Goal: Task Accomplishment & Management: Contribute content

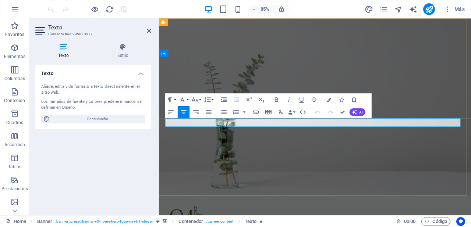
drag, startPoint x: 275, startPoint y: 141, endPoint x: 450, endPoint y: 142, distance: 174.6
copy span "Harmonie pour le corps, sérénité pour l’âme."
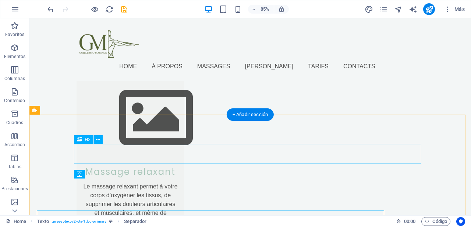
scroll to position [719, 0]
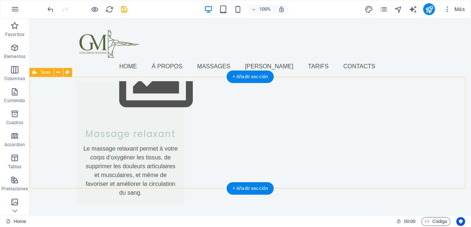
scroll to position [771, 0]
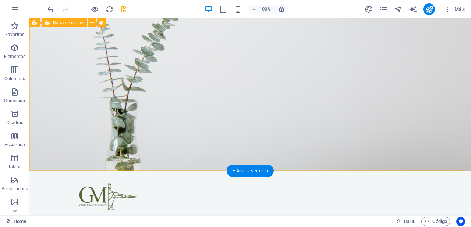
scroll to position [0, 0]
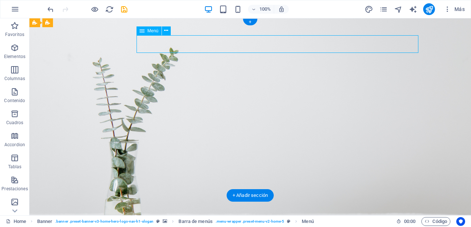
select select
select select "1"
select select
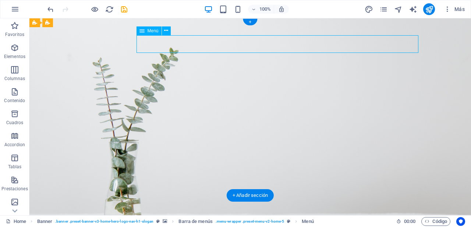
select select
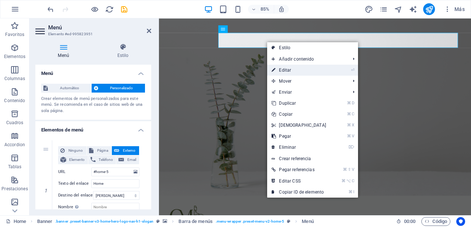
click at [271, 67] on icon at bounding box center [273, 70] width 4 height 11
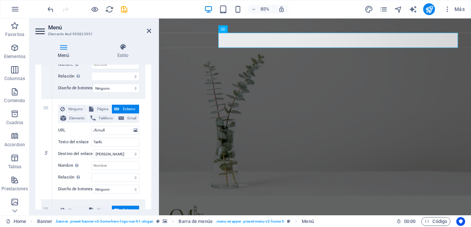
scroll to position [455, 0]
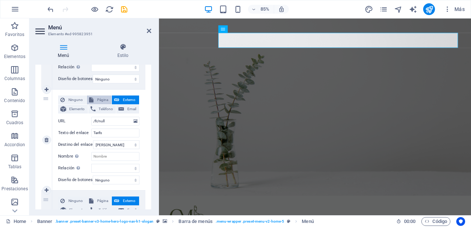
click at [104, 100] on span "Página" at bounding box center [103, 100] width 14 height 9
select select
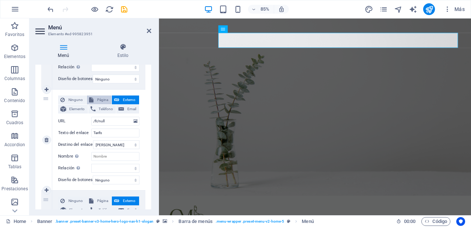
select select
click at [123, 121] on select "Home À PROPO Legal Notice Privacy Tarifs Home Home Home" at bounding box center [115, 121] width 48 height 9
select select "4"
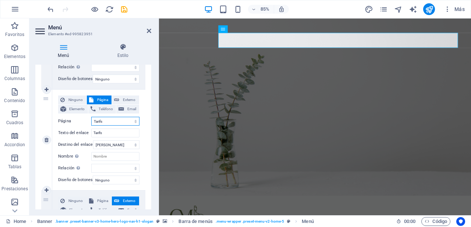
select select
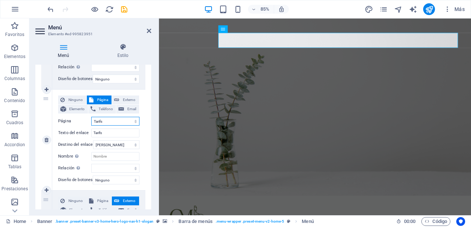
select select
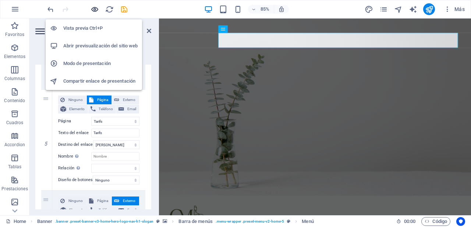
click at [96, 10] on icon "button" at bounding box center [94, 9] width 8 height 8
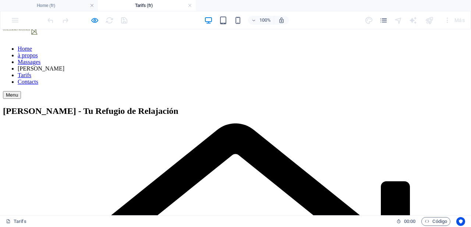
scroll to position [0, 0]
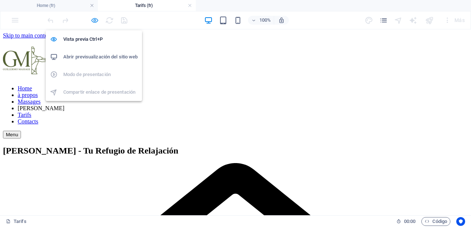
click at [92, 22] on icon "button" at bounding box center [94, 20] width 8 height 8
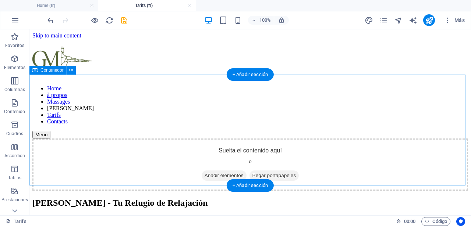
click at [225, 171] on span "Añadir elementos" at bounding box center [223, 176] width 45 height 10
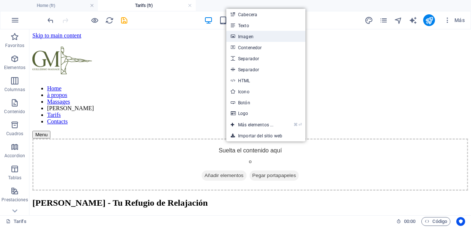
click at [250, 35] on link "Imagen" at bounding box center [265, 36] width 79 height 11
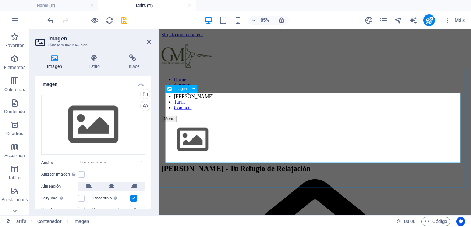
click at [233, 148] on figure at bounding box center [342, 160] width 361 height 43
click at [181, 87] on span "Imagen" at bounding box center [180, 89] width 12 height 4
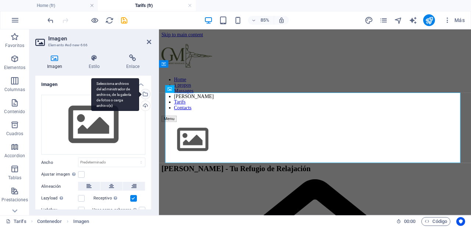
click at [146, 95] on div "Selecciona archivos del administrador de archivos, de la galería de fotos o car…" at bounding box center [144, 94] width 11 height 11
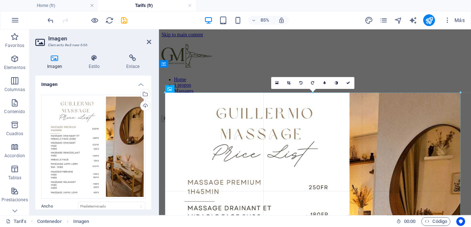
drag, startPoint x: 460, startPoint y: 92, endPoint x: 461, endPoint y: 119, distance: 27.2
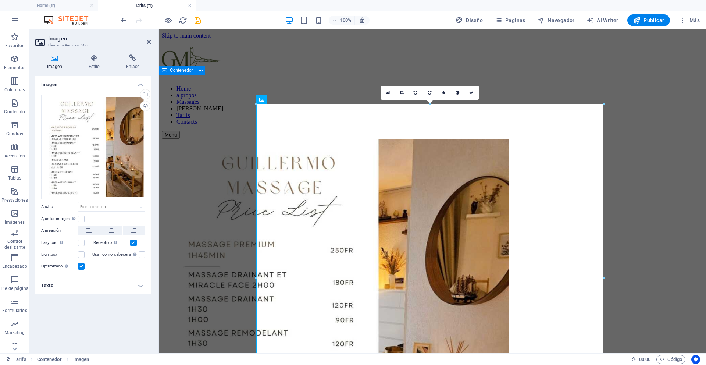
click at [470, 153] on div at bounding box center [432, 313] width 541 height 349
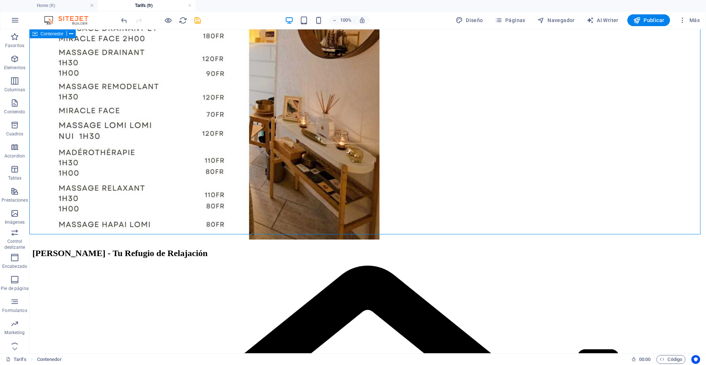
scroll to position [3, 0]
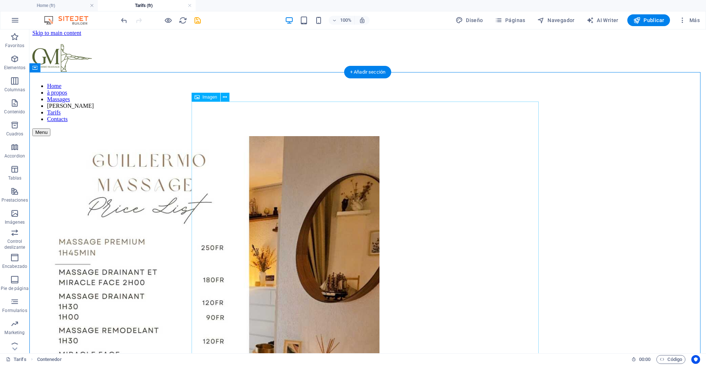
click at [470, 142] on figure at bounding box center [367, 310] width 671 height 349
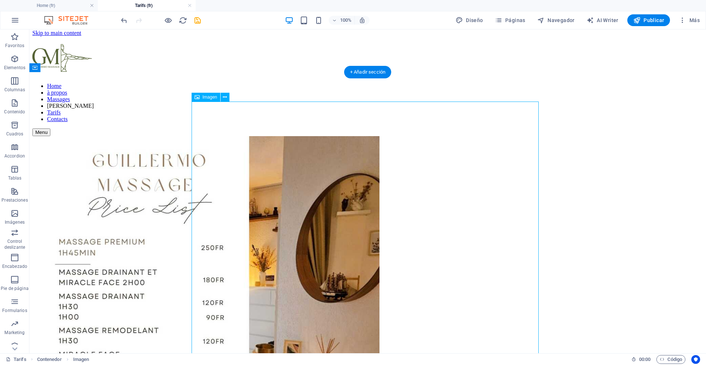
click at [470, 147] on figure at bounding box center [367, 310] width 671 height 349
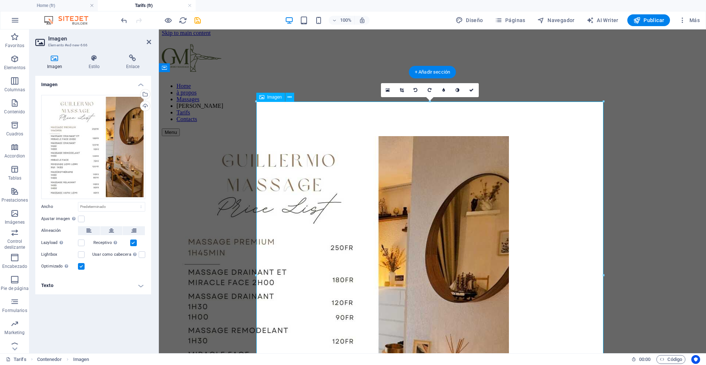
click at [470, 102] on div at bounding box center [602, 101] width 3 height 3
drag, startPoint x: 517, startPoint y: 124, endPoint x: 82, endPoint y: 219, distance: 445.2
click at [82, 219] on label at bounding box center [81, 218] width 7 height 7
click at [0, 0] on input "Ajustar imagen Ajustar imagen automáticamente a un ancho y alto fijo" at bounding box center [0, 0] width 0 height 0
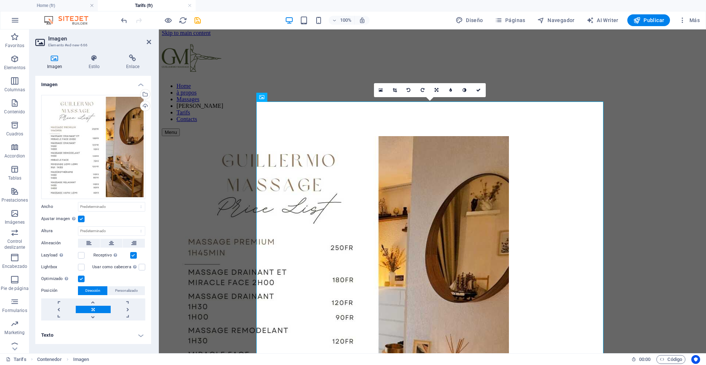
click at [435, 89] on icon at bounding box center [437, 90] width 4 height 4
click at [390, 95] on link at bounding box center [395, 90] width 14 height 14
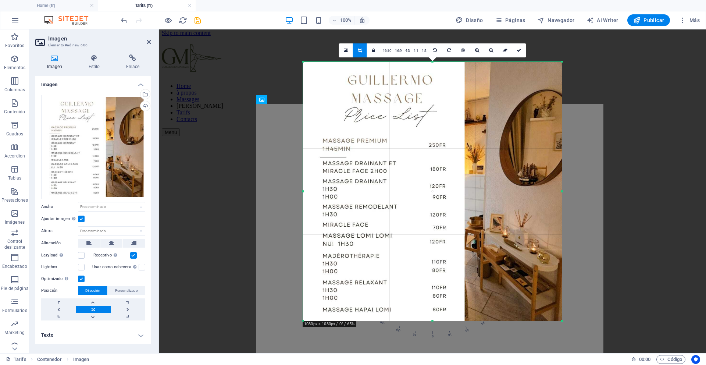
drag, startPoint x: 82, startPoint y: 219, endPoint x: 630, endPoint y: 175, distance: 550.6
drag, startPoint x: 630, startPoint y: 175, endPoint x: 358, endPoint y: 48, distance: 300.5
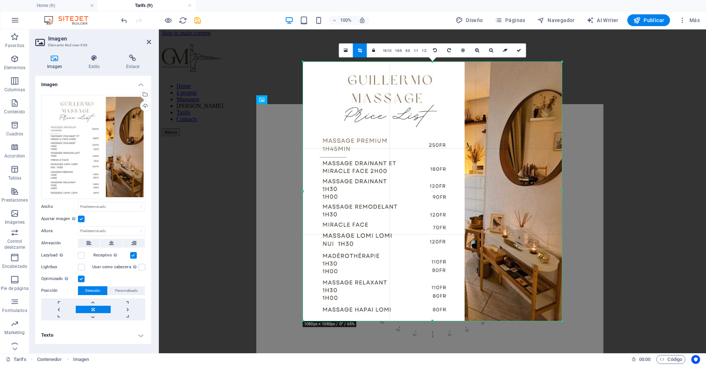
click at [358, 48] on icon at bounding box center [360, 50] width 4 height 4
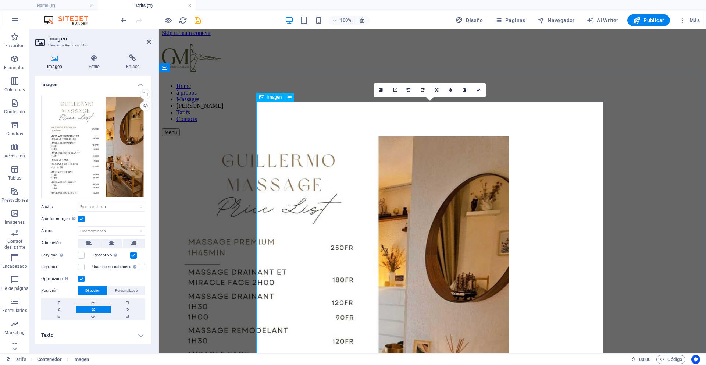
click at [470, 136] on figure at bounding box center [432, 310] width 541 height 349
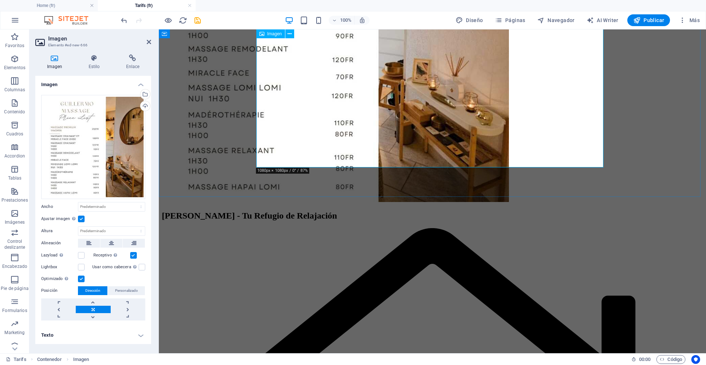
drag, startPoint x: 517, startPoint y: 77, endPoint x: 529, endPoint y: 137, distance: 60.8
click at [470, 137] on figure at bounding box center [432, 29] width 541 height 349
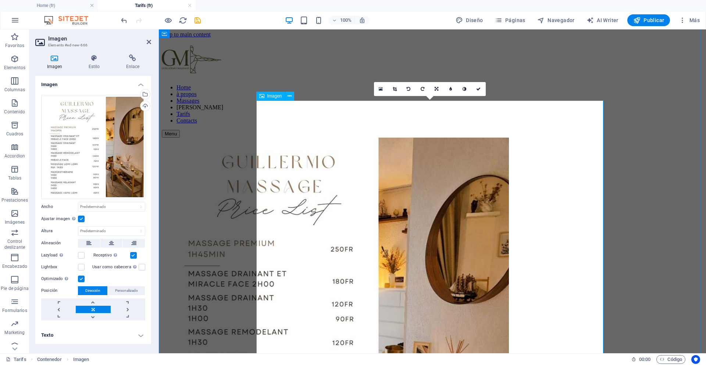
scroll to position [0, 0]
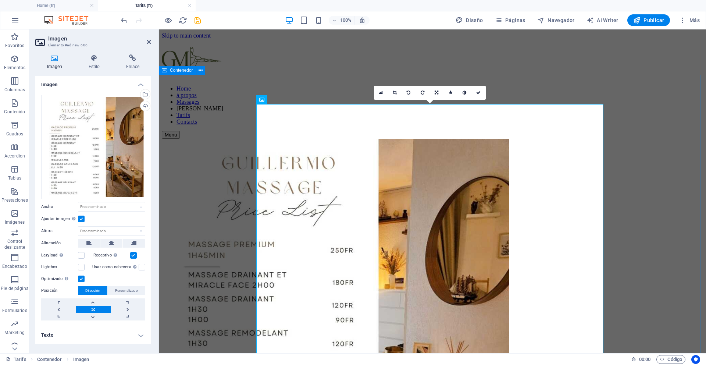
drag, startPoint x: 529, startPoint y: 137, endPoint x: 643, endPoint y: 94, distance: 121.6
click at [470, 139] on div at bounding box center [432, 313] width 541 height 349
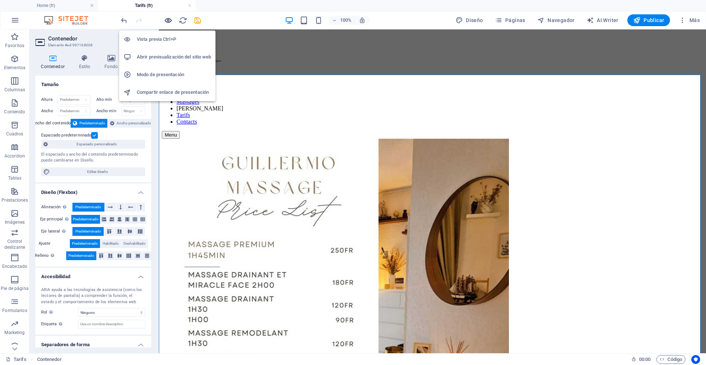
drag, startPoint x: 485, startPoint y: 65, endPoint x: 170, endPoint y: 22, distance: 317.3
click at [170, 22] on icon "button" at bounding box center [168, 20] width 8 height 8
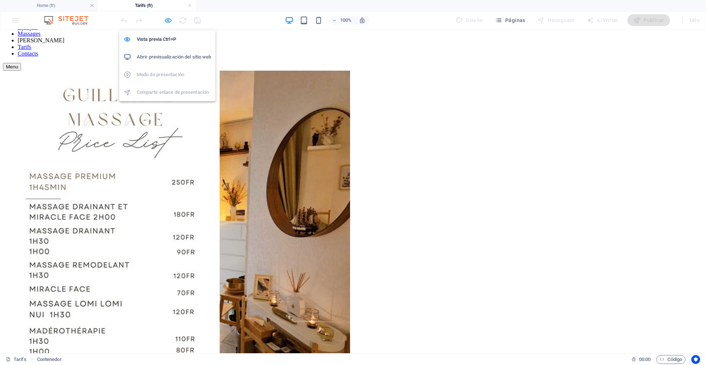
scroll to position [67, 0]
click at [350, 143] on img at bounding box center [176, 244] width 347 height 347
click at [287, 169] on img at bounding box center [176, 244] width 347 height 347
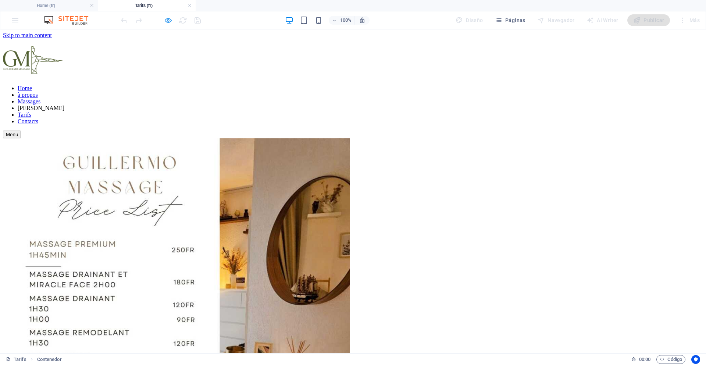
scroll to position [0, 0]
drag, startPoint x: 170, startPoint y: 51, endPoint x: 257, endPoint y: 54, distance: 86.4
click at [32, 85] on link "Home" at bounding box center [25, 88] width 14 height 6
click at [38, 92] on link "à propos" at bounding box center [28, 95] width 20 height 6
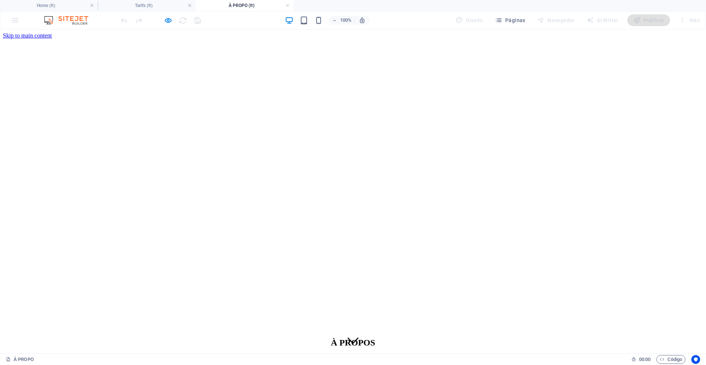
drag, startPoint x: 257, startPoint y: 54, endPoint x: 351, endPoint y: 189, distance: 164.5
click at [351, 227] on figure at bounding box center [352, 341] width 11 height 12
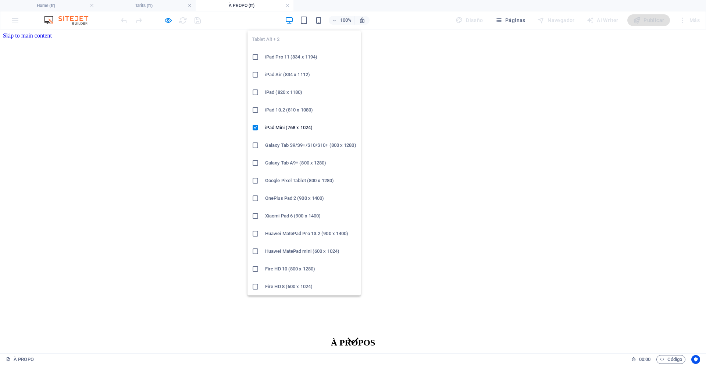
click at [308, 23] on icon "button" at bounding box center [304, 20] width 8 height 8
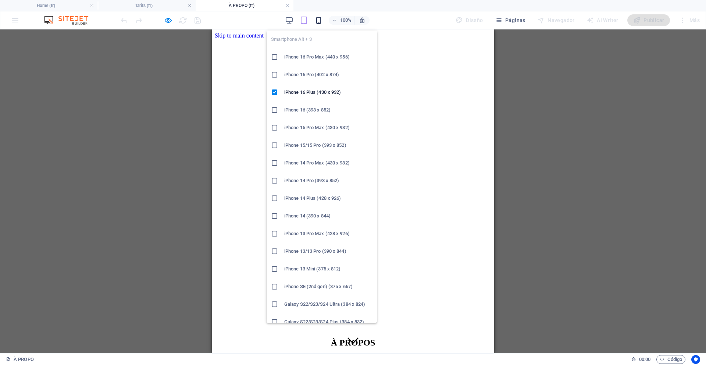
drag, startPoint x: 351, startPoint y: 160, endPoint x: 320, endPoint y: 22, distance: 140.8
click at [320, 22] on icon "button" at bounding box center [318, 20] width 8 height 8
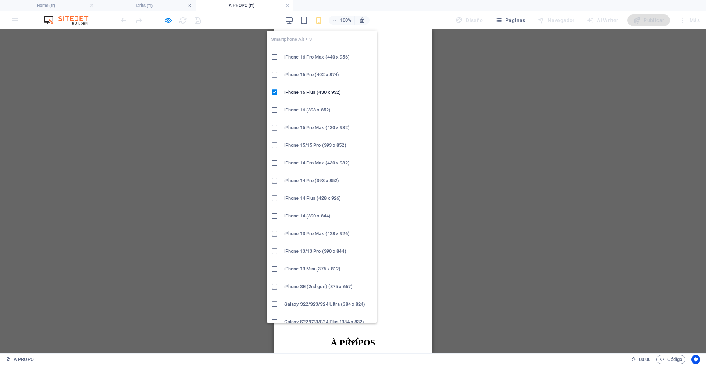
drag, startPoint x: 320, startPoint y: 22, endPoint x: 511, endPoint y: 174, distance: 243.6
click at [470, 174] on div "Arrastra aquí para reemplazar el contenido existente. Si quieres crear un eleme…" at bounding box center [353, 191] width 706 height 324
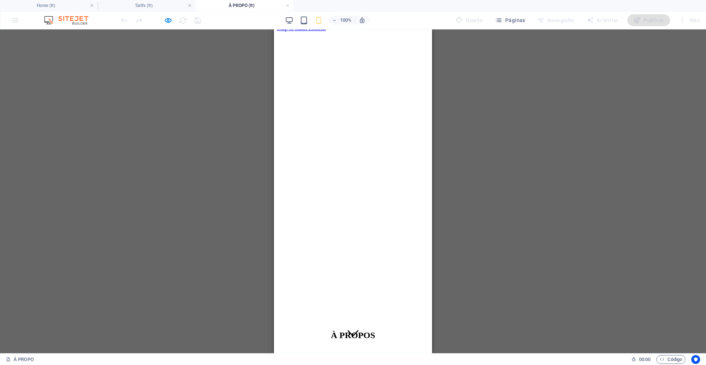
scroll to position [10, 0]
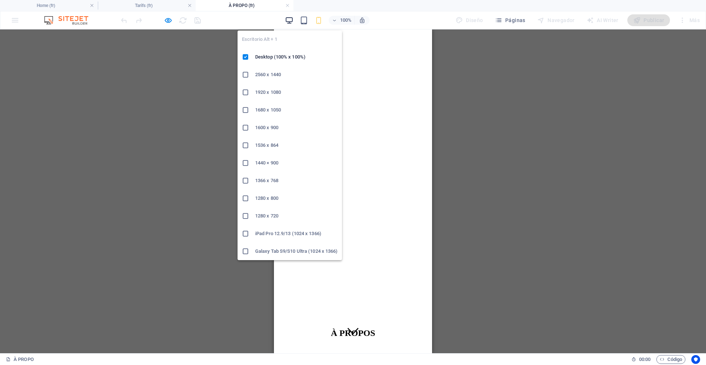
click at [286, 21] on icon "button" at bounding box center [289, 20] width 8 height 8
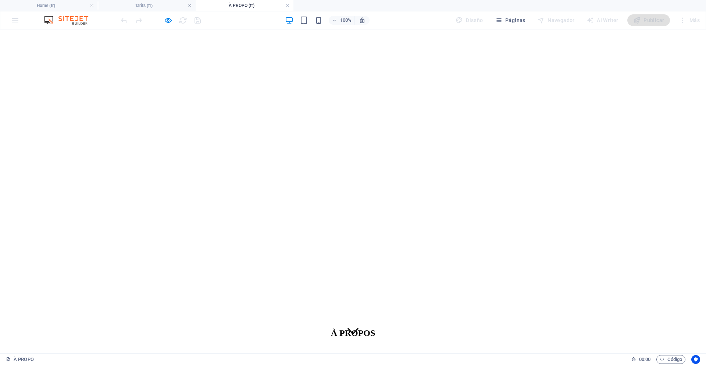
click at [166, 21] on icon "button" at bounding box center [168, 20] width 8 height 8
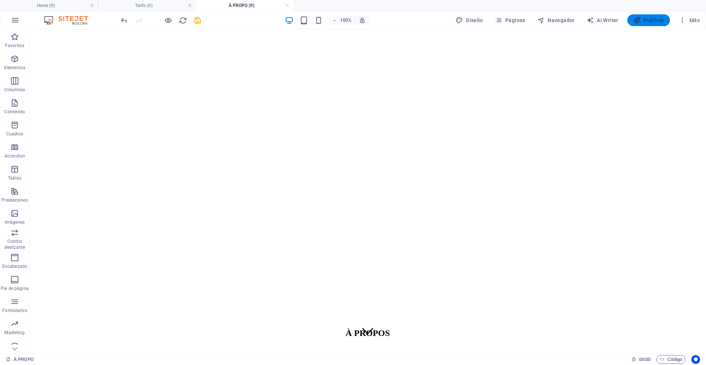
click at [470, 22] on span "Publicar" at bounding box center [648, 20] width 31 height 7
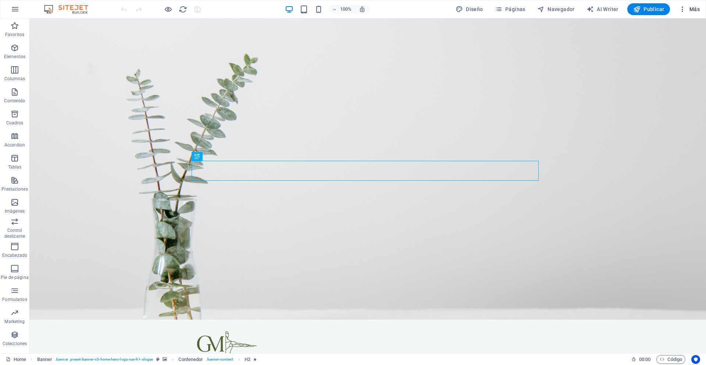
click at [690, 12] on span "Más" at bounding box center [689, 9] width 21 height 7
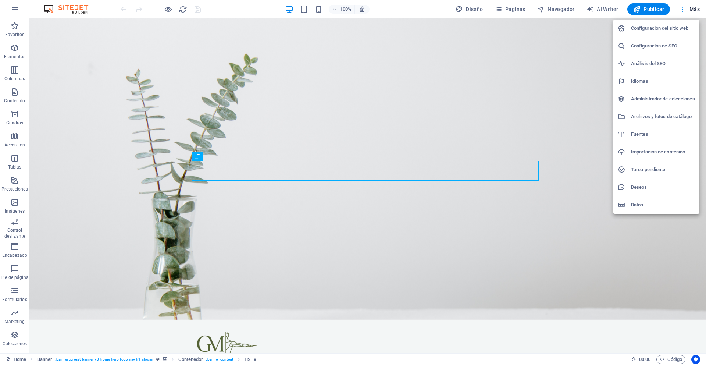
click at [660, 29] on h6 "Configuración del sitio web" at bounding box center [663, 28] width 64 height 9
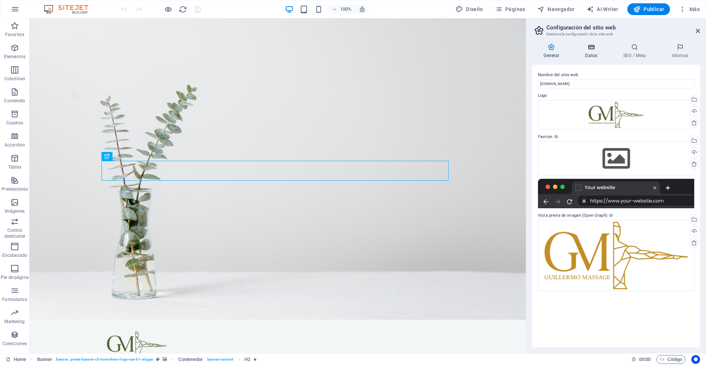
click at [590, 52] on h4 "Datos" at bounding box center [593, 50] width 38 height 15
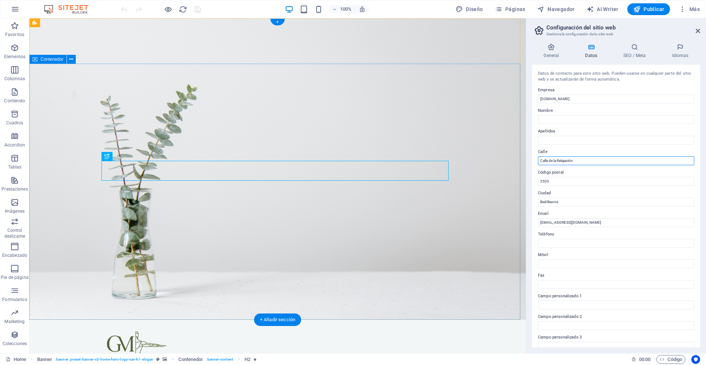
drag, startPoint x: 618, startPoint y: 179, endPoint x: 474, endPoint y: 171, distance: 145.1
drag, startPoint x: 612, startPoint y: 177, endPoint x: 515, endPoint y: 163, distance: 98.5
drag, startPoint x: 634, startPoint y: 242, endPoint x: 485, endPoint y: 229, distance: 149.8
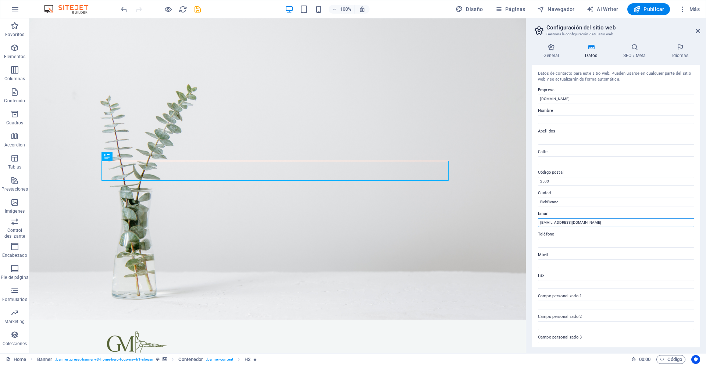
drag, startPoint x: 598, startPoint y: 223, endPoint x: 529, endPoint y: 217, distance: 69.4
click at [529, 217] on div "General Datos SEO / Meta Idiomas Nombre del sitio web guillermomassage.com Logo…" at bounding box center [616, 194] width 180 height 315
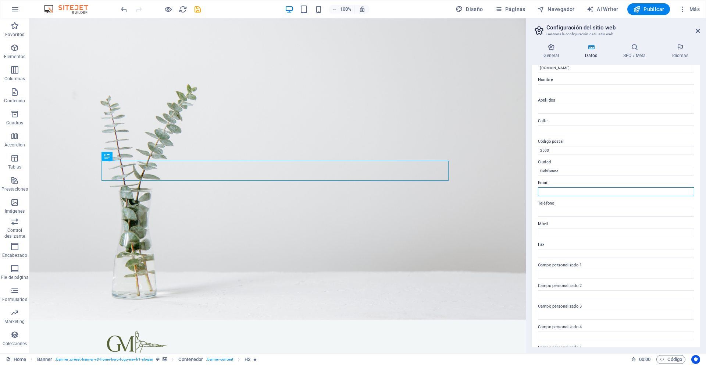
scroll to position [65, 0]
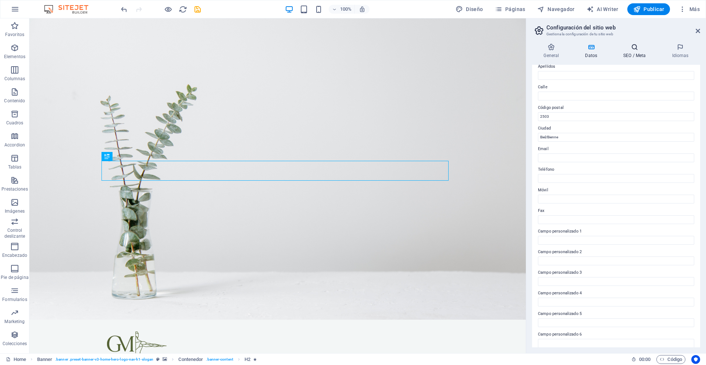
click at [626, 48] on icon at bounding box center [635, 46] width 46 height 7
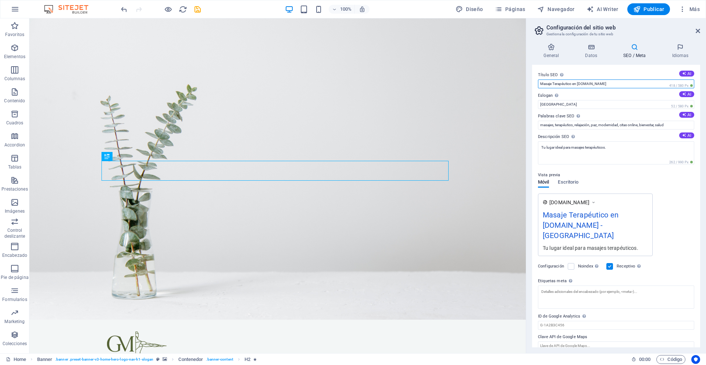
drag, startPoint x: 578, startPoint y: 84, endPoint x: 529, endPoint y: 82, distance: 49.3
click at [529, 82] on div "General Datos SEO / Meta Idiomas Nombre del sitio web guillermomassage.com Logo…" at bounding box center [616, 194] width 180 height 315
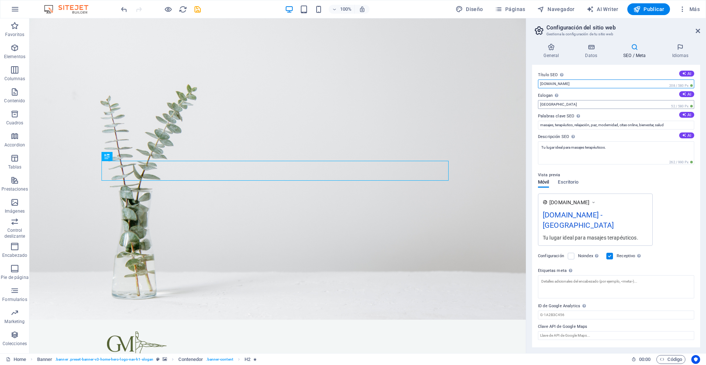
type input "[DOMAIN_NAME]"
drag, startPoint x: 607, startPoint y: 125, endPoint x: 462, endPoint y: 101, distance: 146.8
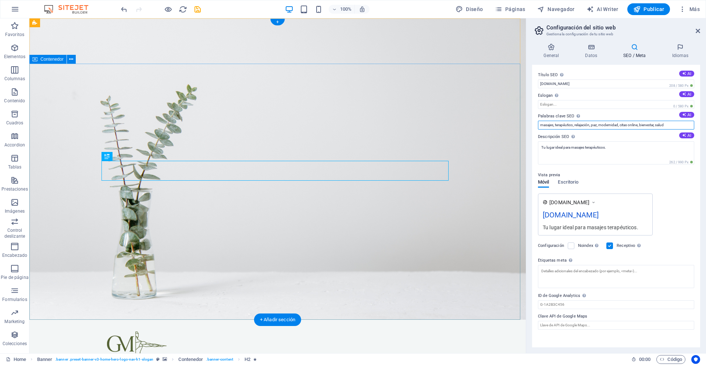
drag, startPoint x: 708, startPoint y: 142, endPoint x: 401, endPoint y: 114, distance: 308.2
type input "m"
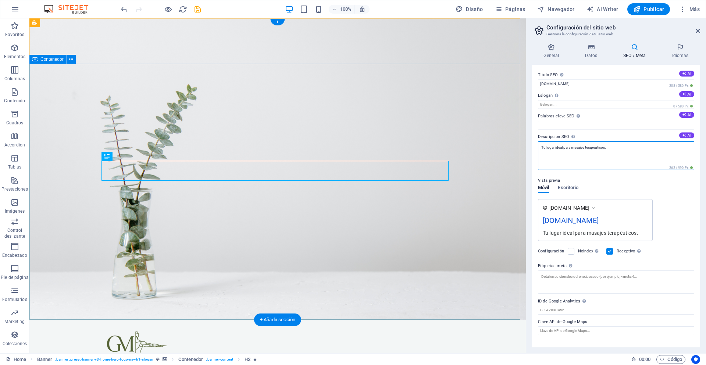
drag, startPoint x: 646, startPoint y: 164, endPoint x: 487, endPoint y: 144, distance: 159.3
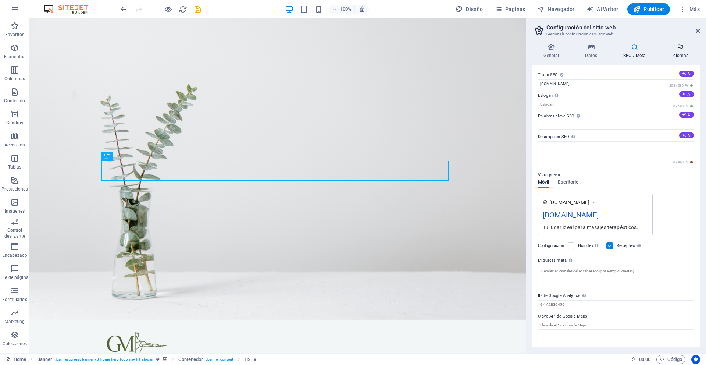
click at [686, 47] on icon at bounding box center [680, 46] width 40 height 7
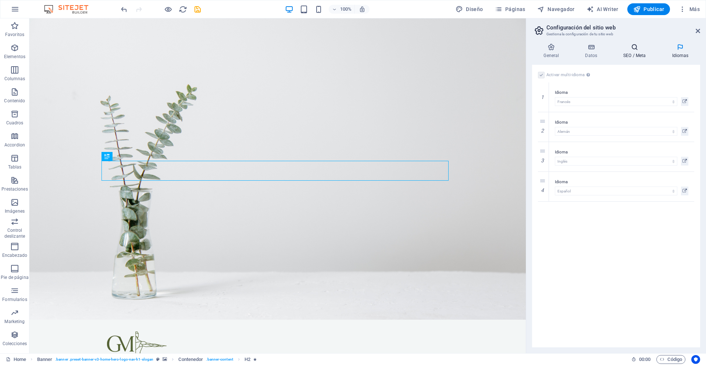
click at [630, 57] on h4 "SEO / Meta" at bounding box center [636, 50] width 49 height 15
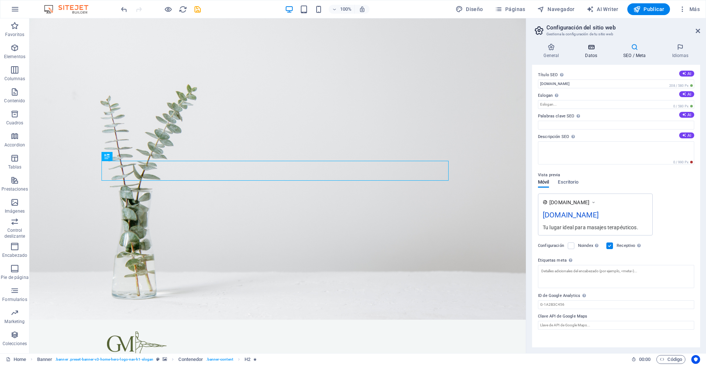
click at [592, 55] on h4 "Datos" at bounding box center [593, 50] width 38 height 15
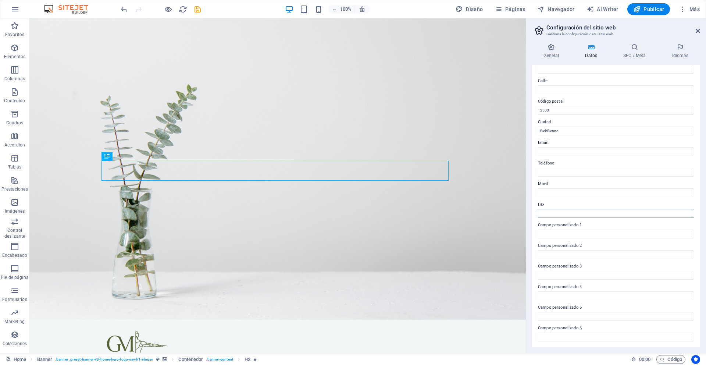
scroll to position [0, 0]
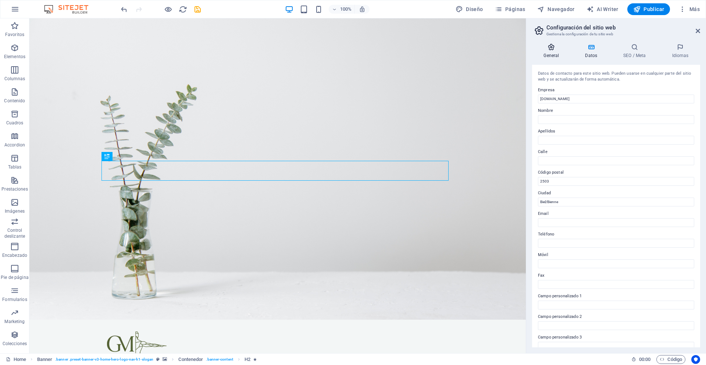
click at [552, 52] on h4 "General" at bounding box center [553, 50] width 42 height 15
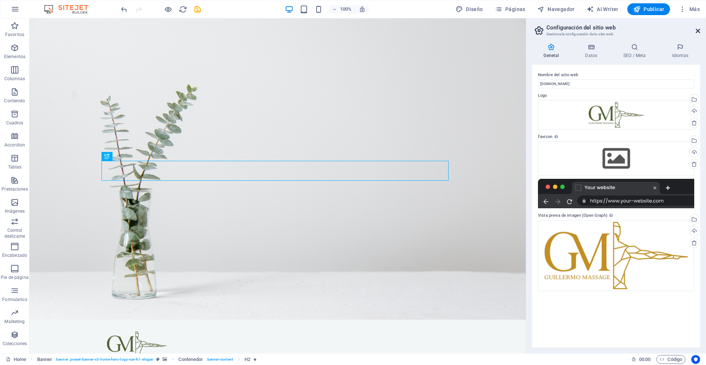
click at [699, 29] on icon at bounding box center [698, 31] width 4 height 6
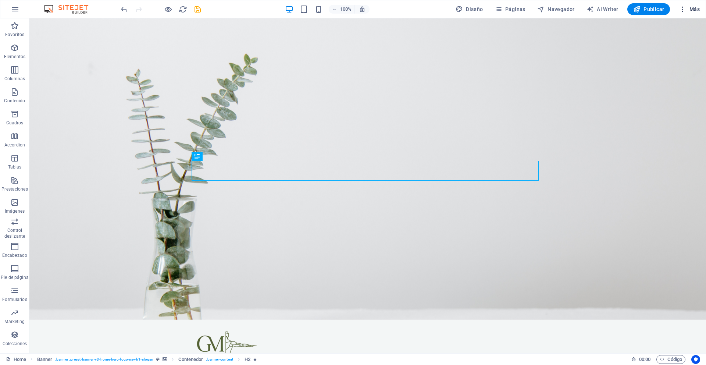
click at [688, 6] on span "Más" at bounding box center [689, 9] width 21 height 7
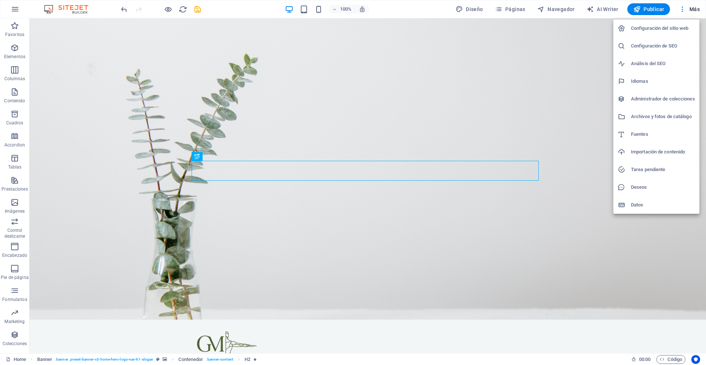
click at [636, 209] on h6 "Datos" at bounding box center [663, 204] width 64 height 9
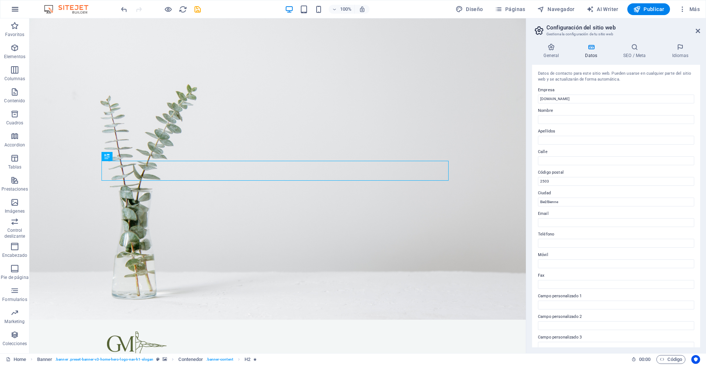
click at [11, 11] on icon "button" at bounding box center [15, 9] width 9 height 9
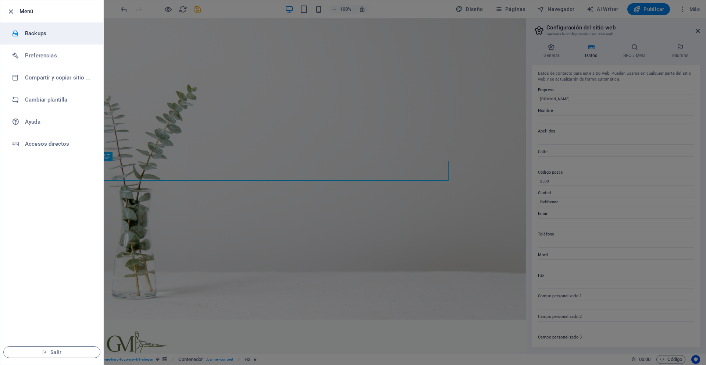
click at [65, 37] on h6 "Backups" at bounding box center [59, 33] width 68 height 9
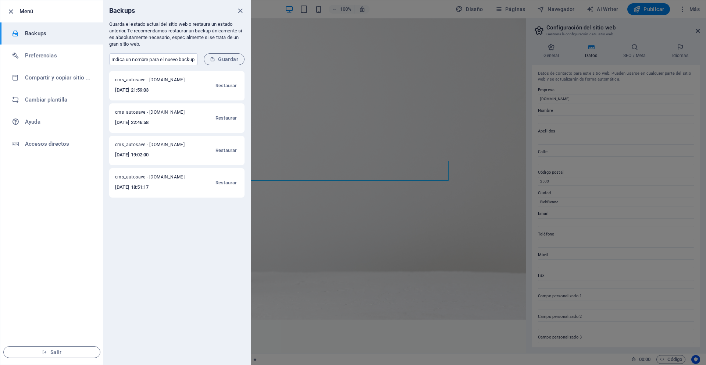
click at [396, 95] on div at bounding box center [353, 182] width 706 height 365
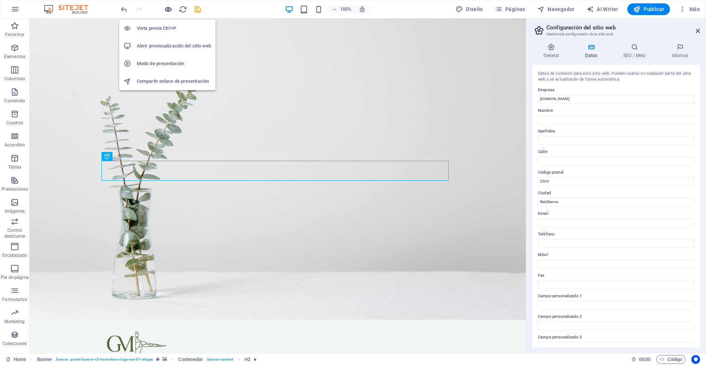
click at [165, 10] on icon "button" at bounding box center [168, 9] width 8 height 8
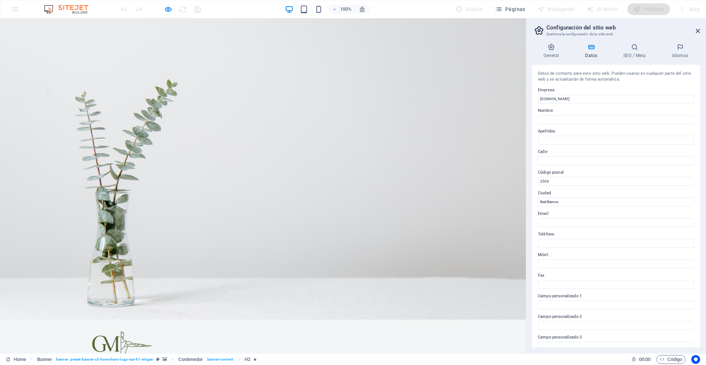
click at [347, 359] on link "Tarifs" at bounding box center [334, 368] width 26 height 18
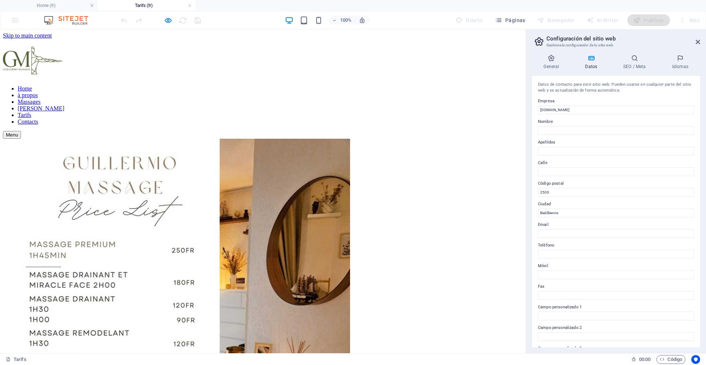
click at [350, 143] on figure at bounding box center [263, 313] width 520 height 349
click at [167, 21] on icon "button" at bounding box center [168, 20] width 8 height 8
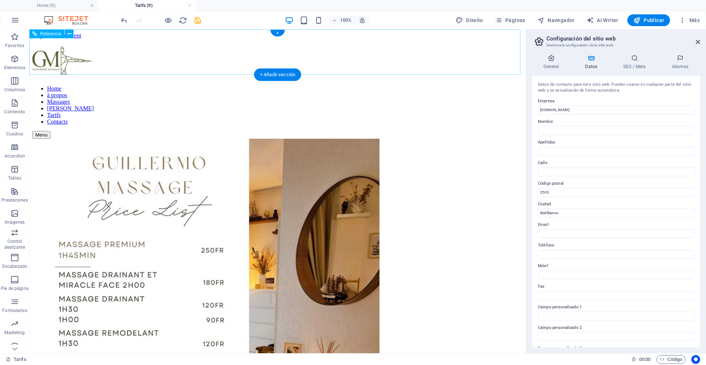
click at [179, 85] on nav "Home à propos Massages [PERSON_NAME] Contacts" at bounding box center [277, 105] width 490 height 40
click at [181, 85] on nav "Home à propos Massages [PERSON_NAME] Contacts" at bounding box center [277, 105] width 490 height 40
click at [182, 85] on nav "Home à propos Massages [PERSON_NAME] Contacts" at bounding box center [277, 105] width 490 height 40
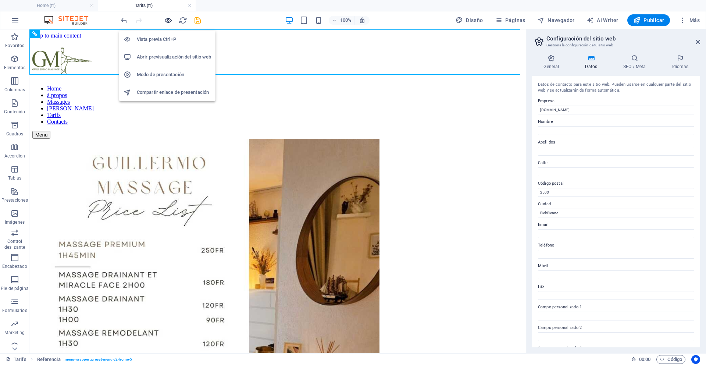
click at [165, 19] on icon "button" at bounding box center [168, 20] width 8 height 8
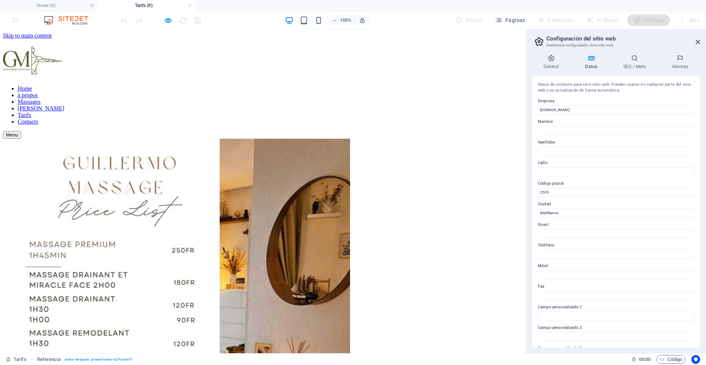
click at [32, 85] on link "Home" at bounding box center [25, 88] width 14 height 6
click at [506, 17] on span "Páginas" at bounding box center [510, 20] width 31 height 7
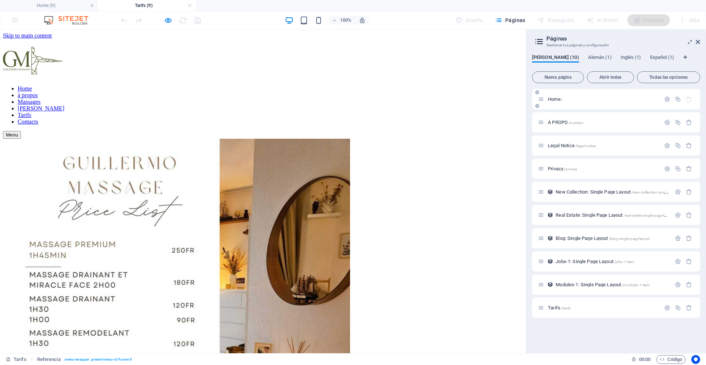
click at [548, 97] on span "Home /" at bounding box center [555, 99] width 15 height 6
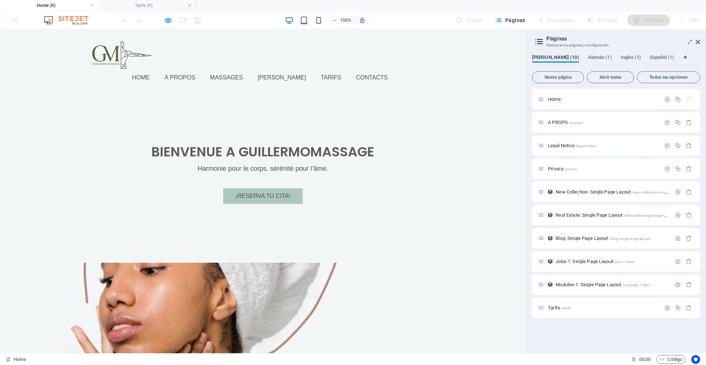
scroll to position [254, 0]
click at [216, 262] on div at bounding box center [179, 328] width 347 height 132
click at [214, 262] on div at bounding box center [179, 328] width 347 height 132
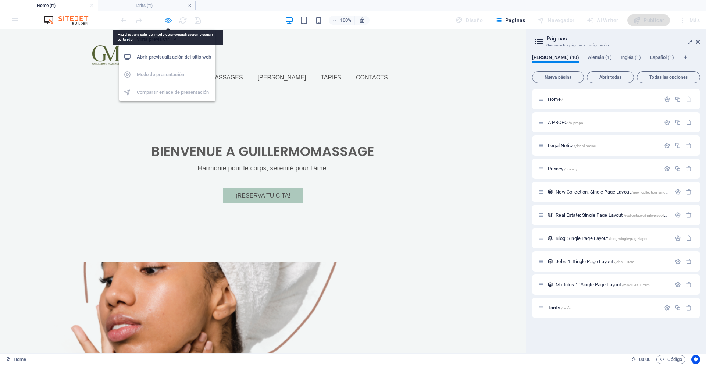
click at [167, 22] on icon "button" at bounding box center [168, 20] width 8 height 8
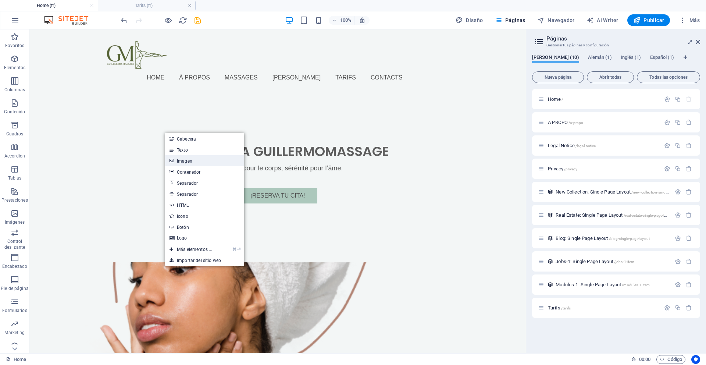
click at [186, 159] on link "Imagen" at bounding box center [204, 160] width 79 height 11
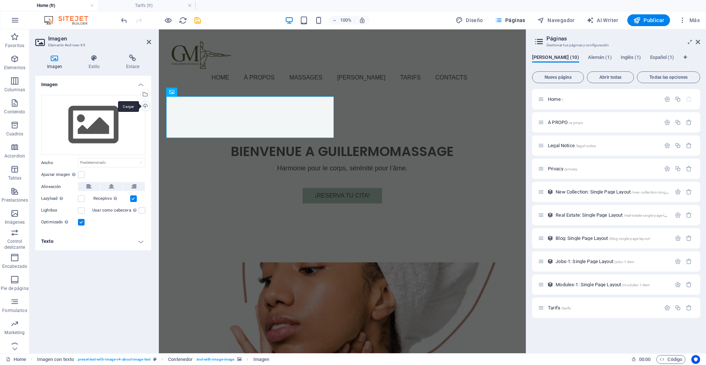
click at [143, 105] on div "Cargar" at bounding box center [144, 106] width 11 height 11
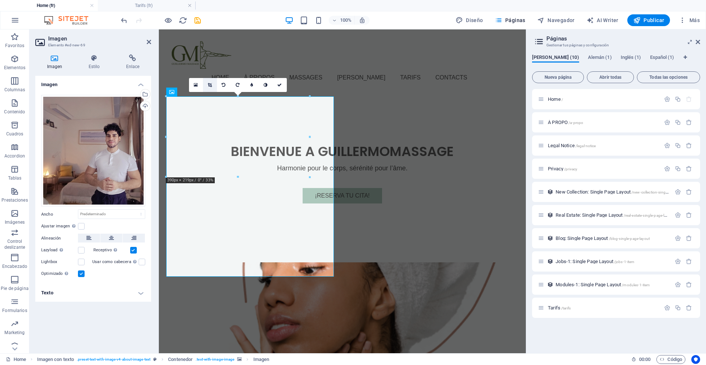
click at [211, 83] on icon at bounding box center [210, 85] width 4 height 4
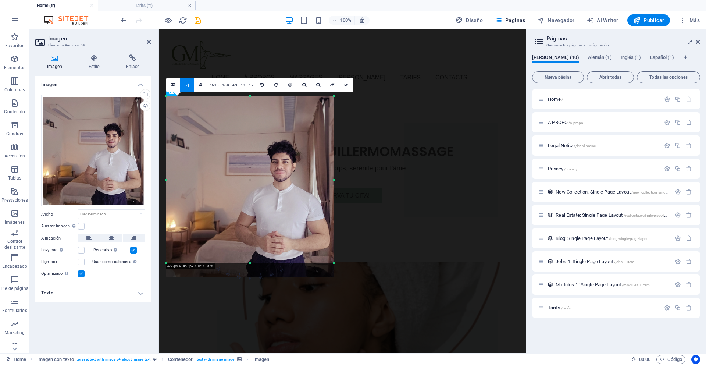
drag, startPoint x: 332, startPoint y: 277, endPoint x: 332, endPoint y: 263, distance: 14.0
click at [332, 263] on div at bounding box center [334, 263] width 4 height 4
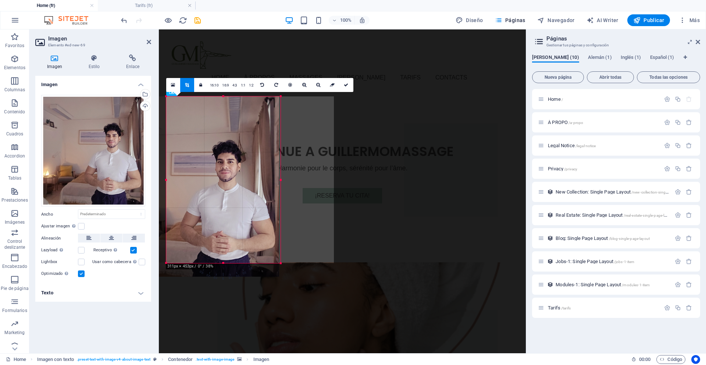
drag, startPoint x: 165, startPoint y: 181, endPoint x: 220, endPoint y: 194, distance: 56.4
click at [220, 194] on div "180 170 160 150 140 130 120 110 100 90 80 70 60 50 40 30 20 10 0 -10 -20 -30 -4…" at bounding box center [223, 179] width 114 height 167
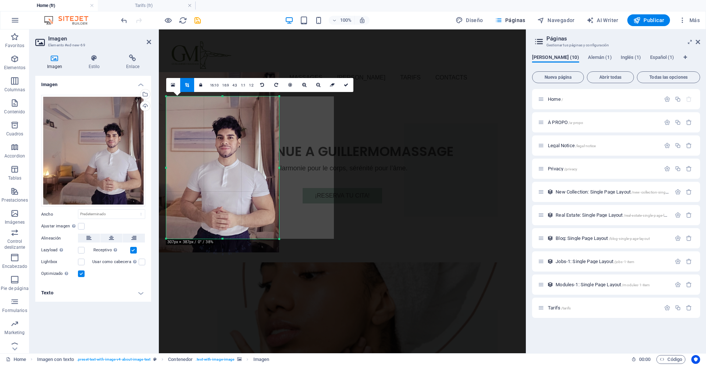
drag, startPoint x: 224, startPoint y: 97, endPoint x: 228, endPoint y: 121, distance: 24.7
click at [228, 121] on div "180 170 160 150 140 130 120 110 100 90 80 70 60 50 40 30 20 10 0 -10 -20 -30 -4…" at bounding box center [222, 167] width 113 height 142
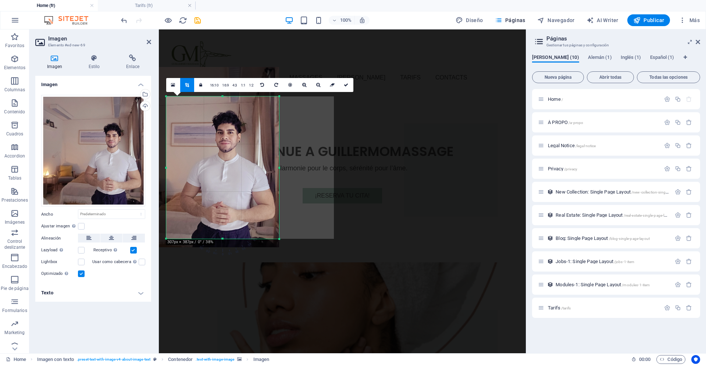
drag, startPoint x: 246, startPoint y: 199, endPoint x: 248, endPoint y: 194, distance: 5.6
click at [248, 194] on div at bounding box center [195, 157] width 168 height 180
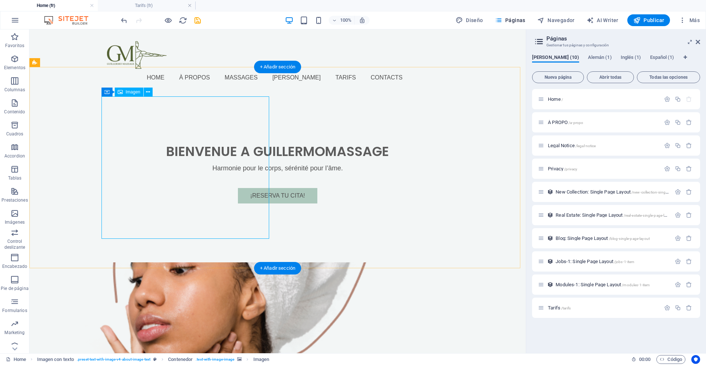
drag, startPoint x: 151, startPoint y: 169, endPoint x: 196, endPoint y: 171, distance: 45.2
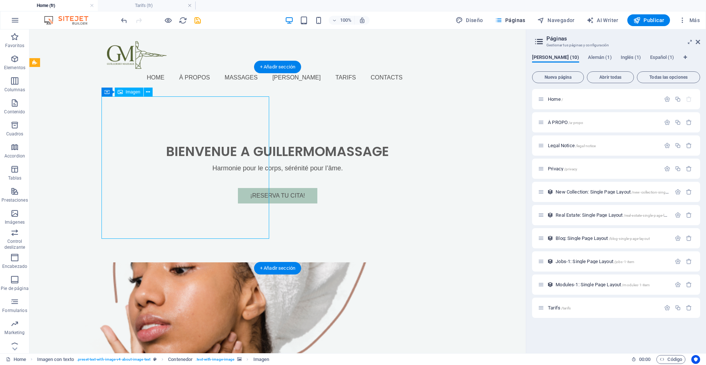
select select "px"
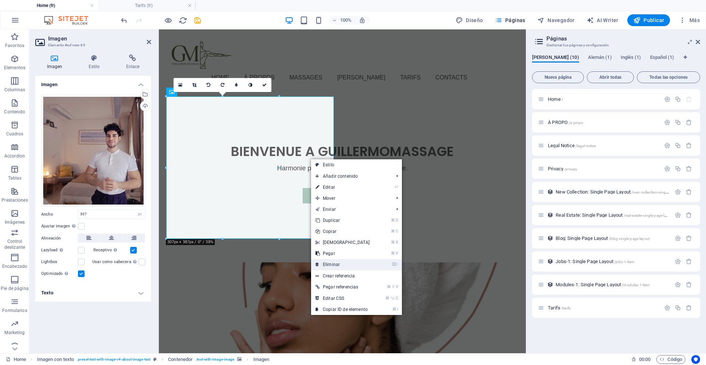
click at [346, 261] on link "⌦ Eliminar" at bounding box center [342, 264] width 63 height 11
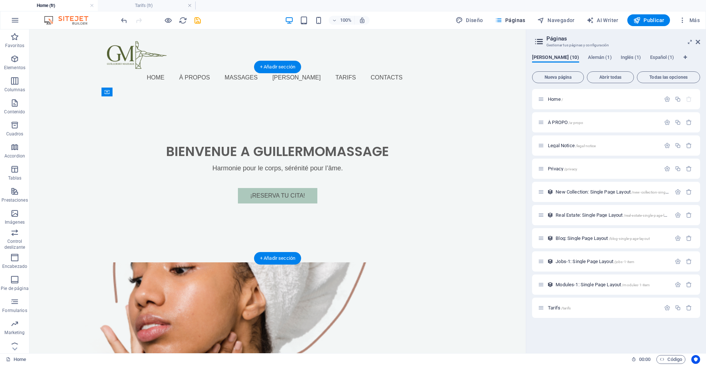
click at [215, 262] on figure at bounding box center [208, 328] width 347 height 132
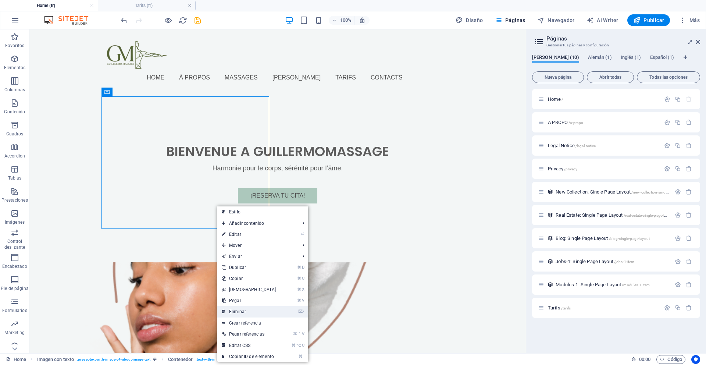
click at [250, 313] on link "⌦ Eliminar" at bounding box center [248, 311] width 63 height 11
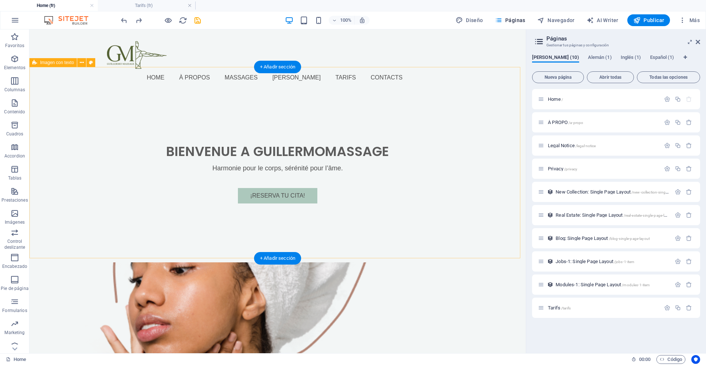
click at [177, 262] on figure at bounding box center [208, 328] width 347 height 132
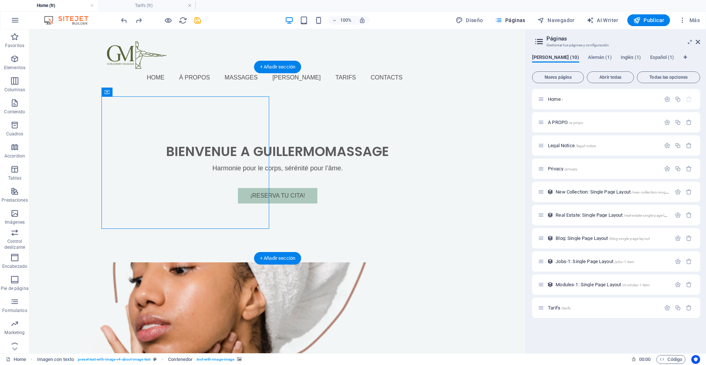
click at [210, 262] on figure at bounding box center [208, 328] width 347 height 132
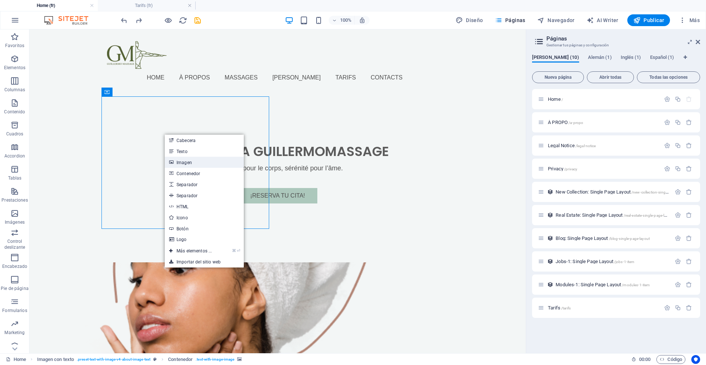
click at [197, 165] on link "Imagen" at bounding box center [204, 162] width 79 height 11
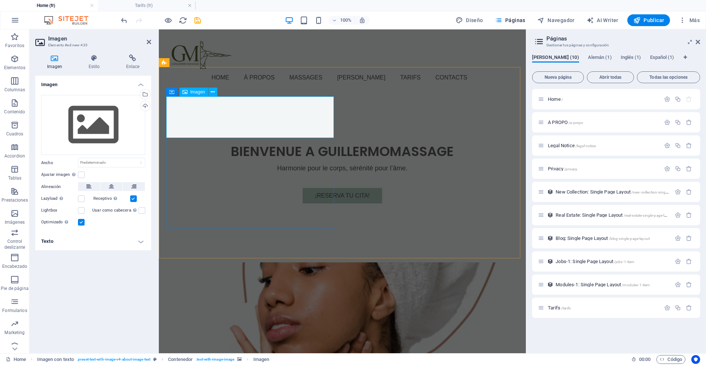
click at [186, 93] on icon at bounding box center [184, 91] width 5 height 9
click at [144, 104] on div "Cargar" at bounding box center [144, 106] width 11 height 11
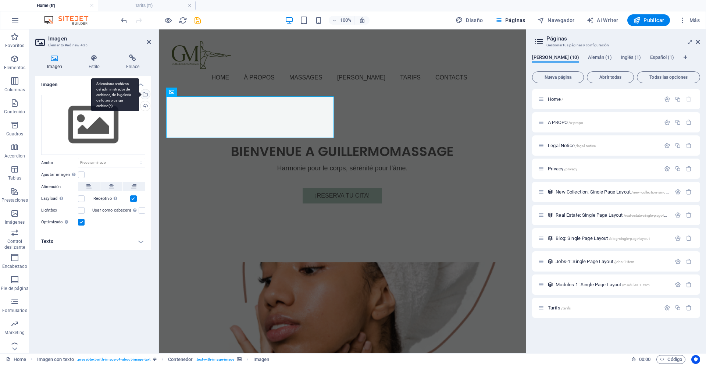
click at [145, 94] on div "Selecciona archivos del administrador de archivos, de la galería de fotos o car…" at bounding box center [144, 94] width 11 height 11
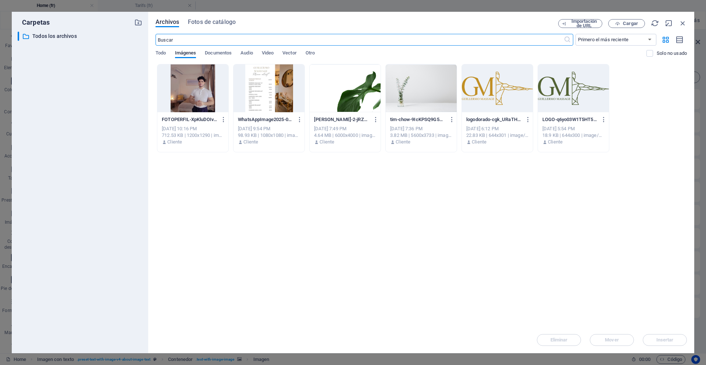
click at [205, 96] on div at bounding box center [192, 88] width 71 height 48
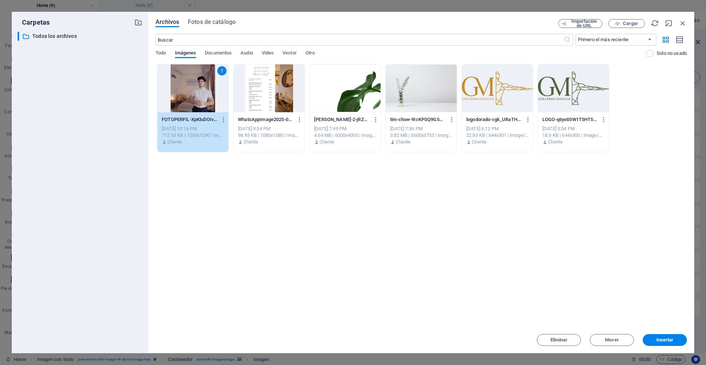
click at [205, 96] on div "1" at bounding box center [192, 88] width 71 height 48
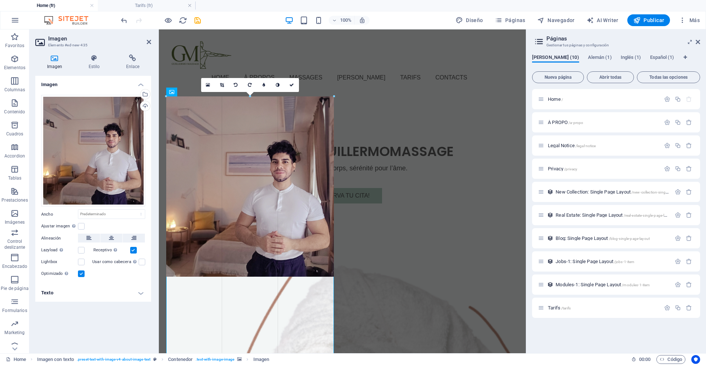
drag, startPoint x: 333, startPoint y: 276, endPoint x: 348, endPoint y: 253, distance: 27.4
click at [348, 253] on div "Arrastra aquí para reemplazar el contenido existente. Si quieres crear un eleme…" at bounding box center [342, 64] width 367 height 577
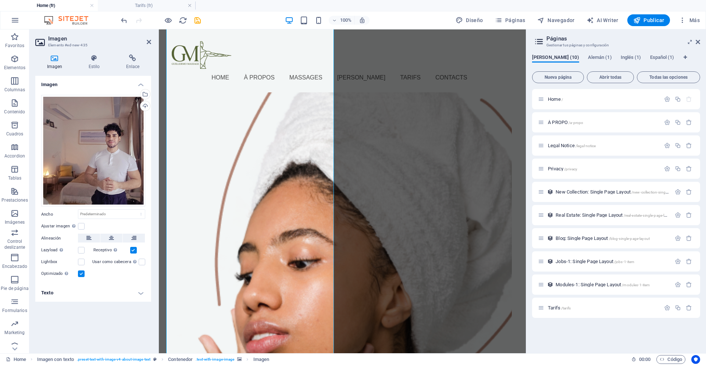
scroll to position [512, 0]
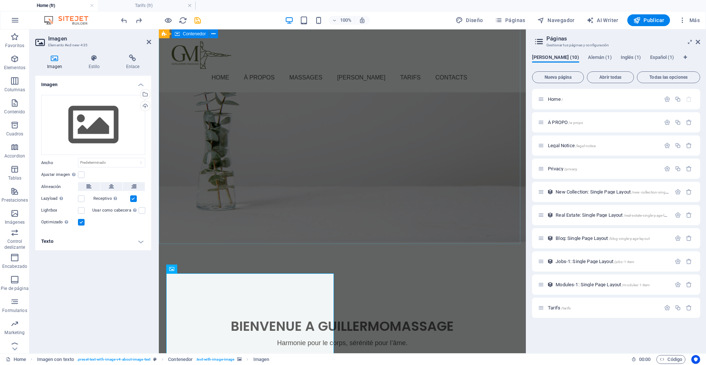
scroll to position [233, 0]
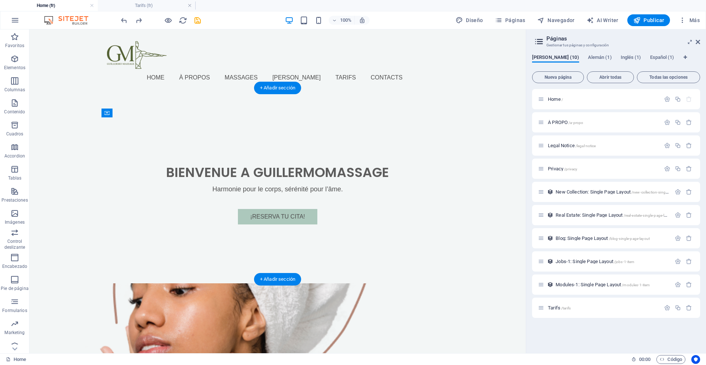
click at [201, 283] on figure at bounding box center [208, 349] width 347 height 132
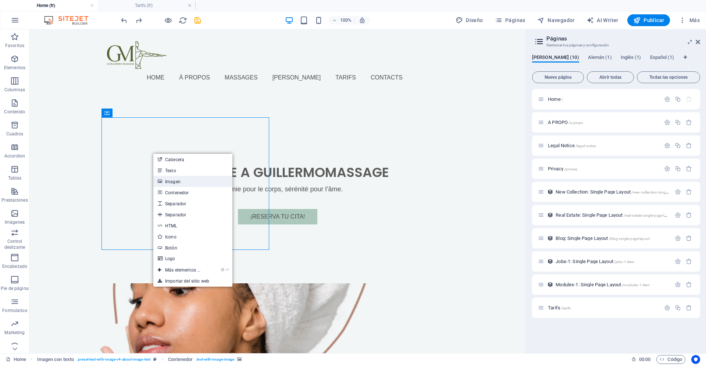
click at [178, 178] on link "Imagen" at bounding box center [192, 181] width 79 height 11
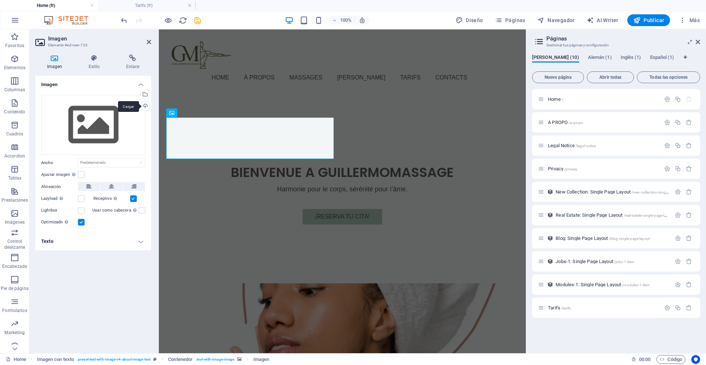
click at [144, 106] on div "Cargar" at bounding box center [144, 106] width 11 height 11
click at [139, 96] on div "Selecciona archivos del administrador de archivos, de la galería de fotos o car…" at bounding box center [115, 94] width 48 height 33
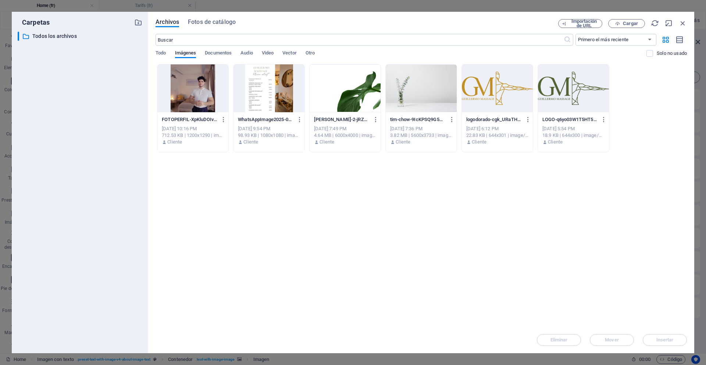
click at [195, 90] on div at bounding box center [192, 88] width 71 height 48
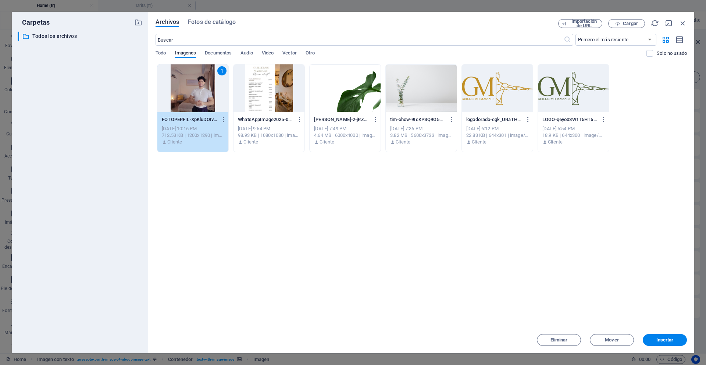
click at [195, 90] on div "1" at bounding box center [192, 88] width 71 height 48
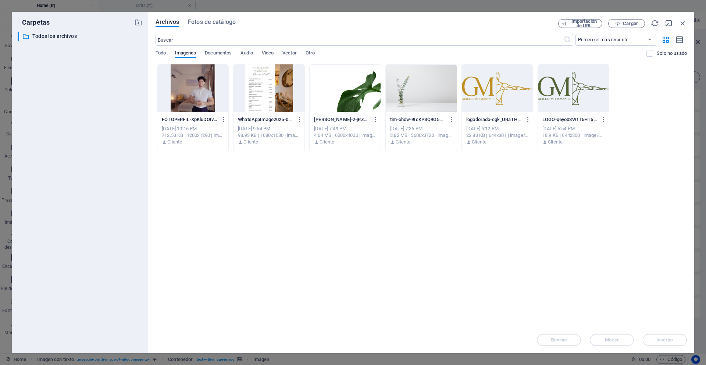
click at [195, 90] on div at bounding box center [192, 88] width 71 height 48
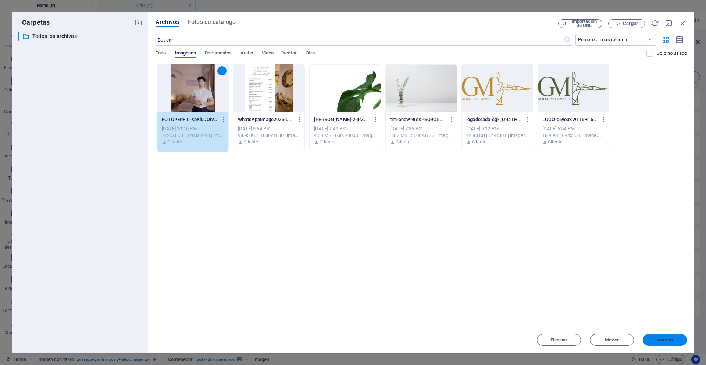
click at [662, 339] on span "Insertar" at bounding box center [664, 339] width 17 height 4
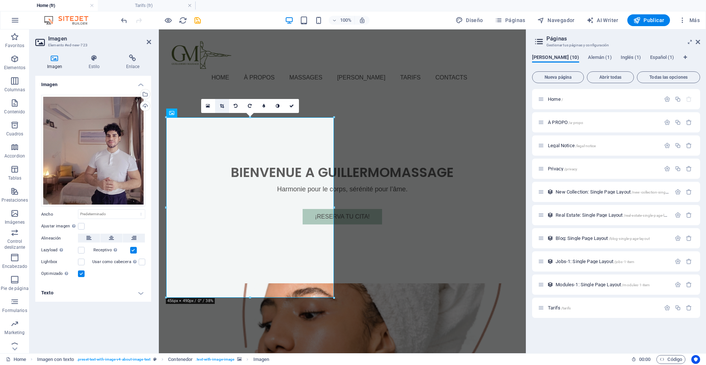
click at [220, 106] on icon at bounding box center [222, 106] width 4 height 4
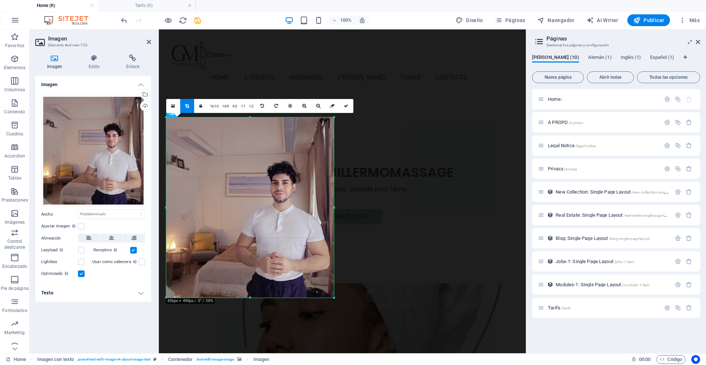
drag, startPoint x: 165, startPoint y: 207, endPoint x: 162, endPoint y: 203, distance: 5.2
click at [166, 203] on div "180 170 160 150 140 130 120 110 100 90 80 70 60 50 40 30 20 10 0 -10 -20 -30 -4…" at bounding box center [250, 207] width 168 height 180
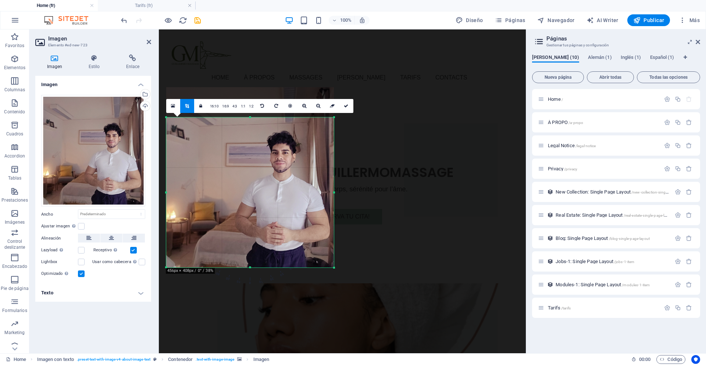
drag, startPoint x: 165, startPoint y: 118, endPoint x: 160, endPoint y: 148, distance: 30.7
click at [166, 148] on div "180 170 160 150 140 130 120 110 100 90 80 70 60 50 40 30 20 10 0 -10 -20 -30 -4…" at bounding box center [250, 192] width 168 height 150
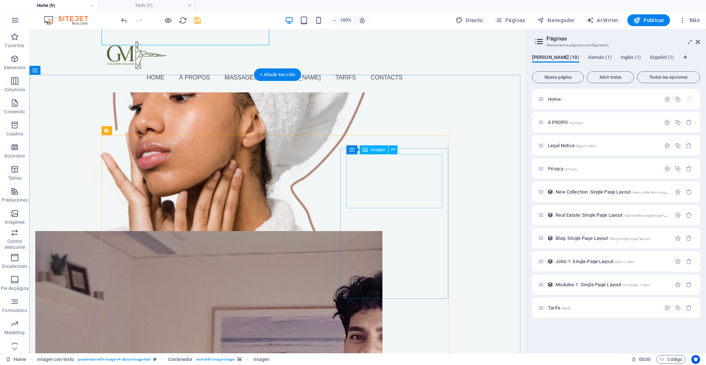
scroll to position [455, 0]
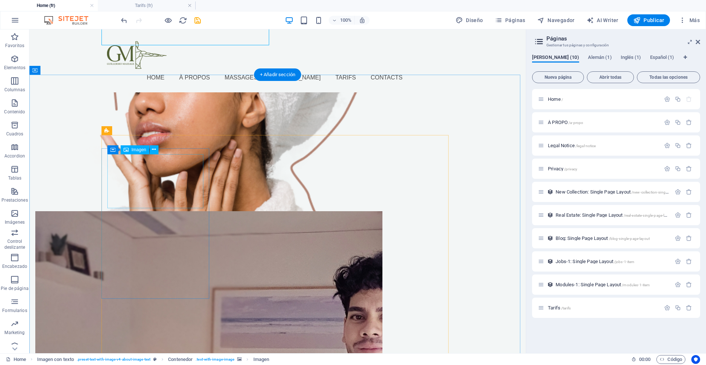
click at [130, 153] on div "Imagen" at bounding box center [135, 149] width 29 height 9
click at [131, 150] on div "Imagen" at bounding box center [135, 149] width 29 height 9
click at [141, 150] on span "Imagen" at bounding box center [139, 149] width 15 height 4
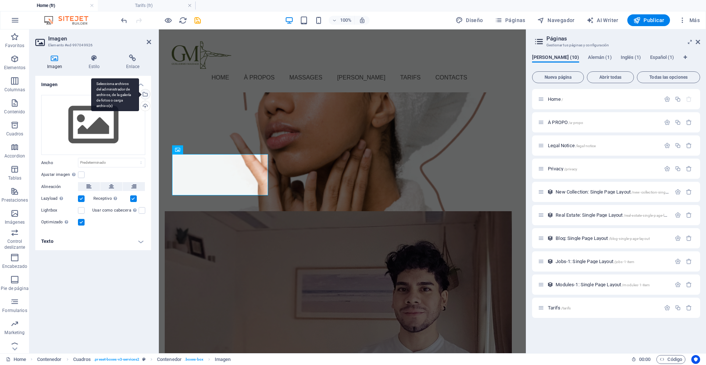
click at [144, 91] on div "Selecciona archivos del administrador de archivos, de la galería de fotos o car…" at bounding box center [144, 94] width 11 height 11
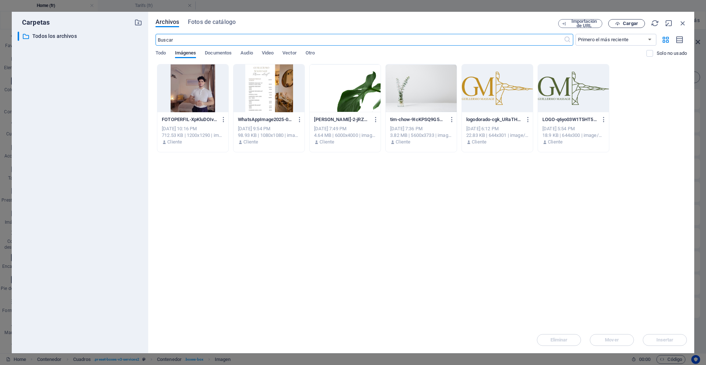
click at [626, 21] on span "Cargar" at bounding box center [630, 23] width 15 height 4
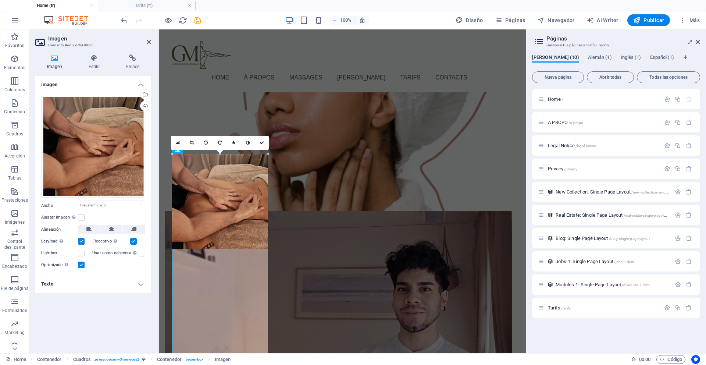
drag, startPoint x: 266, startPoint y: 247, endPoint x: 293, endPoint y: 167, distance: 85.2
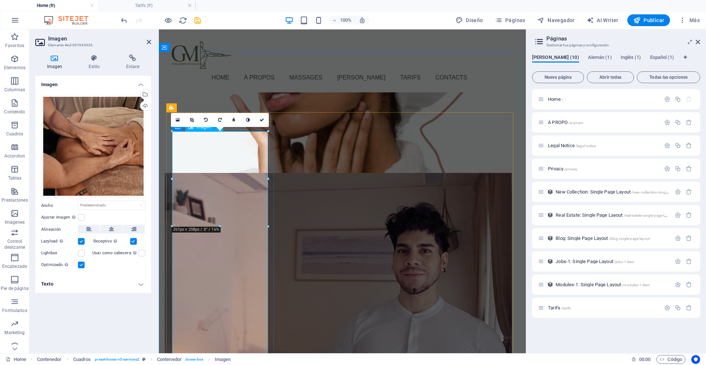
scroll to position [542, 0]
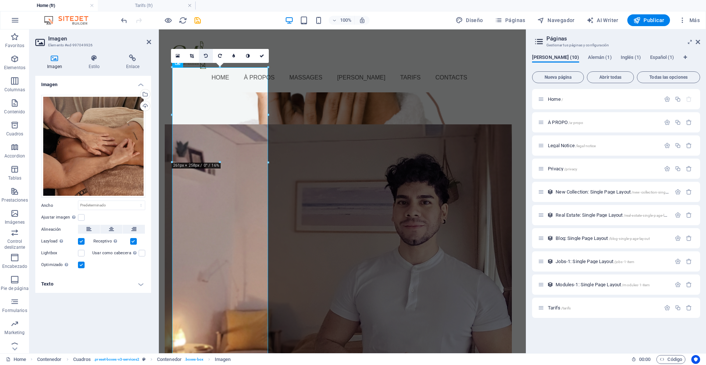
click at [204, 54] on icon at bounding box center [206, 56] width 4 height 4
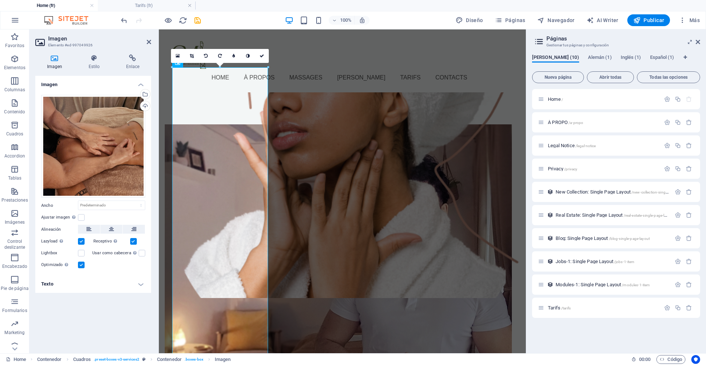
click at [204, 54] on icon at bounding box center [206, 56] width 4 height 4
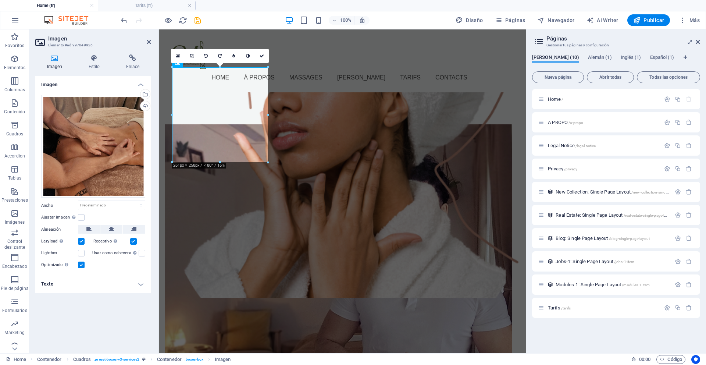
click at [204, 54] on icon at bounding box center [206, 56] width 4 height 4
click at [221, 58] on link at bounding box center [220, 56] width 14 height 14
click at [260, 56] on icon at bounding box center [262, 56] width 4 height 4
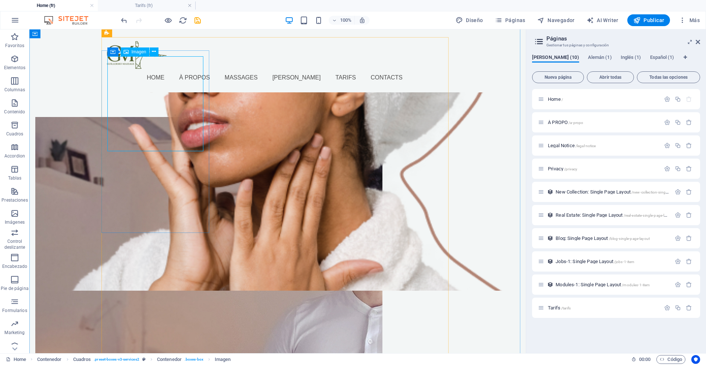
scroll to position [499, 0]
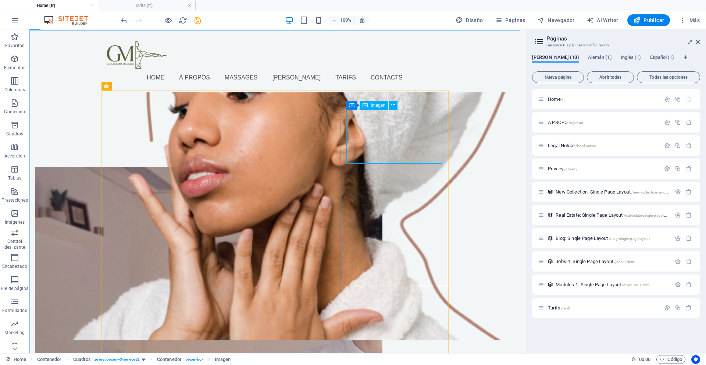
click at [374, 106] on span "Imagen" at bounding box center [378, 105] width 15 height 4
click at [375, 104] on span "Imagen" at bounding box center [378, 105] width 15 height 4
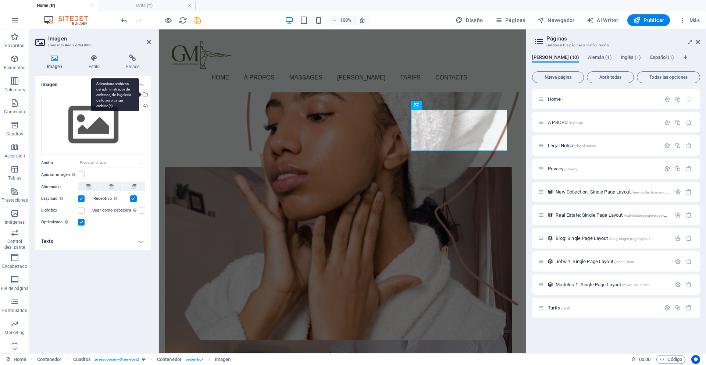
click at [148, 94] on div "Selecciona archivos del administrador de archivos, de la galería de fotos o car…" at bounding box center [144, 94] width 11 height 11
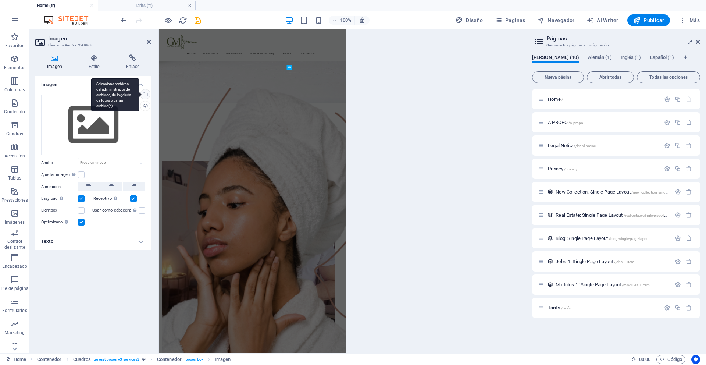
scroll to position [790, 0]
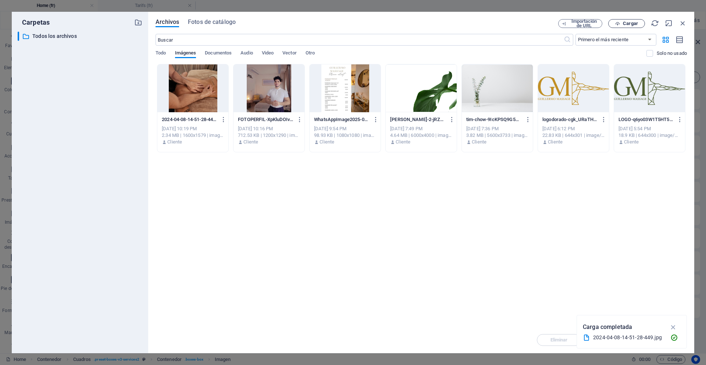
click at [625, 23] on span "Cargar" at bounding box center [630, 23] width 15 height 4
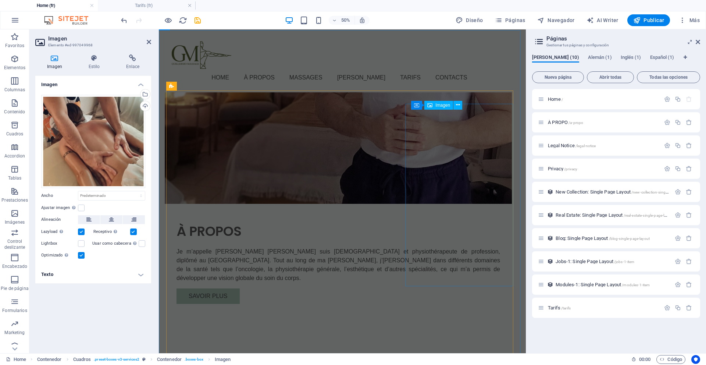
scroll to position [499, 0]
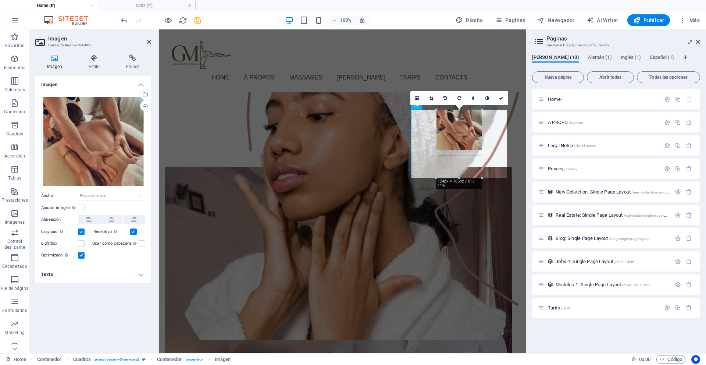
drag, startPoint x: 410, startPoint y: 196, endPoint x: 305, endPoint y: 128, distance: 125.1
type input "124"
select select "px"
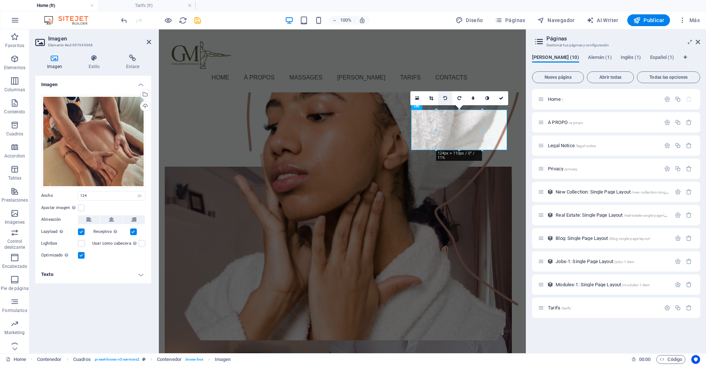
click at [446, 99] on icon at bounding box center [445, 98] width 4 height 4
click at [455, 97] on link at bounding box center [459, 98] width 14 height 14
select select "DISABLED_OPTION_VALUE"
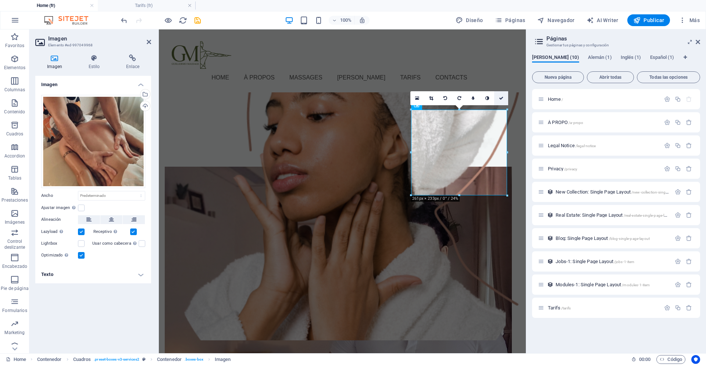
click at [500, 99] on icon at bounding box center [501, 98] width 4 height 4
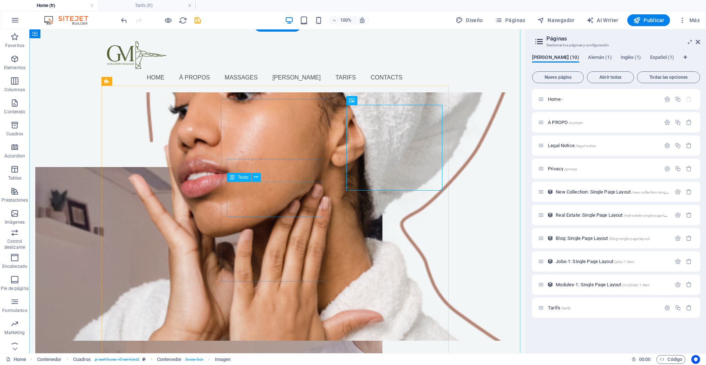
scroll to position [513, 0]
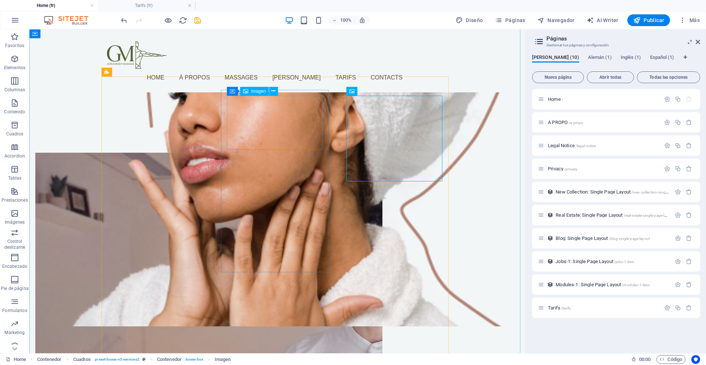
click at [260, 93] on span "Imagen" at bounding box center [258, 91] width 15 height 4
click at [259, 89] on span "Imagen" at bounding box center [258, 91] width 15 height 4
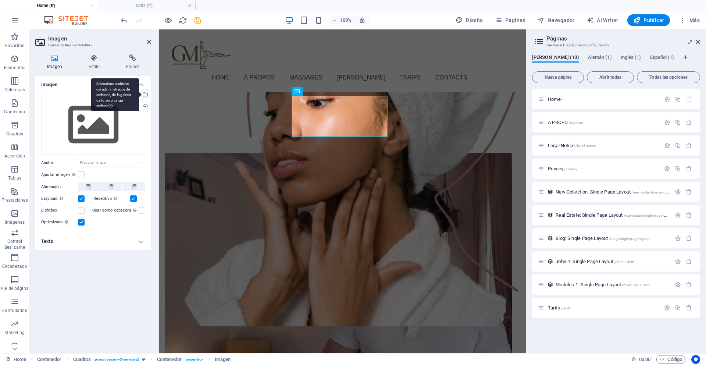
click at [146, 94] on div "Selecciona archivos del administrador de archivos, de la galería de fotos o car…" at bounding box center [144, 94] width 11 height 11
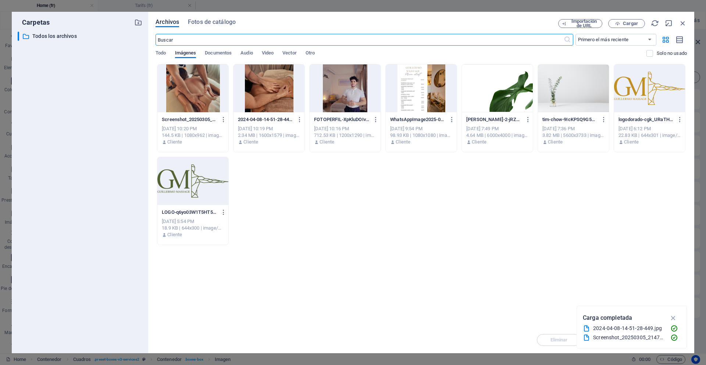
scroll to position [804, 0]
click at [629, 24] on span "Cargar" at bounding box center [630, 23] width 15 height 4
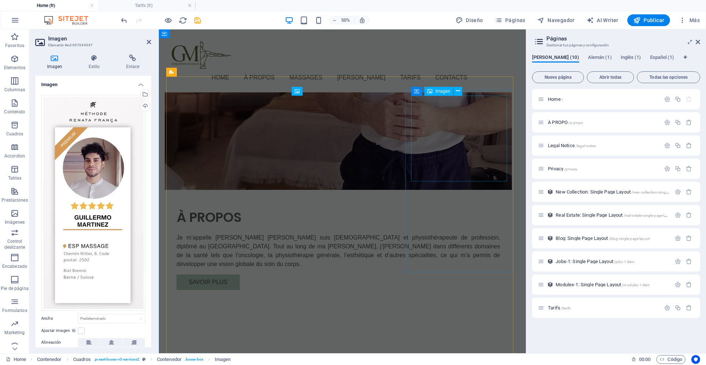
scroll to position [513, 0]
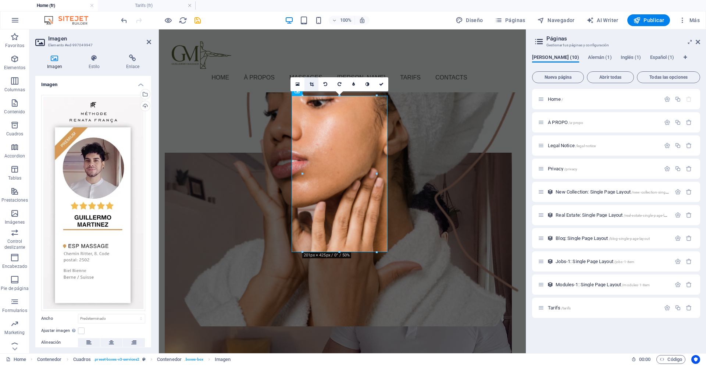
click at [310, 82] on icon at bounding box center [312, 84] width 4 height 4
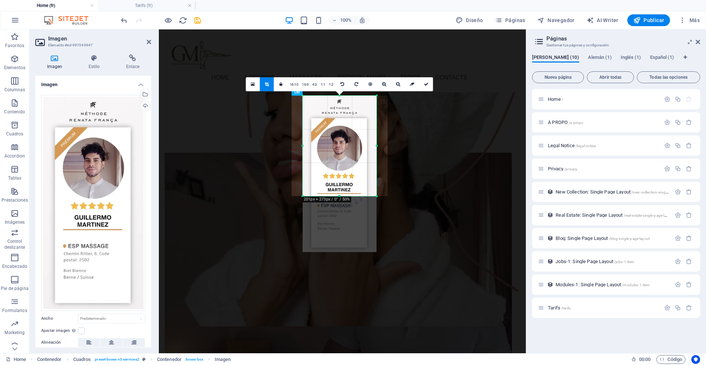
drag, startPoint x: 338, startPoint y: 251, endPoint x: 336, endPoint y: 195, distance: 55.9
click at [336, 195] on div at bounding box center [340, 196] width 74 height 3
click at [376, 145] on div at bounding box center [376, 146] width 3 height 100
click at [425, 83] on icon at bounding box center [426, 84] width 4 height 4
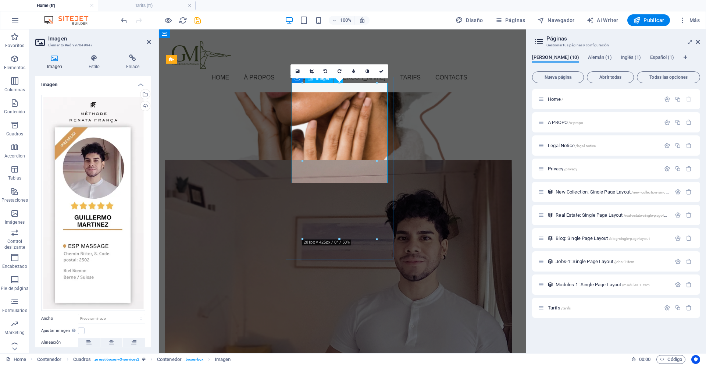
scroll to position [412, 0]
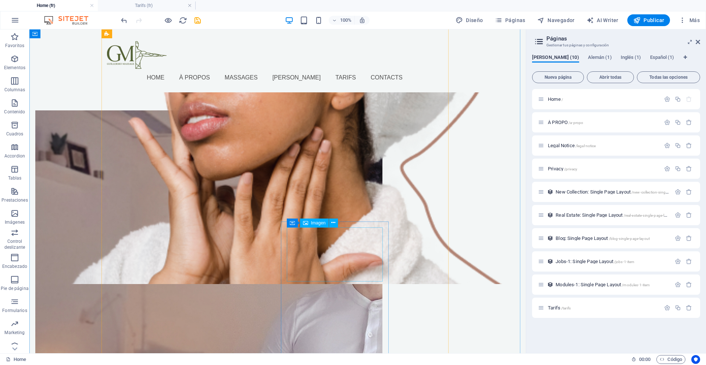
scroll to position [692, 0]
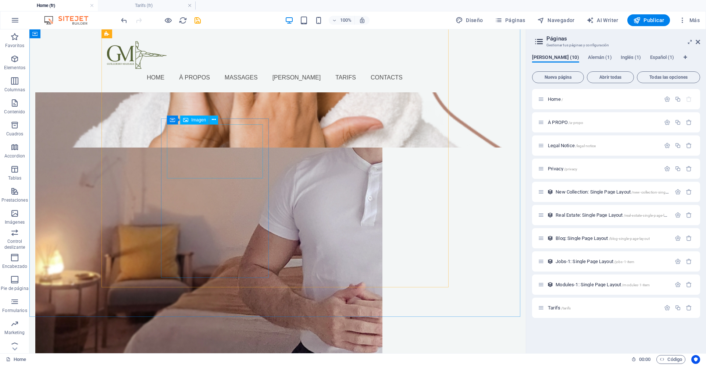
click at [192, 115] on div "Imagen" at bounding box center [194, 119] width 29 height 9
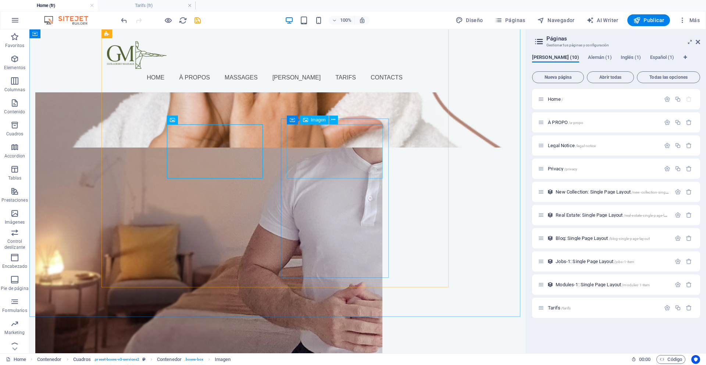
click at [319, 121] on span "Imagen" at bounding box center [318, 120] width 15 height 4
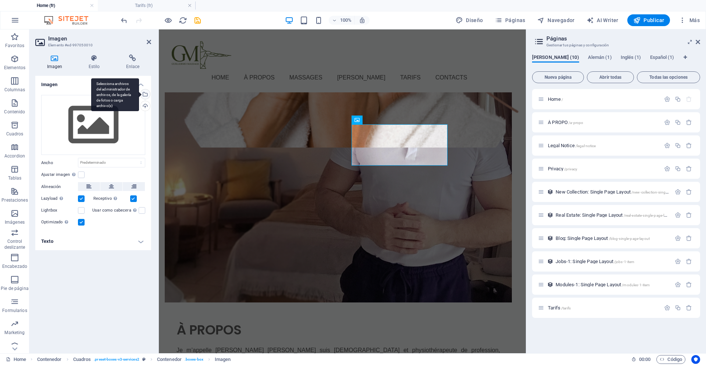
click at [145, 95] on div "Selecciona archivos del administrador de archivos, de la galería de fotos o car…" at bounding box center [144, 94] width 11 height 11
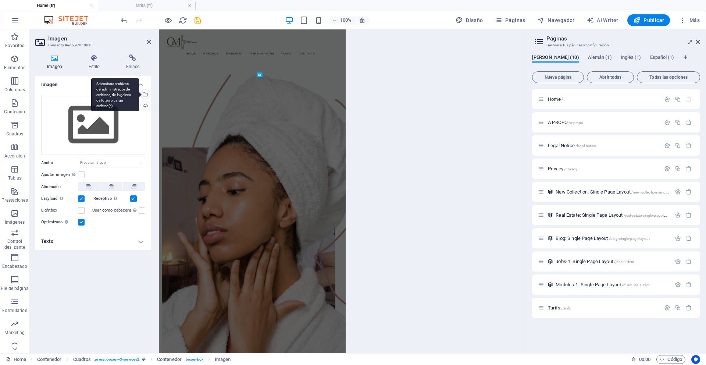
scroll to position [983, 0]
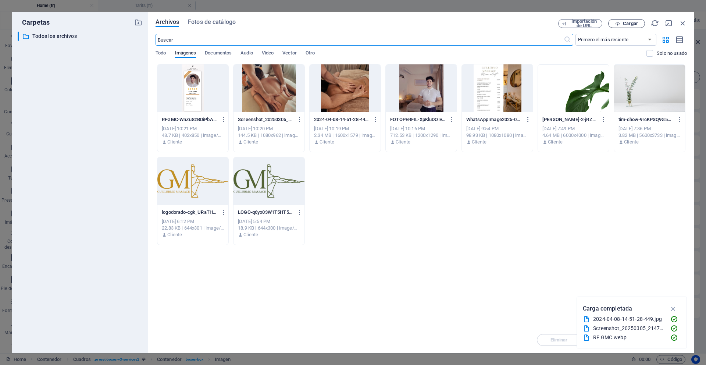
click at [626, 23] on span "Cargar" at bounding box center [630, 23] width 15 height 4
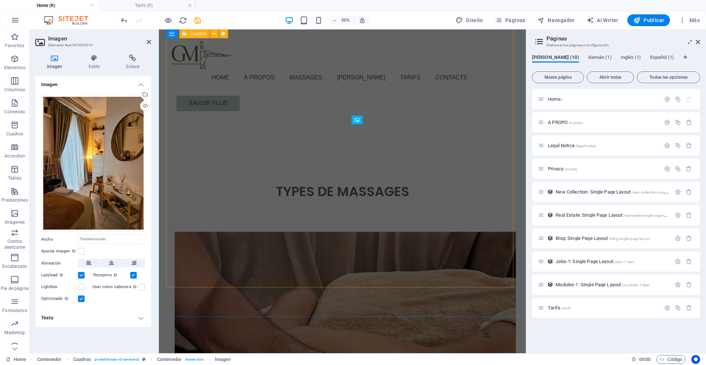
scroll to position [692, 0]
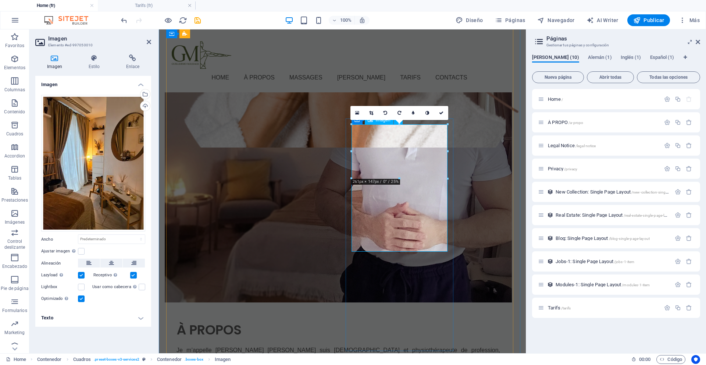
click at [145, 94] on div "Selecciona archivos del administrador de archivos, de la galería de fotos o car…" at bounding box center [144, 94] width 11 height 11
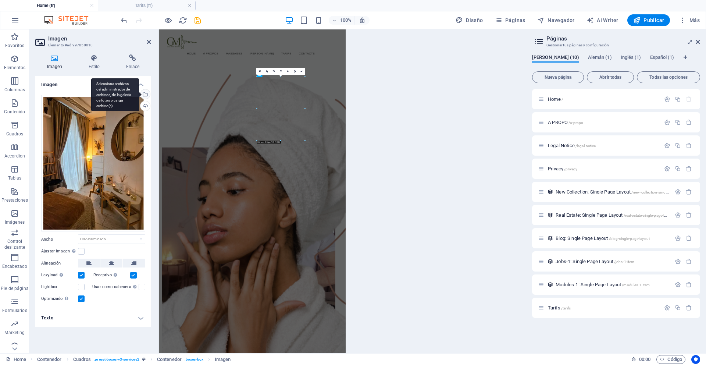
scroll to position [983, 0]
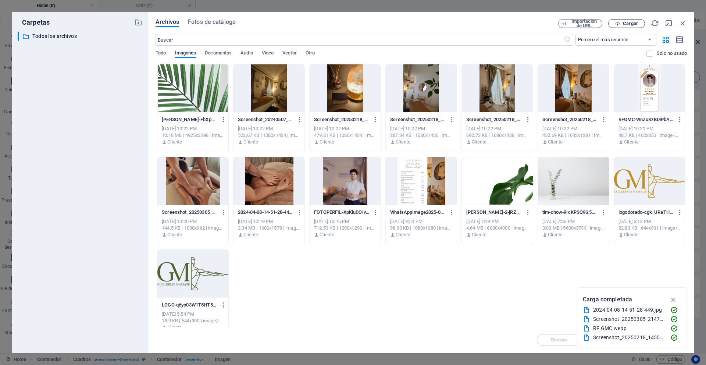
click at [634, 24] on span "Cargar" at bounding box center [630, 23] width 15 height 4
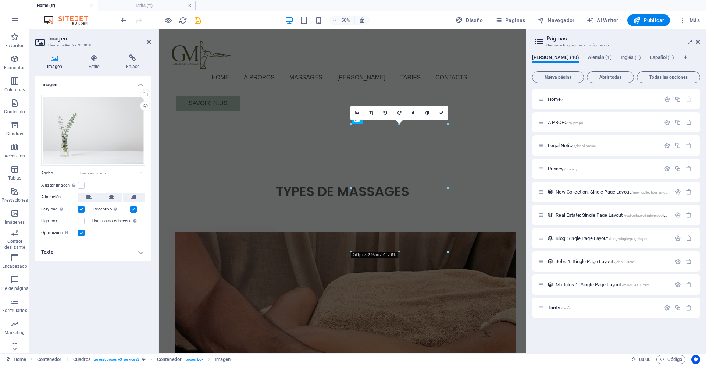
scroll to position [692, 0]
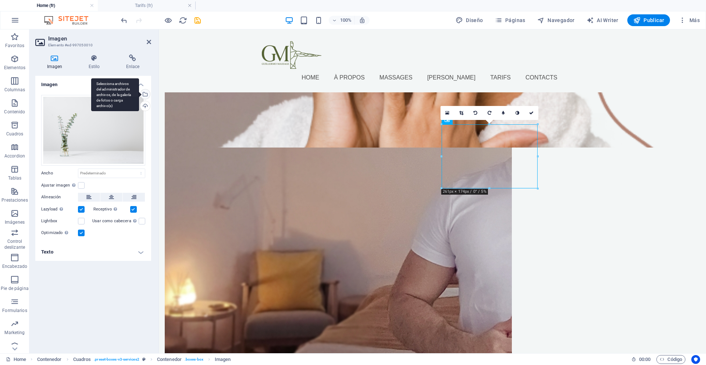
click at [149, 94] on div "Selecciona archivos del administrador de archivos, de la galería de fotos o car…" at bounding box center [144, 94] width 11 height 11
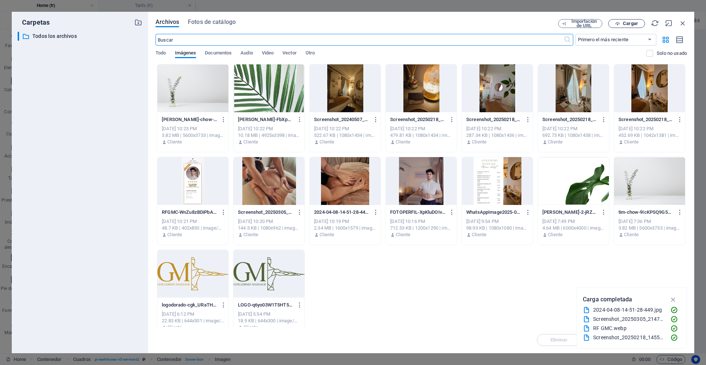
click at [635, 22] on span "Cargar" at bounding box center [630, 23] width 15 height 4
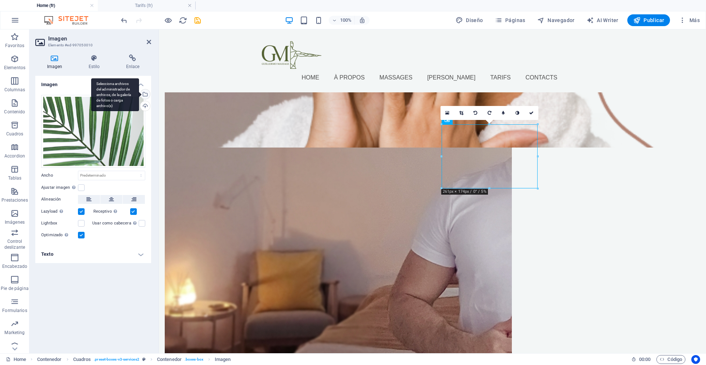
click at [139, 95] on div "Selecciona archivos del administrador de archivos, de la galería de fotos o car…" at bounding box center [115, 94] width 48 height 33
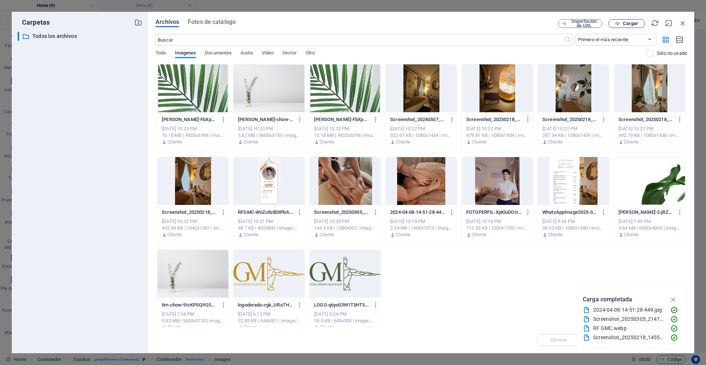
click at [635, 22] on span "Cargar" at bounding box center [630, 23] width 15 height 4
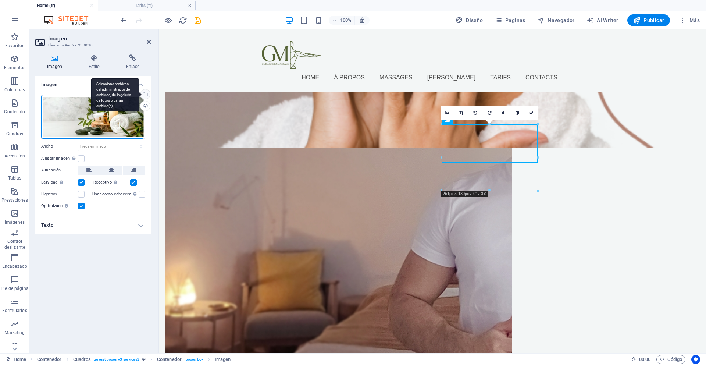
click at [139, 94] on div "Selecciona archivos del administrador de archivos, de la galería de fotos o car…" at bounding box center [115, 94] width 48 height 33
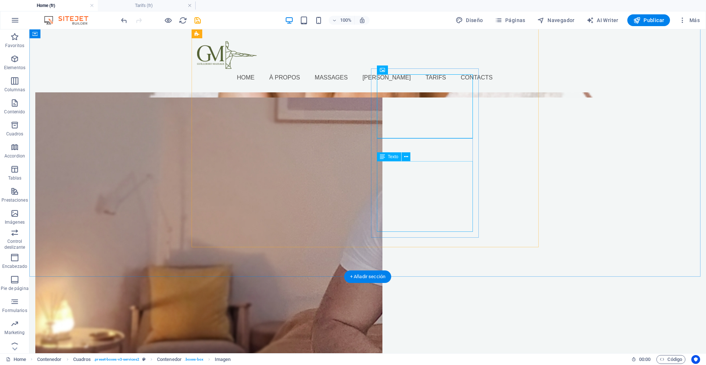
scroll to position [646, 0]
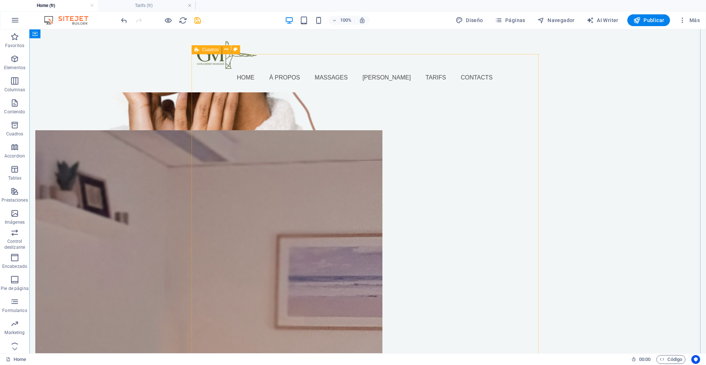
scroll to position [679, 0]
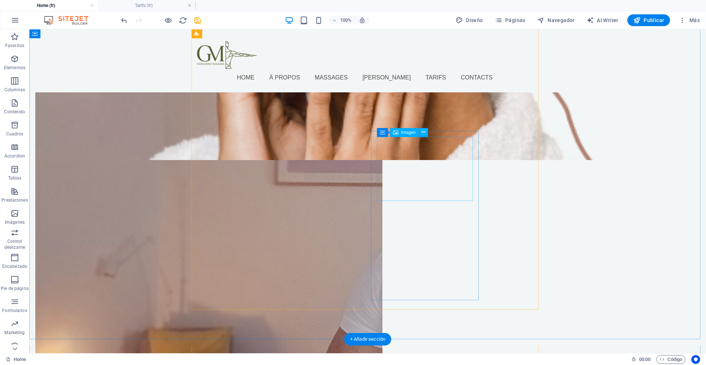
click at [422, 131] on icon at bounding box center [423, 132] width 4 height 8
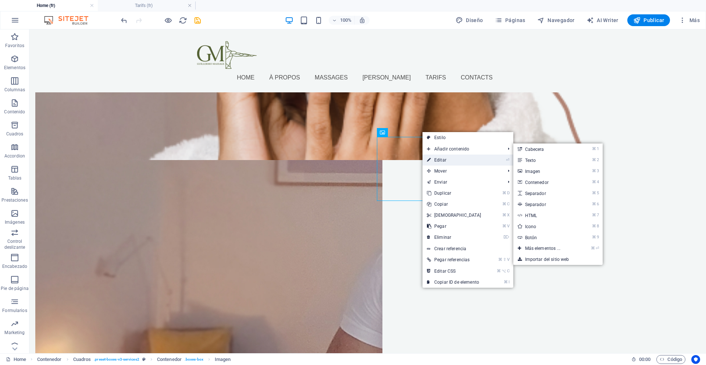
click at [447, 158] on link "⏎ Editar" at bounding box center [453, 159] width 63 height 11
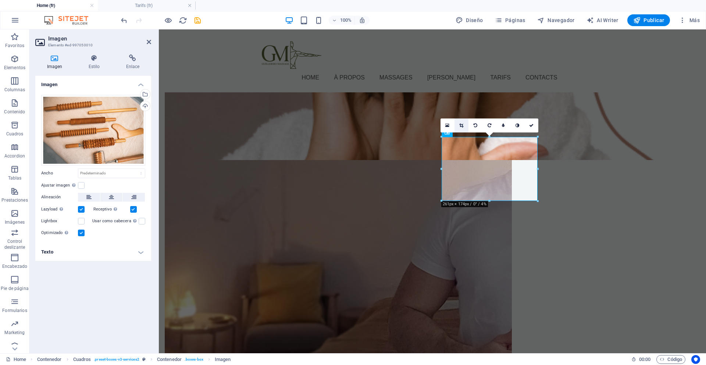
click at [460, 125] on icon at bounding box center [461, 125] width 4 height 4
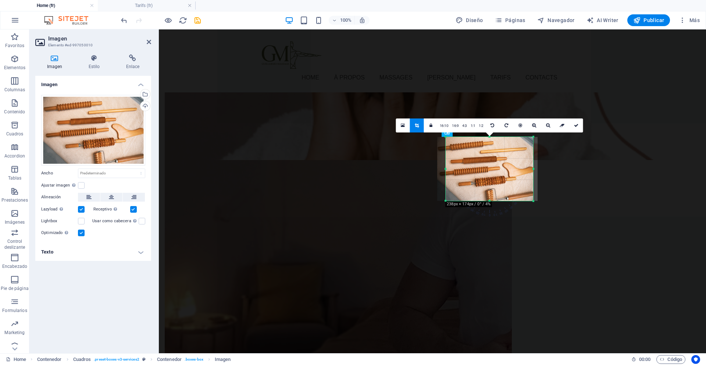
drag, startPoint x: 442, startPoint y: 168, endPoint x: 451, endPoint y: 169, distance: 8.5
click at [451, 169] on div "180 170 160 150 140 130 120 110 100 90 80 70 60 50 40 30 20 10 0 -10 -20 -30 -4…" at bounding box center [489, 169] width 87 height 64
drag, startPoint x: 534, startPoint y: 169, endPoint x: 527, endPoint y: 171, distance: 6.8
click at [527, 171] on div "180 170 160 150 140 130 120 110 100 90 80 70 60 50 40 30 20 10 0 -10 -20 -30 -4…" at bounding box center [489, 169] width 81 height 64
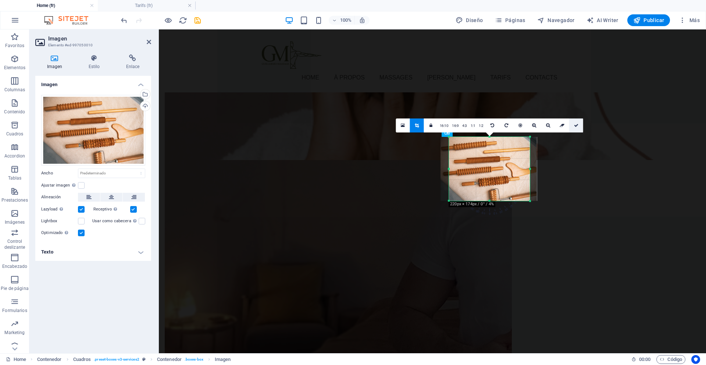
click at [575, 126] on icon at bounding box center [576, 125] width 4 height 4
type input "220"
select select "px"
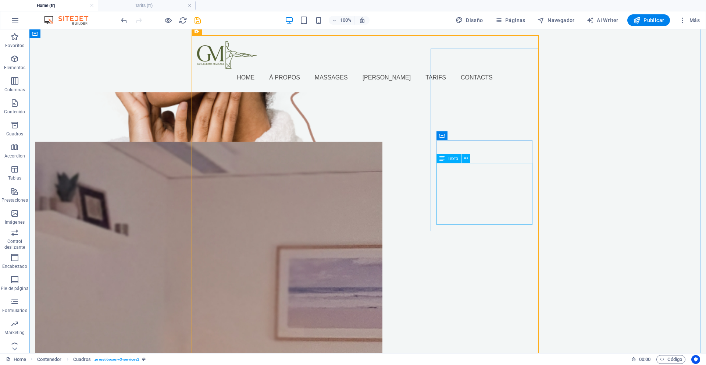
scroll to position [554, 0]
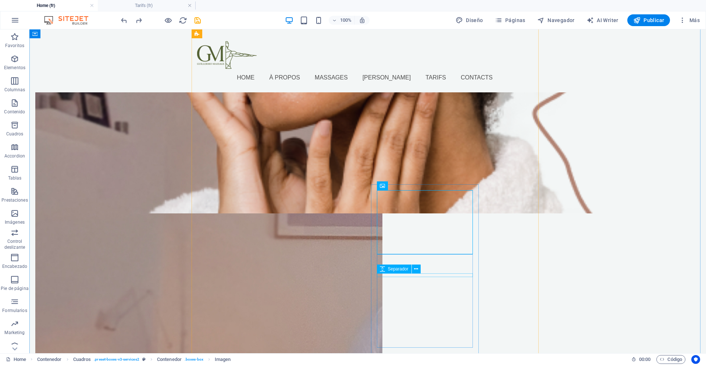
scroll to position [627, 0]
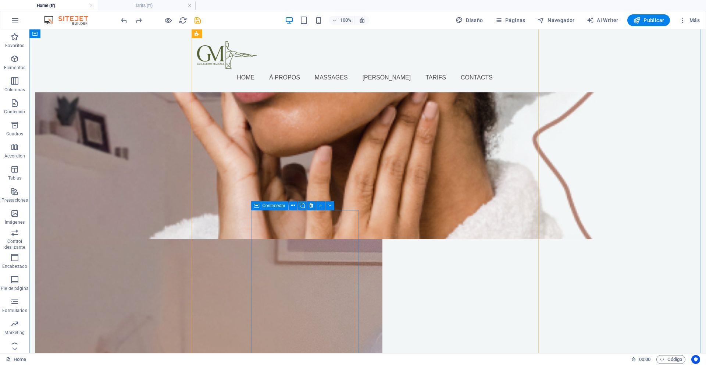
scroll to position [611, 0]
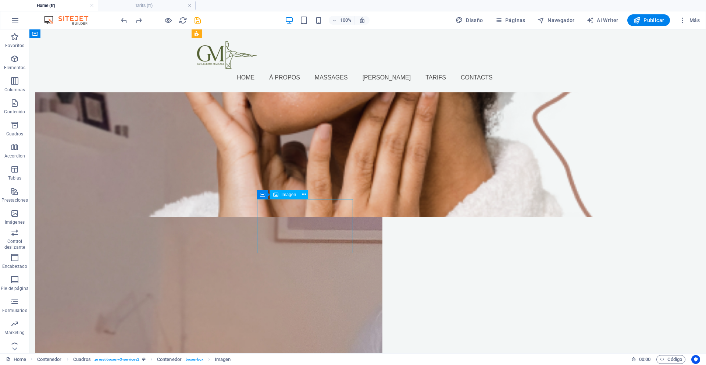
scroll to position [676, 0]
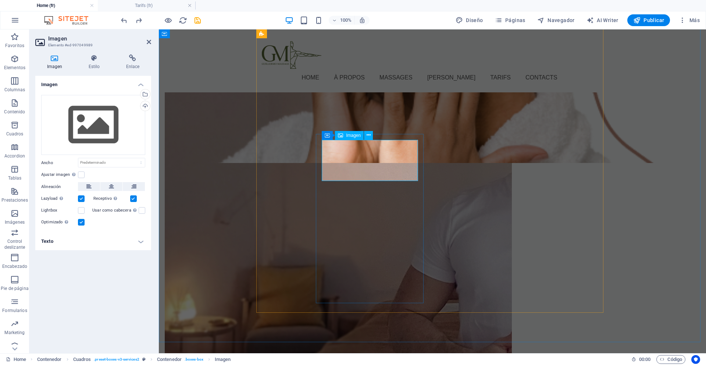
click at [348, 134] on span "Imagen" at bounding box center [353, 135] width 15 height 4
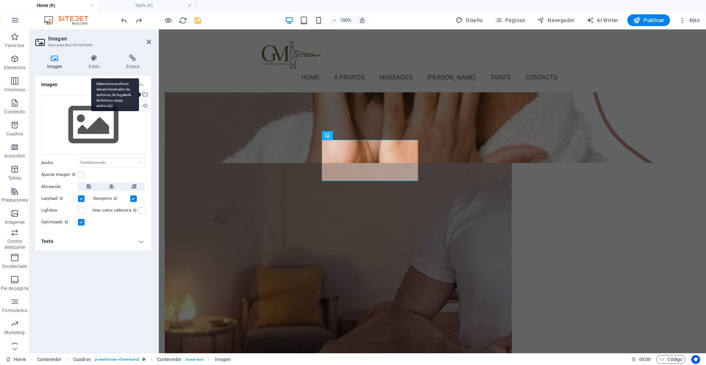
click at [147, 97] on div "Selecciona archivos del administrador de archivos, de la galería de fotos o car…" at bounding box center [144, 94] width 11 height 11
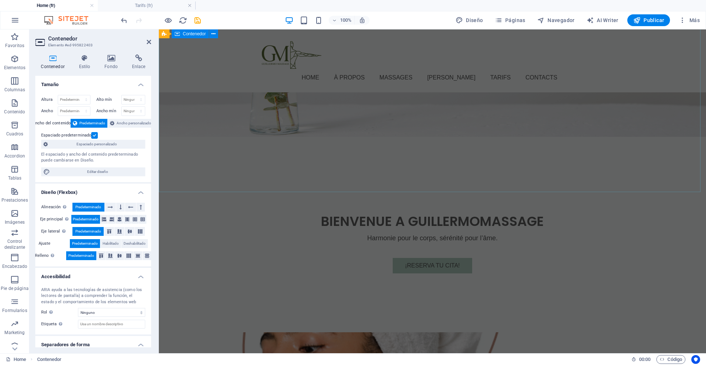
scroll to position [87, 0]
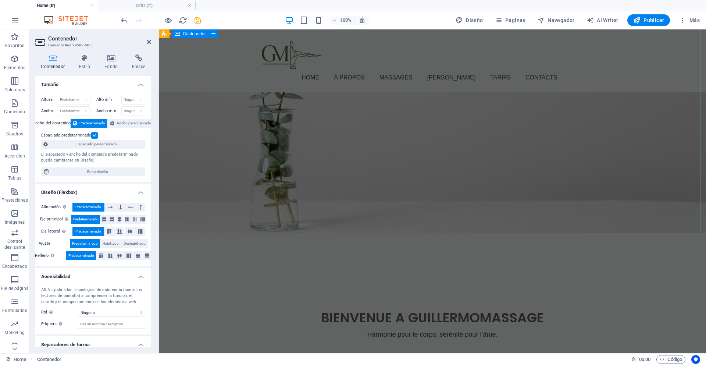
click at [604, 233] on div "Bienvenue a Guillermomassage Harmonie pour le corps, sérénité pour l’âme. ¡Rese…" at bounding box center [432, 316] width 547 height 166
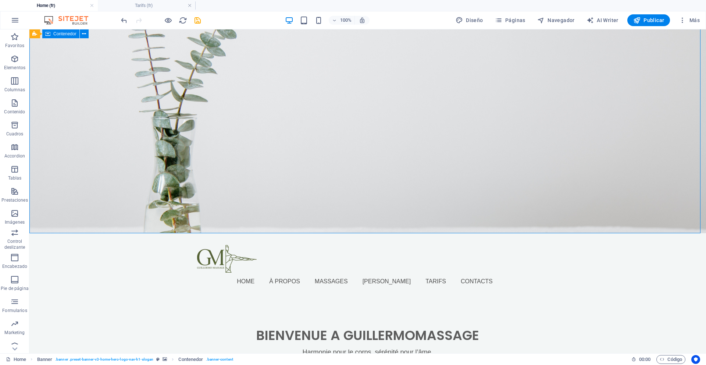
scroll to position [0, 0]
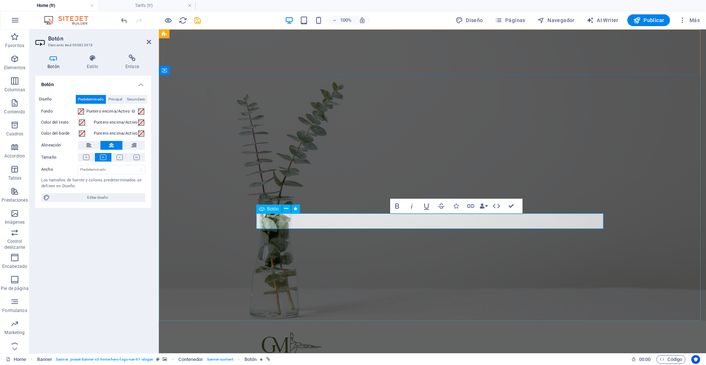
drag, startPoint x: 464, startPoint y: 220, endPoint x: 344, endPoint y: 214, distance: 119.7
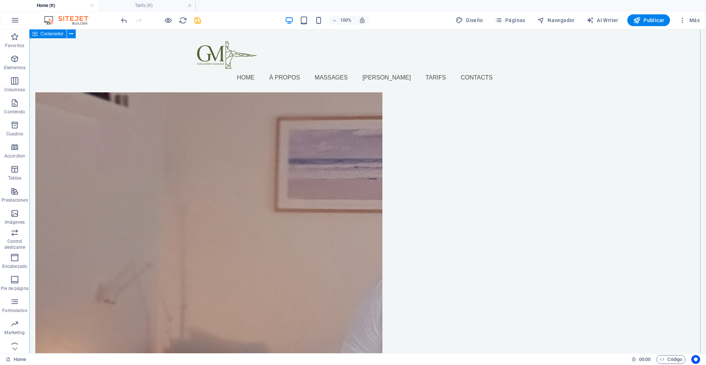
scroll to position [175, 0]
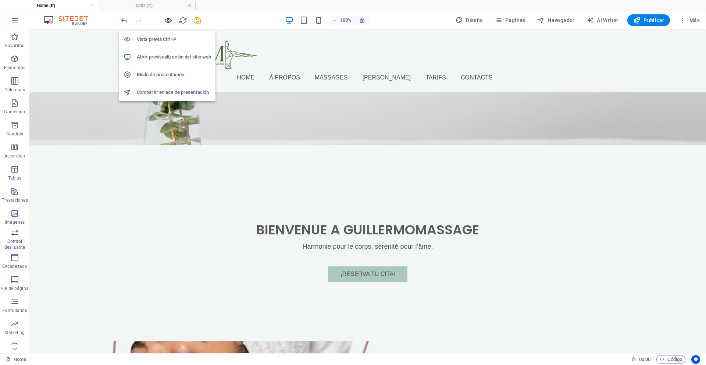
click at [165, 22] on icon "button" at bounding box center [168, 20] width 8 height 8
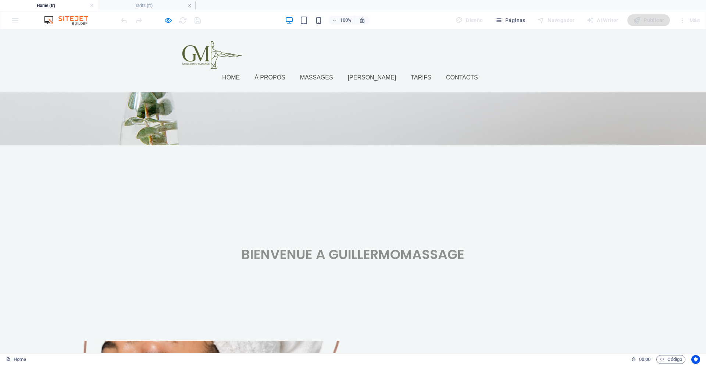
click at [291, 69] on link "à propos" at bounding box center [272, 78] width 37 height 18
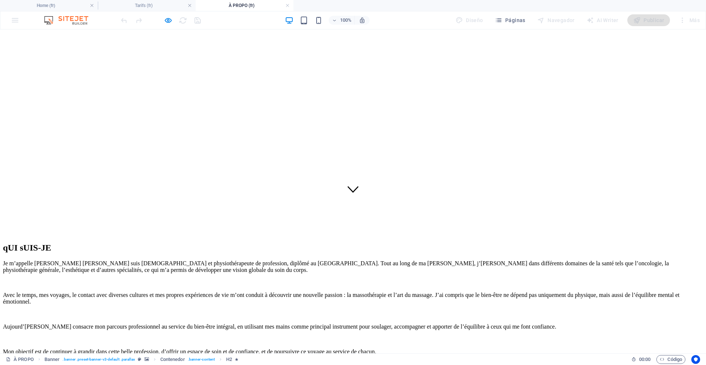
scroll to position [151, 0]
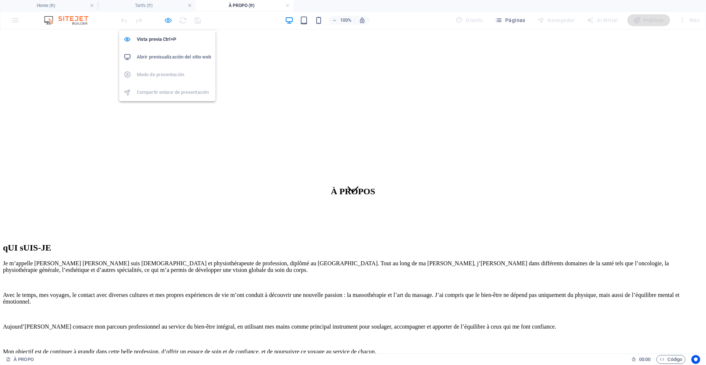
click at [169, 21] on icon "button" at bounding box center [168, 20] width 8 height 8
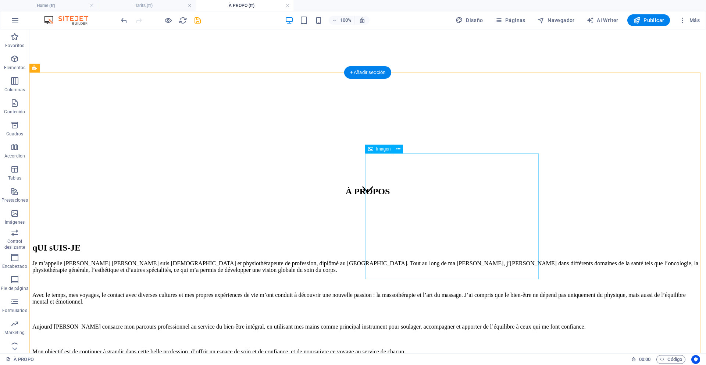
click at [382, 147] on span "Imagen" at bounding box center [383, 149] width 15 height 4
click at [380, 149] on span "Imagen" at bounding box center [383, 149] width 15 height 4
select select "%"
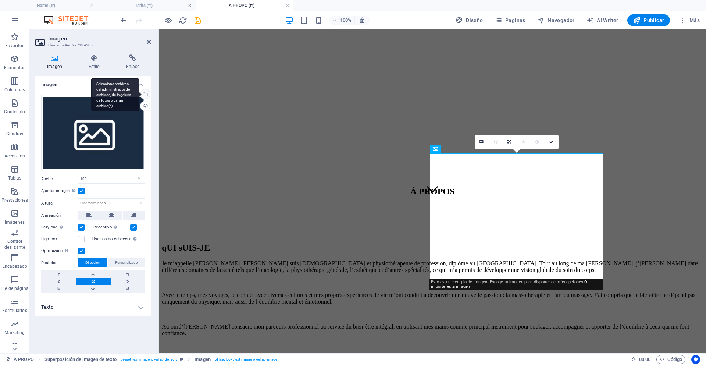
click at [139, 94] on div "Selecciona archivos del administrador de archivos, de la galería de fotos o car…" at bounding box center [115, 94] width 48 height 33
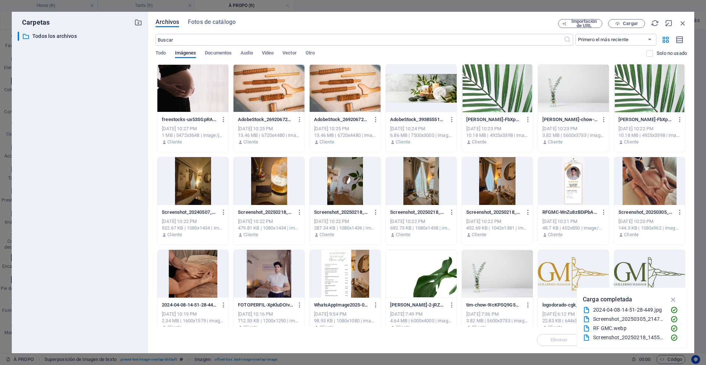
click at [250, 286] on div at bounding box center [268, 274] width 71 height 48
click at [276, 292] on div "1" at bounding box center [268, 274] width 71 height 48
click at [276, 292] on div at bounding box center [268, 274] width 71 height 48
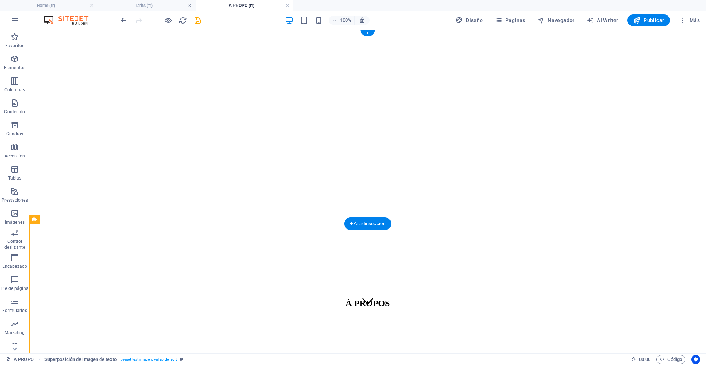
scroll to position [0, 0]
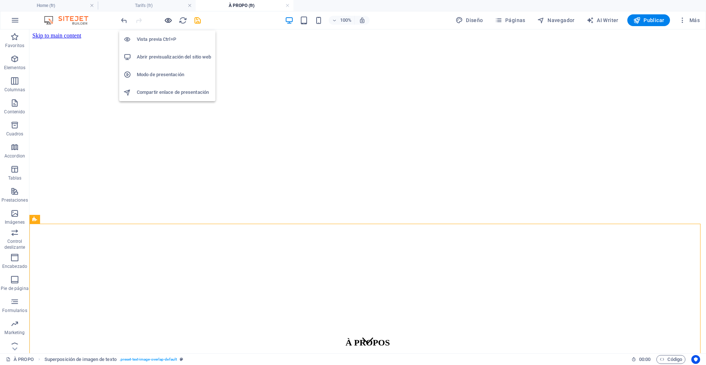
click at [171, 22] on icon "button" at bounding box center [168, 20] width 8 height 8
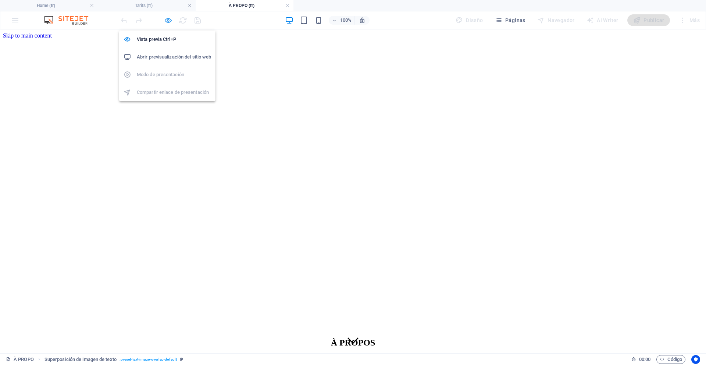
click at [166, 23] on icon "button" at bounding box center [168, 20] width 8 height 8
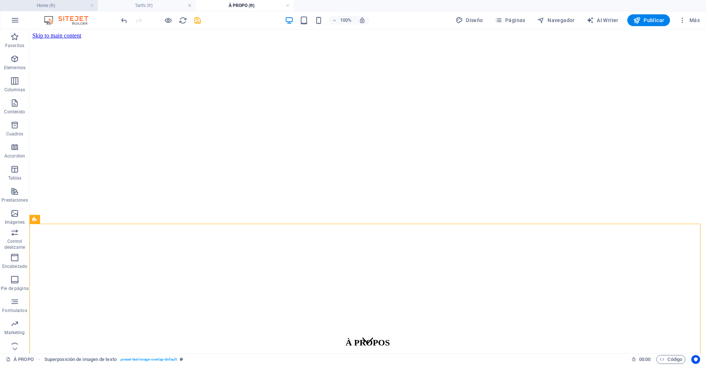
click at [54, 9] on h4 "Home (fr)" at bounding box center [49, 5] width 98 height 8
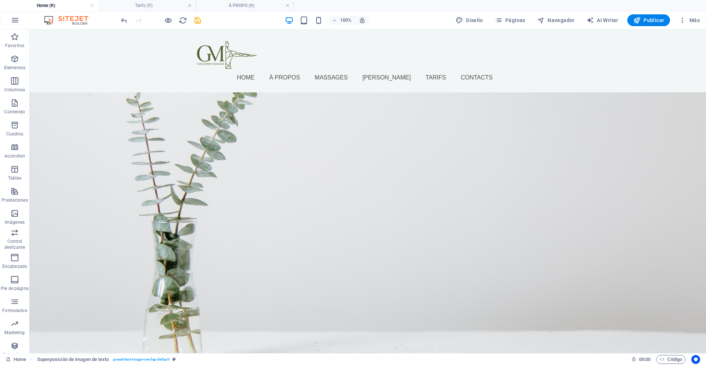
scroll to position [175, 0]
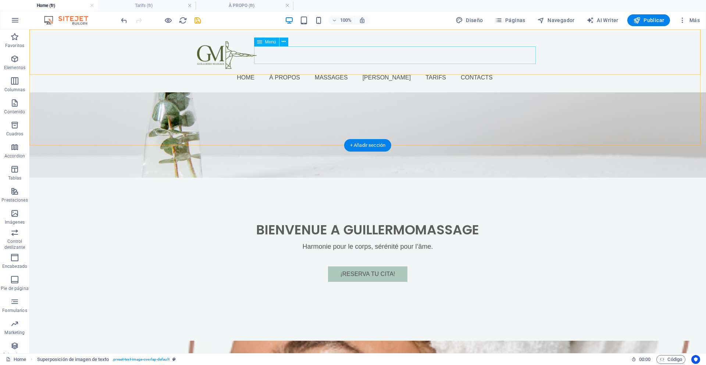
click at [406, 69] on nav "Home à propos Massages [PERSON_NAME] Contacts" at bounding box center [367, 78] width 341 height 18
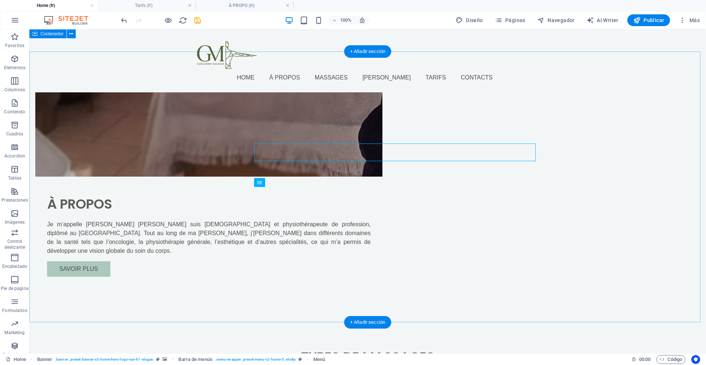
scroll to position [1204, 0]
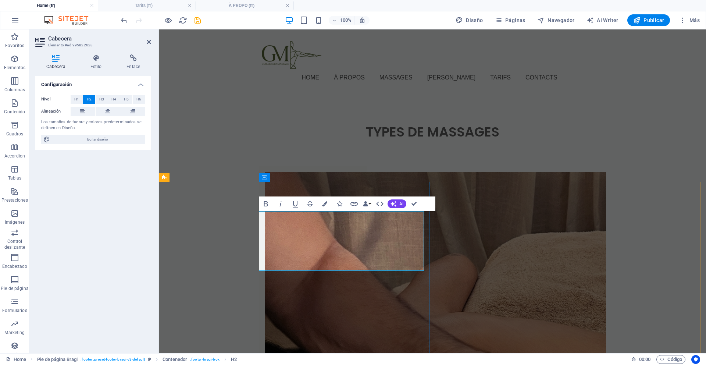
drag, startPoint x: 381, startPoint y: 256, endPoint x: 404, endPoint y: 219, distance: 43.9
drag, startPoint x: 404, startPoint y: 219, endPoint x: 420, endPoint y: 256, distance: 40.8
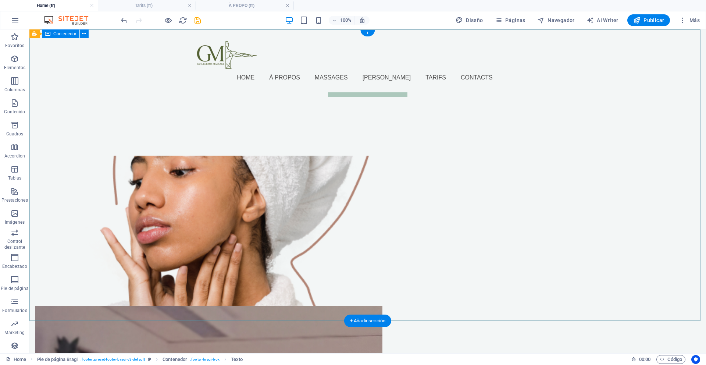
scroll to position [0, 0]
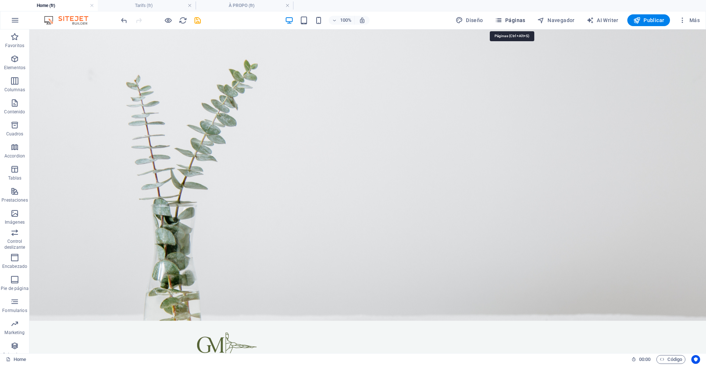
click at [516, 22] on span "Páginas" at bounding box center [510, 20] width 31 height 7
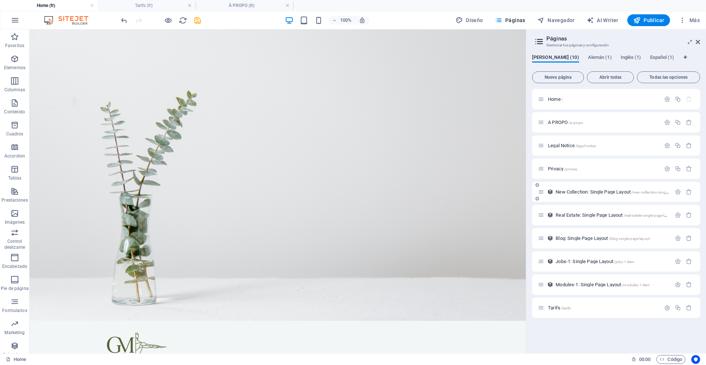
click at [598, 190] on span "New Collection: Single Page Layout /new-collection-single-page-layout" at bounding box center [621, 192] width 133 height 6
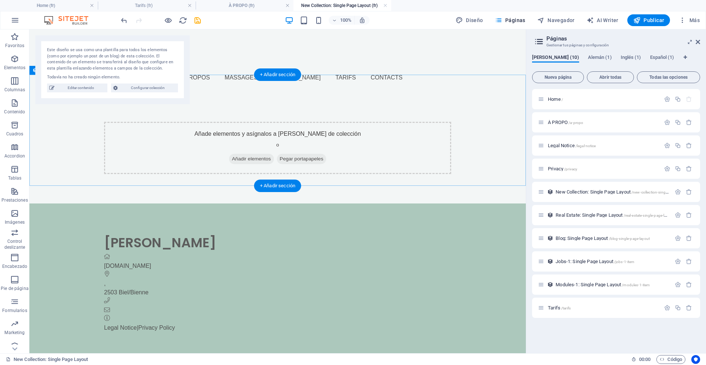
click at [498, 98] on div "Añade elementos y asígnalos a campos de colección o Añadir elementos Pegar port…" at bounding box center [277, 147] width 496 height 111
click at [378, 69] on nav "Home à propos Massages [PERSON_NAME] Contacts" at bounding box center [277, 78] width 341 height 18
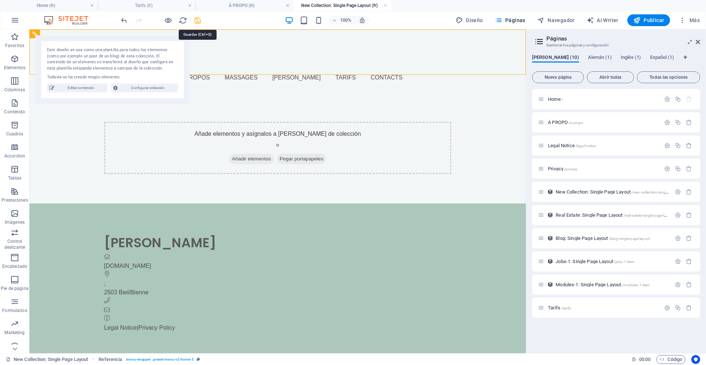
click at [194, 21] on icon "save" at bounding box center [197, 20] width 8 height 8
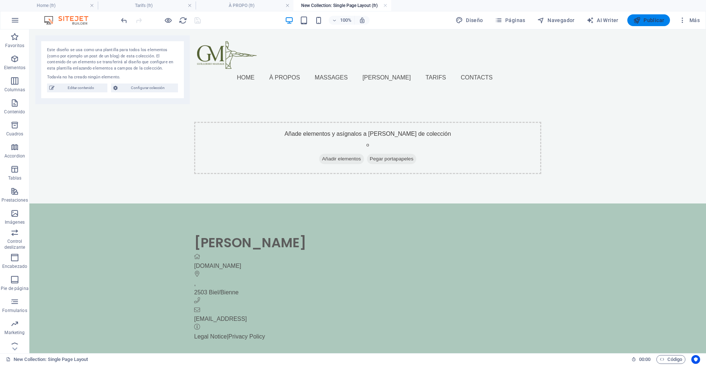
click at [640, 23] on icon "button" at bounding box center [636, 20] width 7 height 7
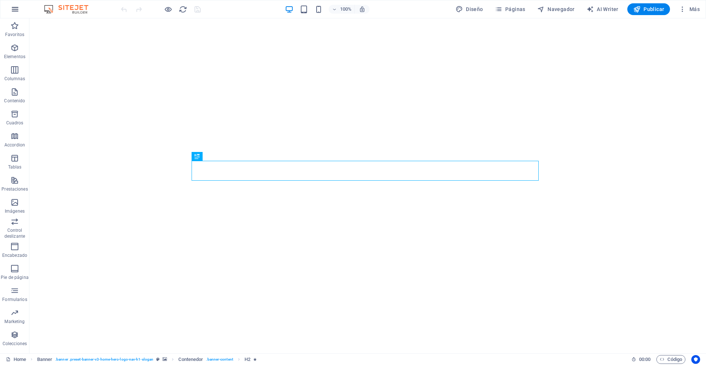
click at [12, 9] on icon "button" at bounding box center [15, 9] width 9 height 9
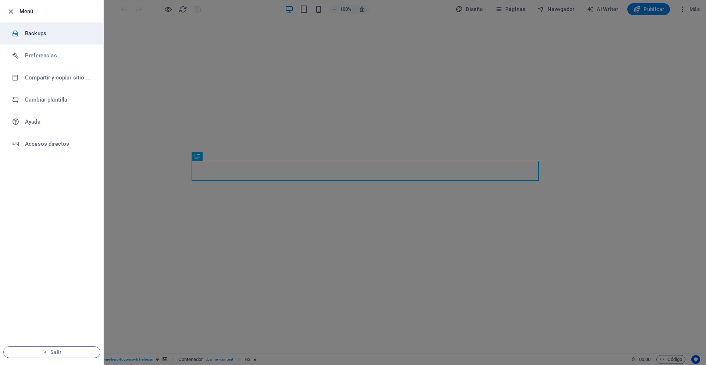
click at [30, 39] on li "Backups" at bounding box center [51, 33] width 103 height 22
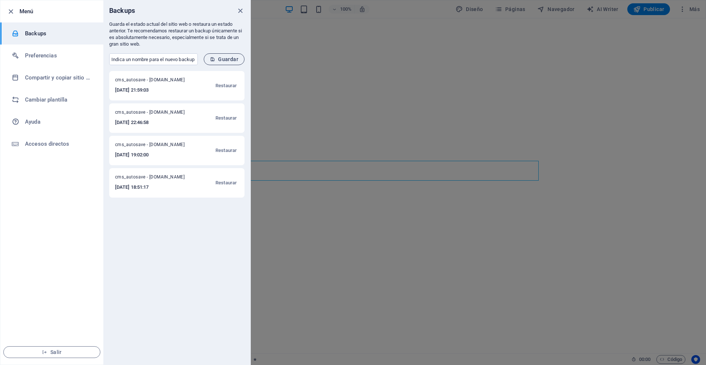
click at [230, 60] on span "Guardar" at bounding box center [224, 59] width 28 height 6
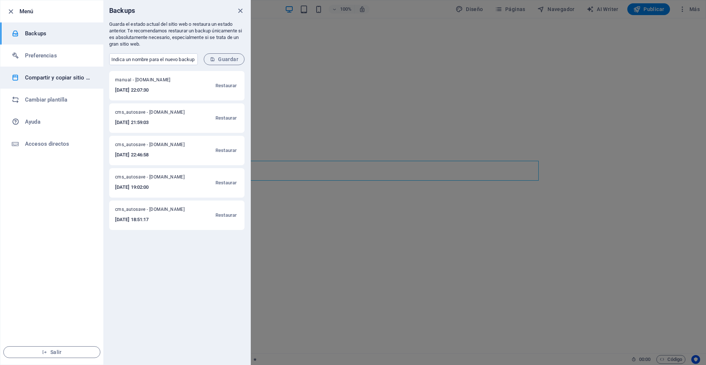
click at [40, 73] on h6 "Compartir y copiar sitio web" at bounding box center [59, 77] width 68 height 9
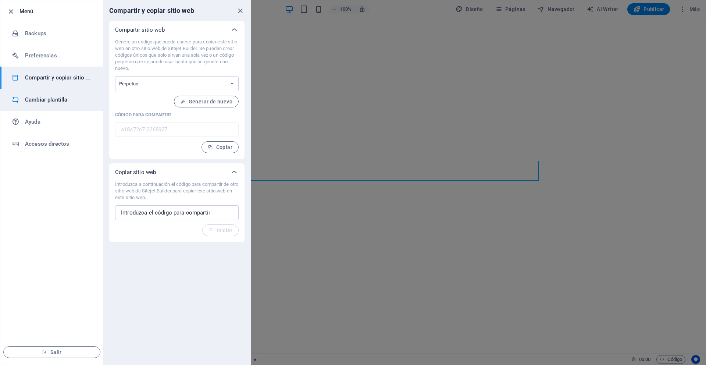
click at [51, 106] on li "Cambiar plantilla" at bounding box center [51, 100] width 103 height 22
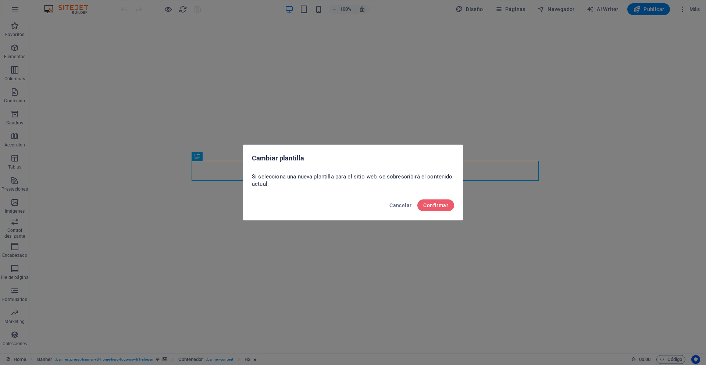
drag, startPoint x: 437, startPoint y: 264, endPoint x: 426, endPoint y: 241, distance: 25.2
click at [436, 262] on div "Cambiar plantilla Si selecciona una nueva plantilla para el sitio web, se sobre…" at bounding box center [353, 182] width 706 height 365
click at [406, 210] on button "Cancelar" at bounding box center [400, 205] width 28 height 12
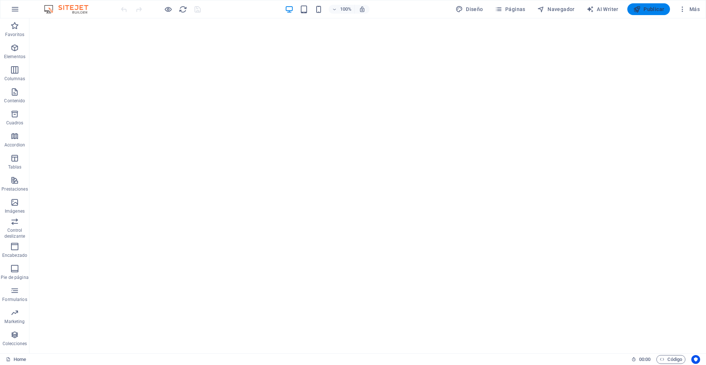
click at [660, 10] on span "Publicar" at bounding box center [648, 9] width 31 height 7
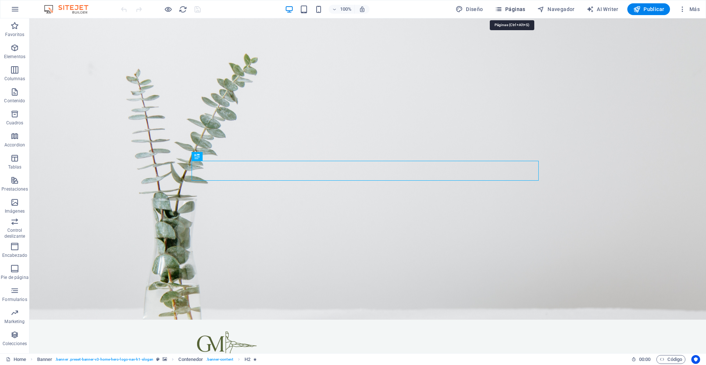
click at [513, 7] on span "Páginas" at bounding box center [510, 9] width 31 height 7
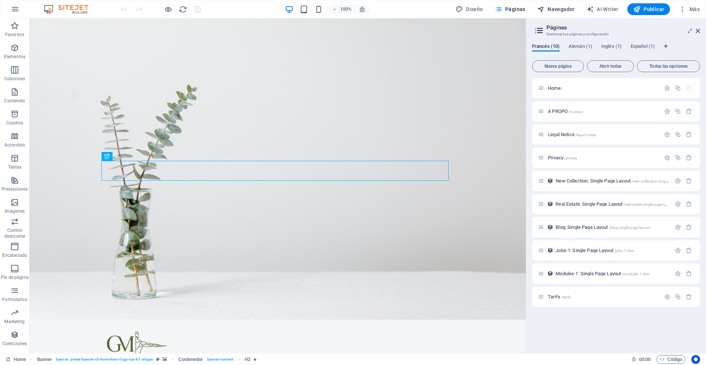
click at [560, 11] on span "Navegador" at bounding box center [555, 9] width 37 height 7
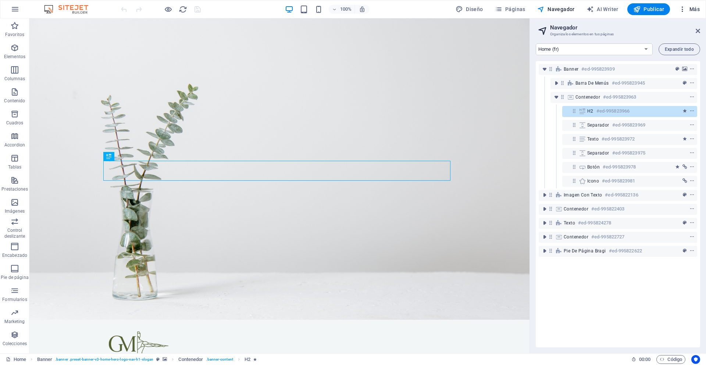
click at [699, 10] on button "Más" at bounding box center [689, 9] width 27 height 12
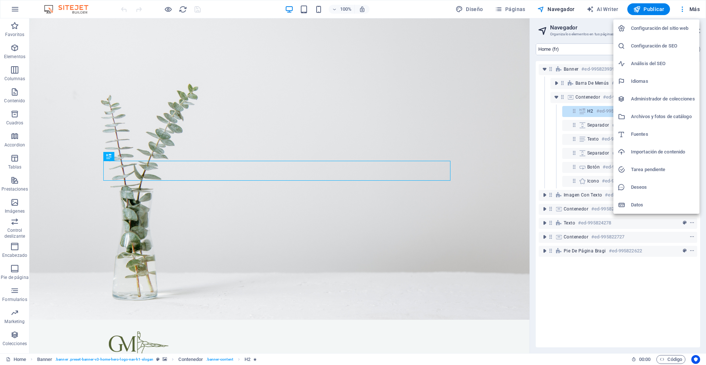
click at [649, 206] on h6 "Datos" at bounding box center [663, 204] width 64 height 9
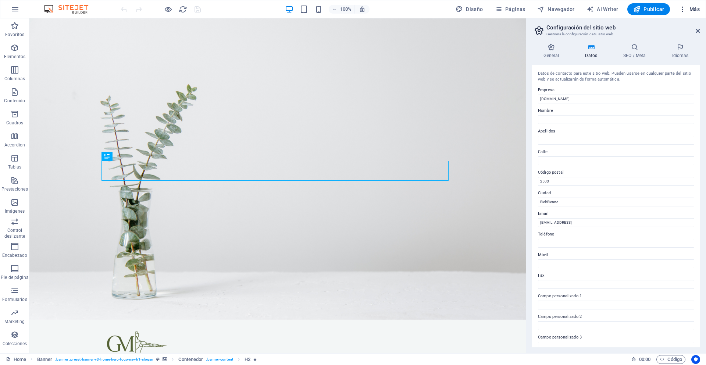
click at [695, 10] on span "Más" at bounding box center [689, 9] width 21 height 7
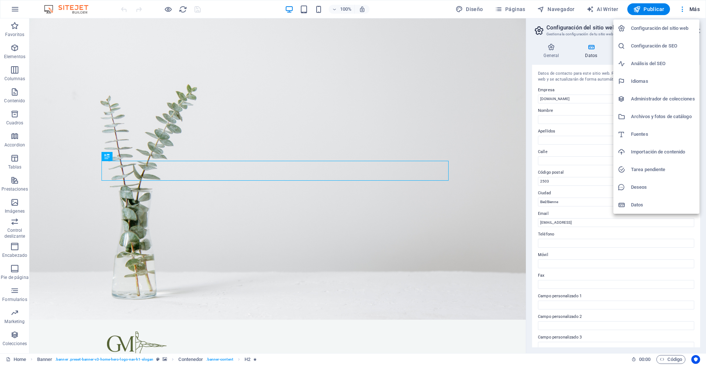
click at [658, 150] on h6 "Importación de contenido" at bounding box center [663, 151] width 64 height 9
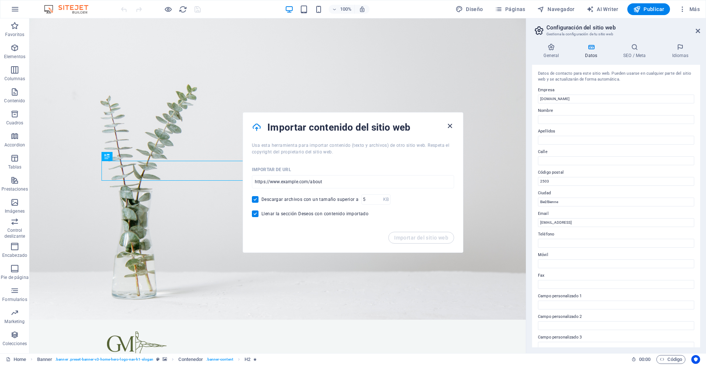
click at [447, 125] on icon "button" at bounding box center [450, 126] width 8 height 8
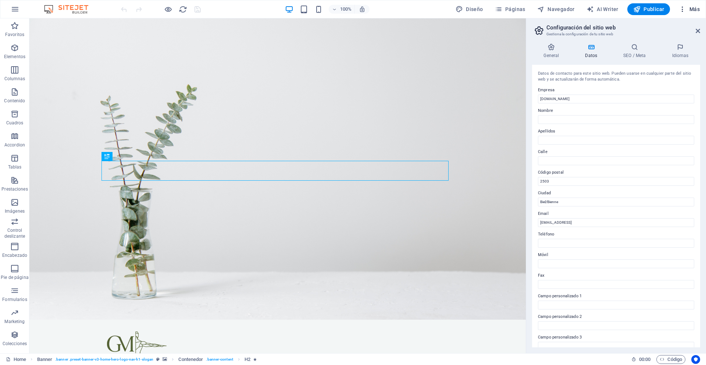
click at [694, 7] on span "Más" at bounding box center [689, 9] width 21 height 7
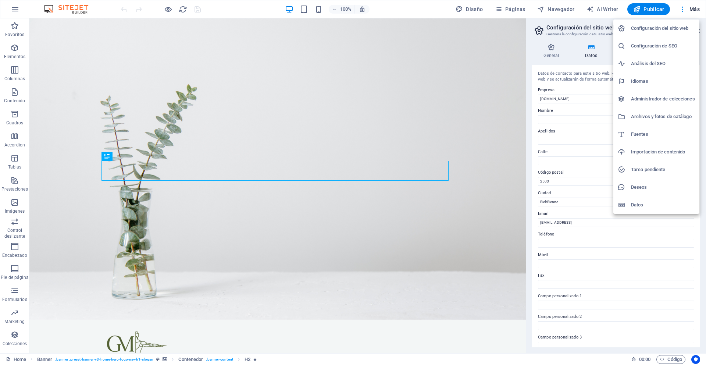
click at [476, 99] on div at bounding box center [353, 182] width 706 height 365
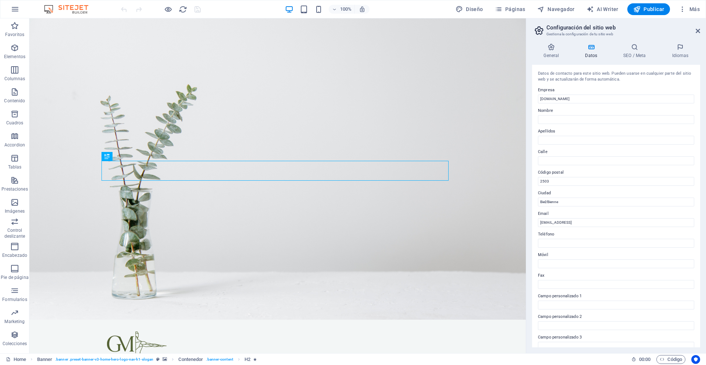
click at [72, 9] on img at bounding box center [69, 9] width 55 height 9
click at [13, 7] on icon "button" at bounding box center [15, 9] width 9 height 9
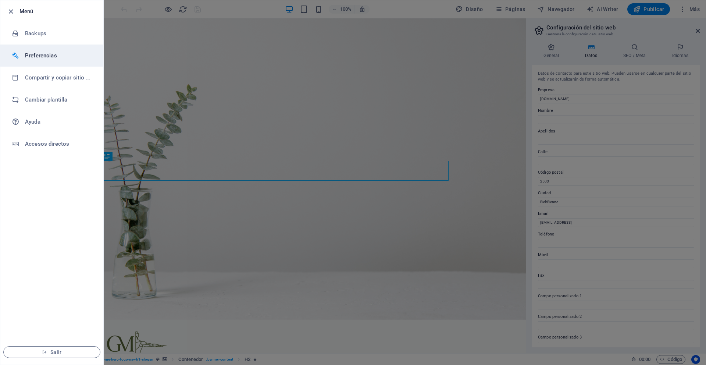
click at [40, 54] on h6 "Preferencias" at bounding box center [59, 55] width 68 height 9
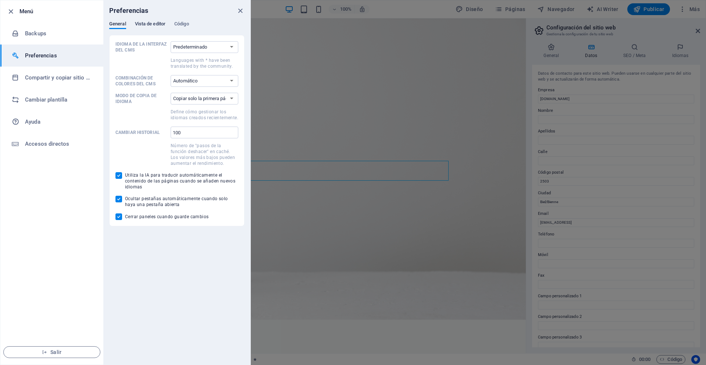
click at [157, 24] on span "Vista de editor" at bounding box center [150, 24] width 31 height 10
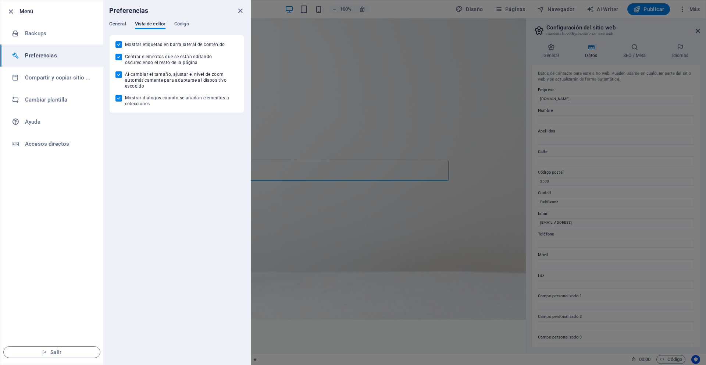
click at [122, 22] on span "General" at bounding box center [117, 24] width 17 height 10
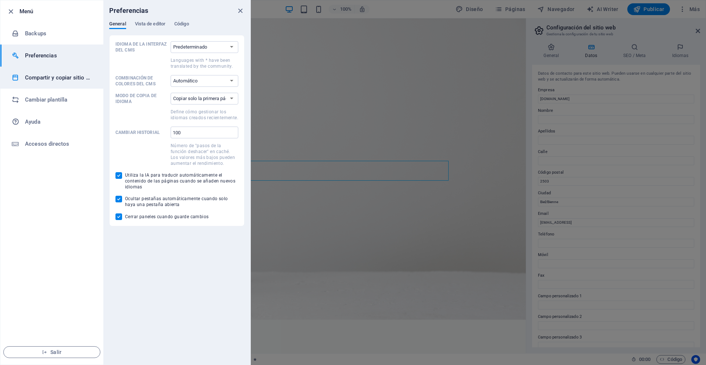
click at [72, 79] on h6 "Compartir y copiar sitio web" at bounding box center [59, 77] width 68 height 9
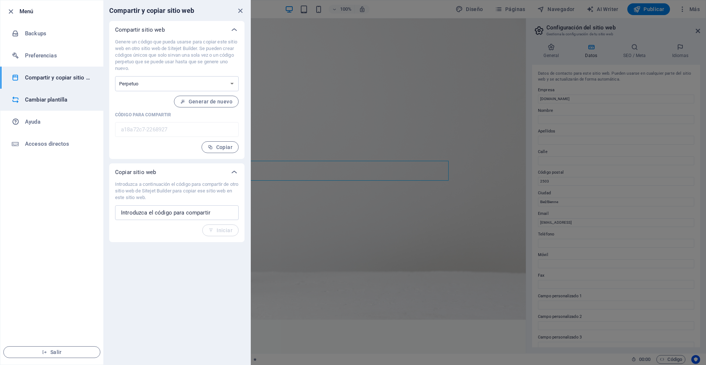
click at [64, 104] on h6 "Cambiar plantilla" at bounding box center [59, 99] width 68 height 9
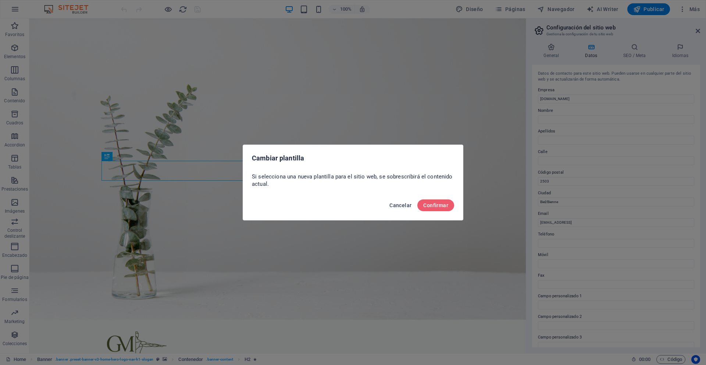
click at [404, 205] on span "Cancelar" at bounding box center [400, 205] width 22 height 6
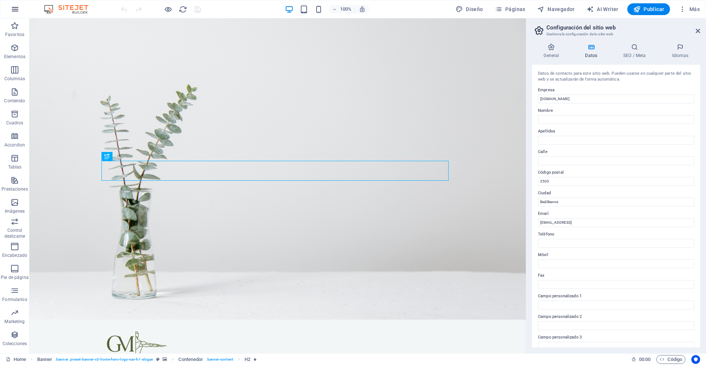
click at [8, 10] on button "button" at bounding box center [15, 9] width 18 height 18
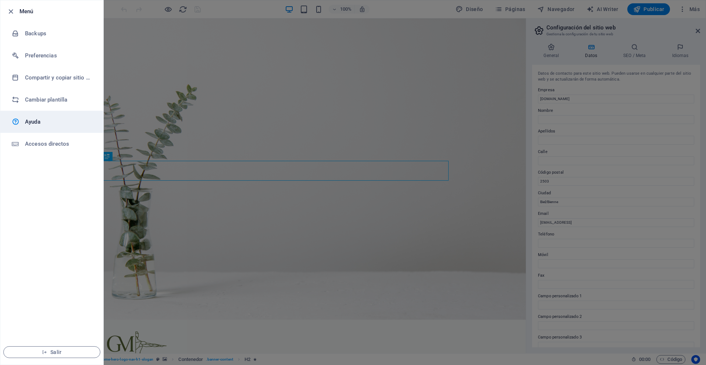
click at [60, 125] on h6 "Ayuda" at bounding box center [59, 121] width 68 height 9
click at [8, 13] on icon "button" at bounding box center [11, 11] width 8 height 8
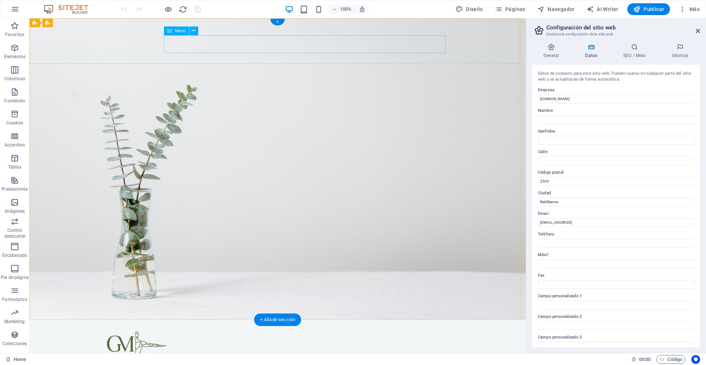
click at [319, 359] on nav "Home à propos Massages [PERSON_NAME] Contacts" at bounding box center [277, 368] width 341 height 18
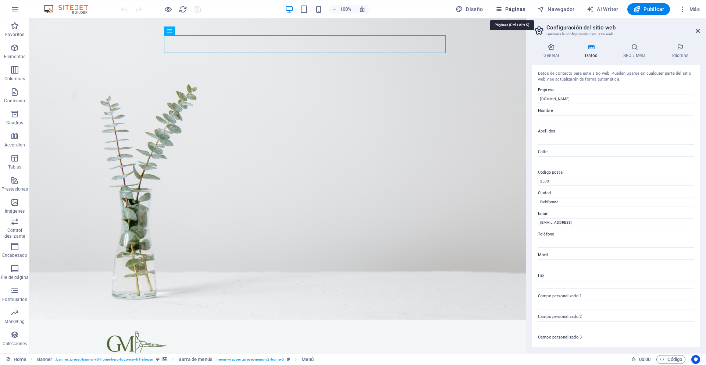
click at [515, 7] on span "Páginas" at bounding box center [510, 9] width 31 height 7
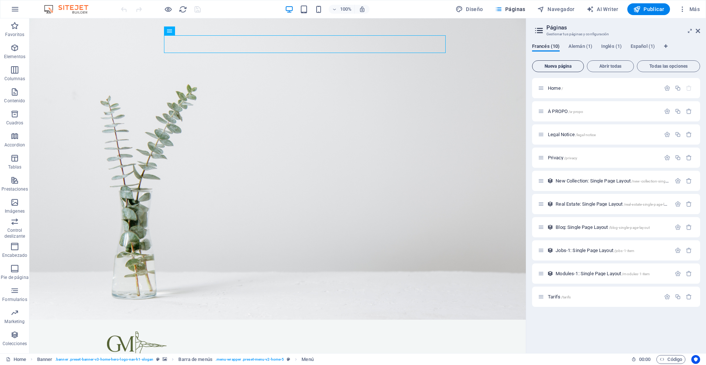
click at [553, 66] on span "Nueva página" at bounding box center [557, 66] width 45 height 4
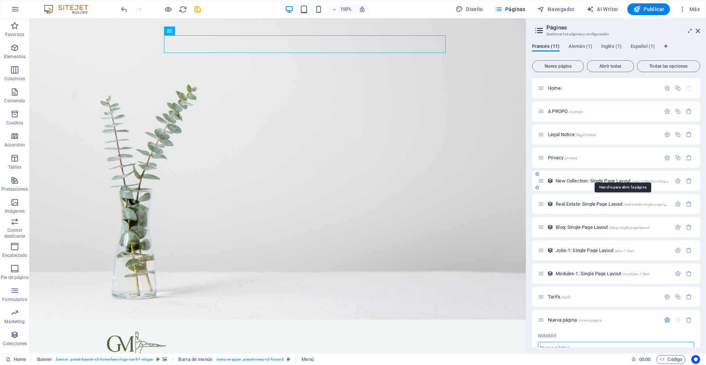
scroll to position [6, 0]
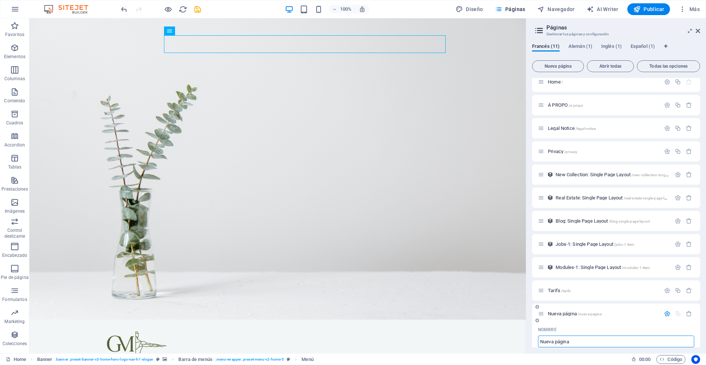
click at [592, 340] on input "Nueva página" at bounding box center [616, 341] width 156 height 12
click at [594, 327] on div "Nombre" at bounding box center [616, 330] width 156 height 12
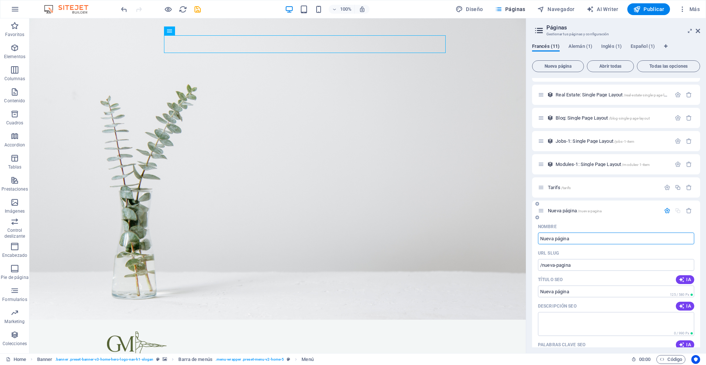
click at [589, 344] on div "Nombre Nueva página ​ URL SLUG /nueva-pagina ​ Título SEO IA ​ 125 / 580 Px Des…" at bounding box center [616, 349] width 168 height 256
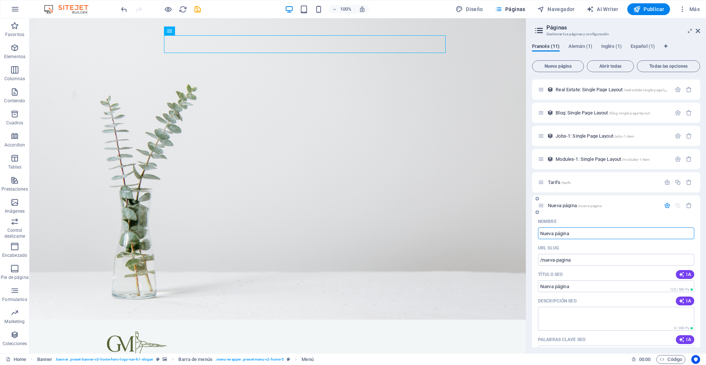
click at [583, 237] on input "Nueva página" at bounding box center [616, 233] width 156 height 12
drag, startPoint x: 614, startPoint y: 254, endPoint x: 491, endPoint y: 234, distance: 124.8
type input "RENA"
type input "/rena"
type input "Re"
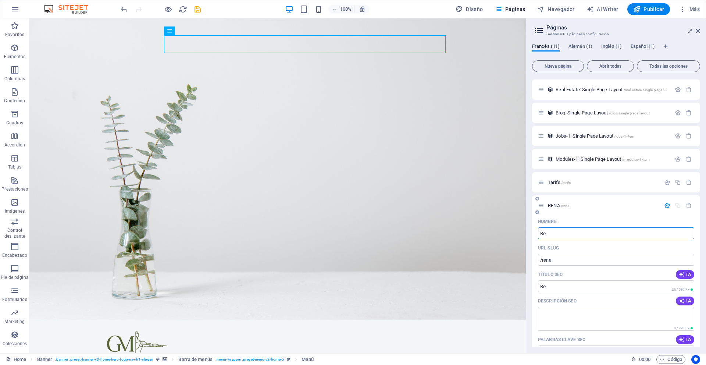
type input "/re"
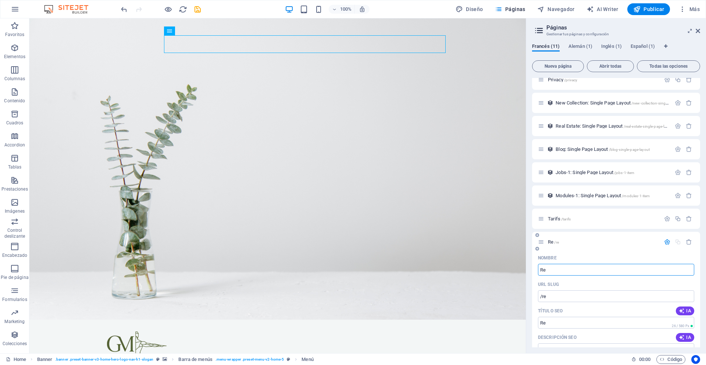
scroll to position [130, 0]
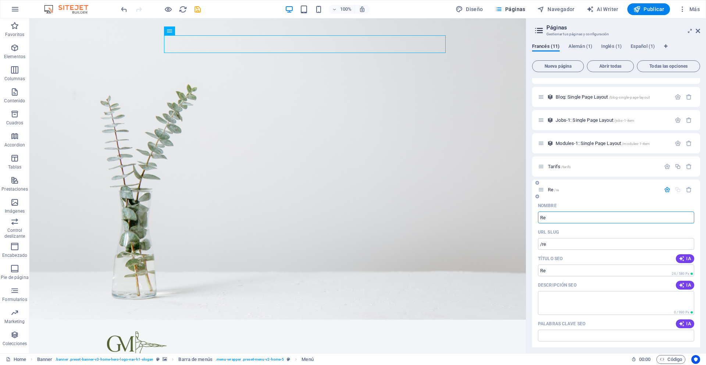
click at [562, 220] on input "Re" at bounding box center [616, 217] width 156 height 12
type input "[PERSON_NAME]"
type input "/[PERSON_NAME]"
type input "[PERSON_NAME]"
type input "/[PERSON_NAME]-a"
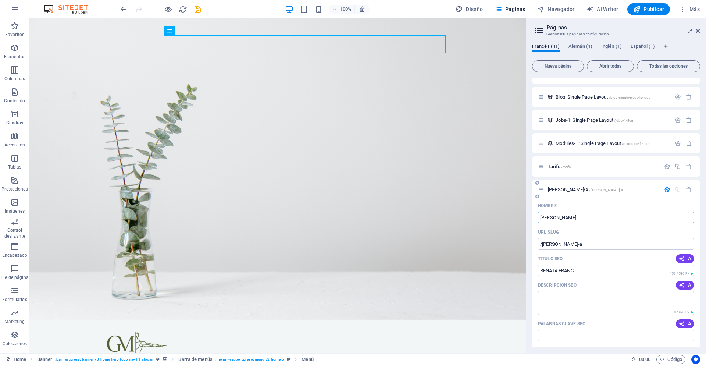
type input "[PERSON_NAME]"
type input "/[PERSON_NAME]"
type input "[PERSON_NAME]"
type input "/[PERSON_NAME]"
type input "[PERSON_NAME]"
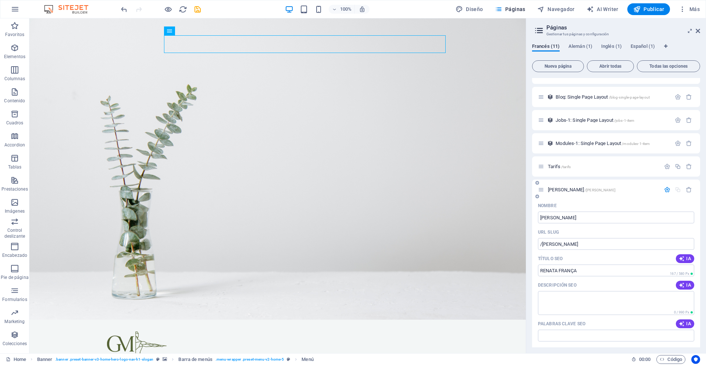
click at [643, 179] on div "[PERSON_NAME] /[PERSON_NAME]" at bounding box center [616, 189] width 168 height 20
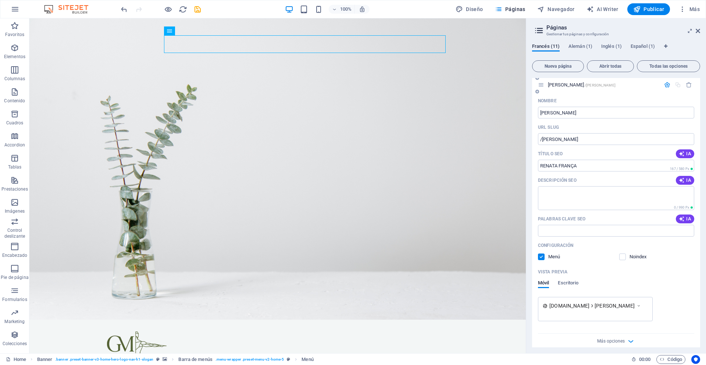
scroll to position [242, 0]
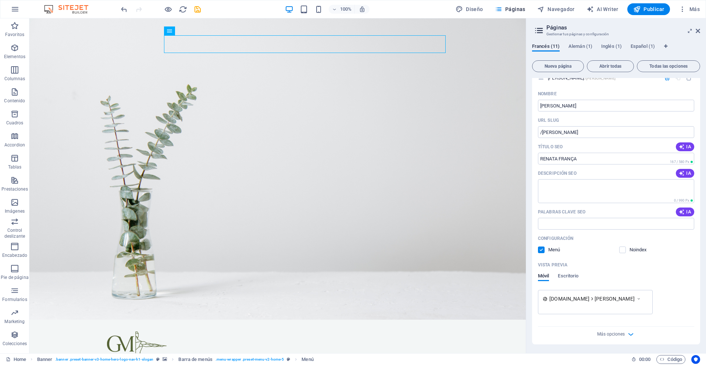
click at [560, 344] on div "Home / À PROPO /a-propo Legal Notice /legal-notice Privacy /privacy New Collect…" at bounding box center [616, 212] width 168 height 269
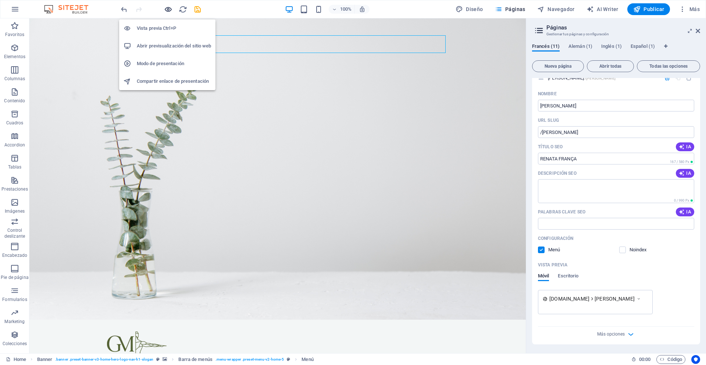
click at [165, 8] on icon "button" at bounding box center [168, 9] width 8 height 8
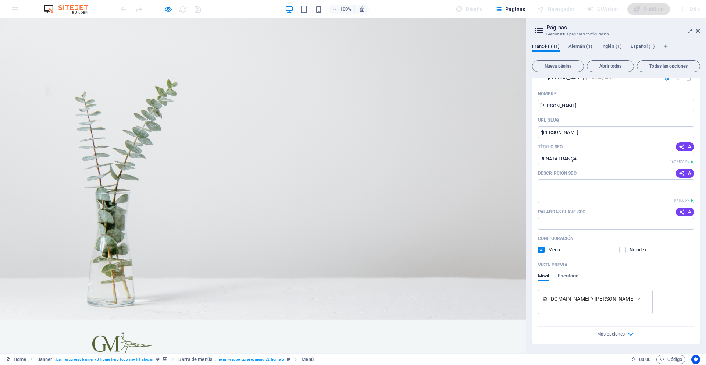
click at [300, 359] on link "[PERSON_NAME]" at bounding box center [285, 368] width 54 height 18
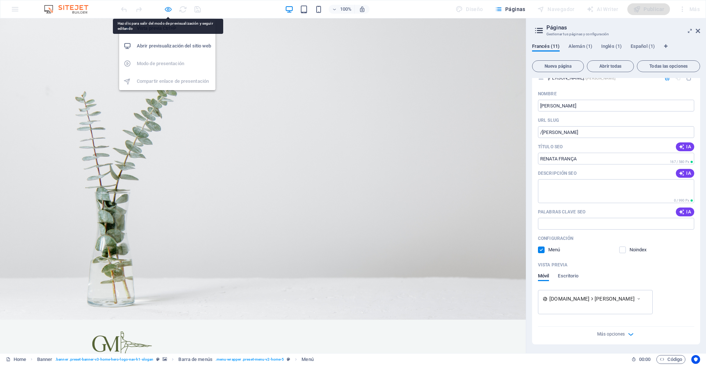
click at [167, 7] on icon "button" at bounding box center [168, 9] width 8 height 8
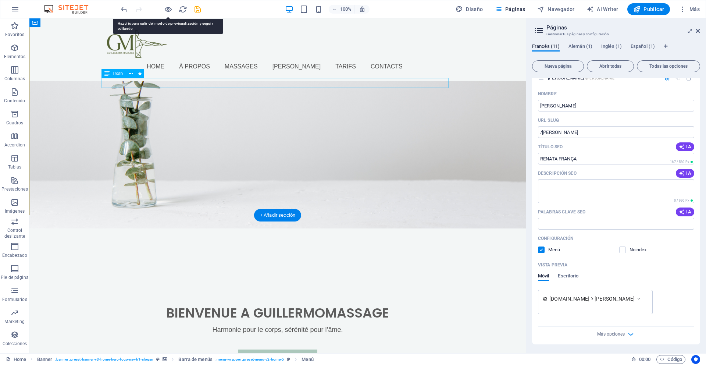
scroll to position [0, 0]
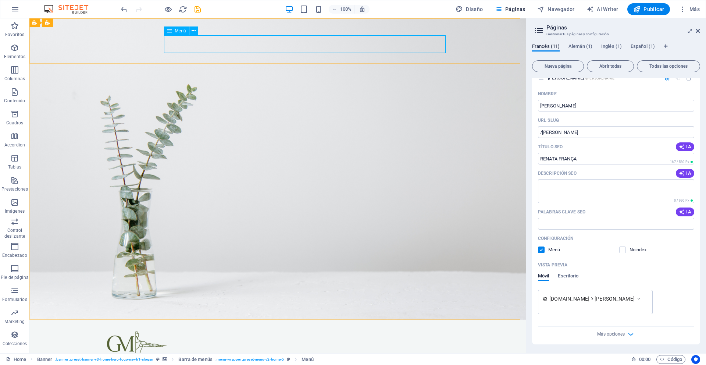
click at [184, 29] on span "Menú" at bounding box center [180, 31] width 11 height 4
select select
select select "1"
select select
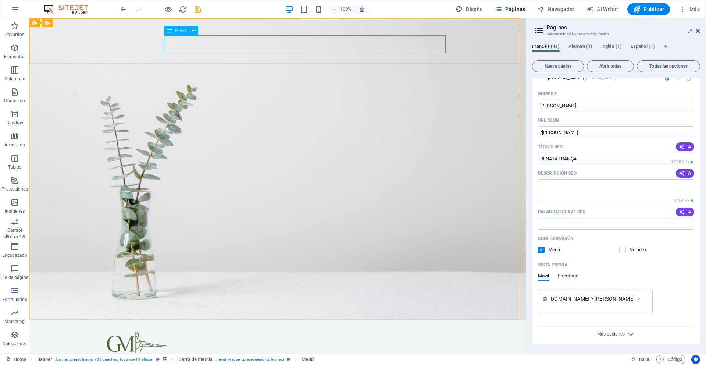
select select
select select "4"
select select
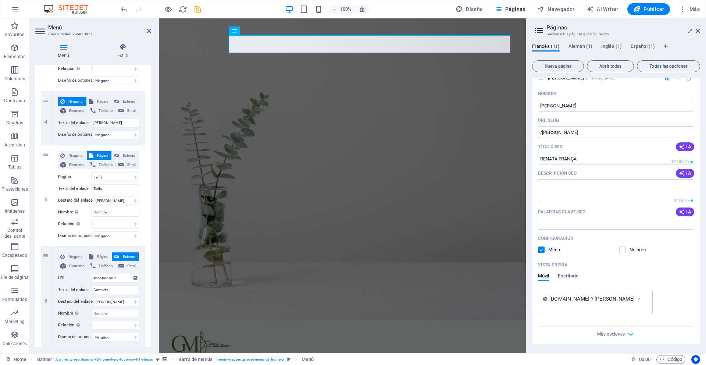
scroll to position [303, 0]
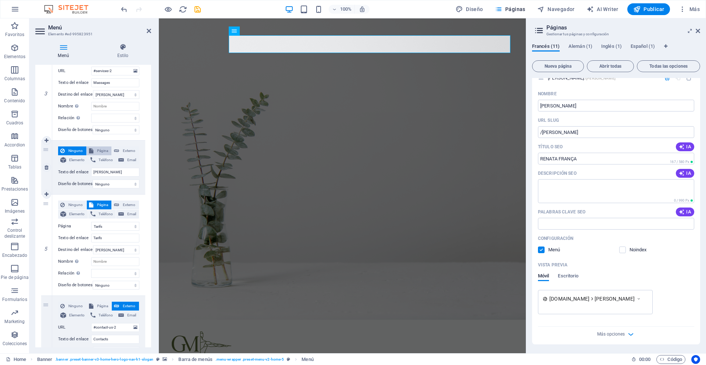
click at [105, 151] on span "Página" at bounding box center [103, 150] width 14 height 9
select select
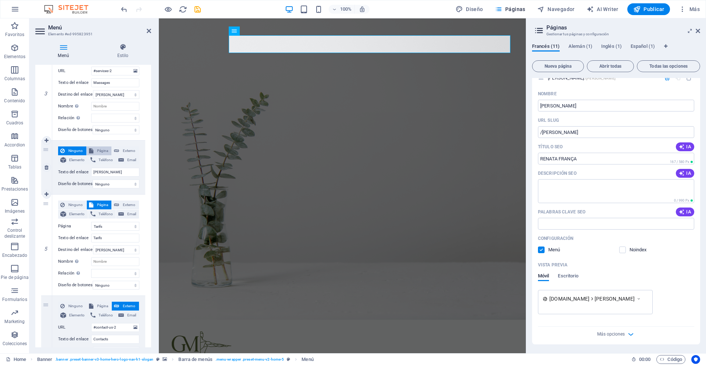
select select
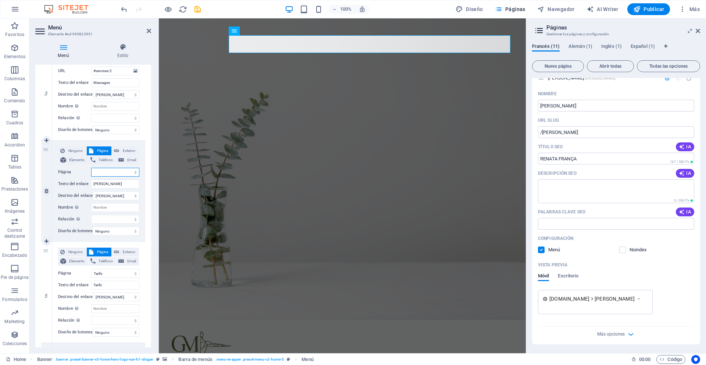
click at [122, 168] on select "Home À PROPO Legal Notice Privacy Tarifs [PERSON_NAME] Home Home Home" at bounding box center [115, 172] width 48 height 9
select select "5"
select select
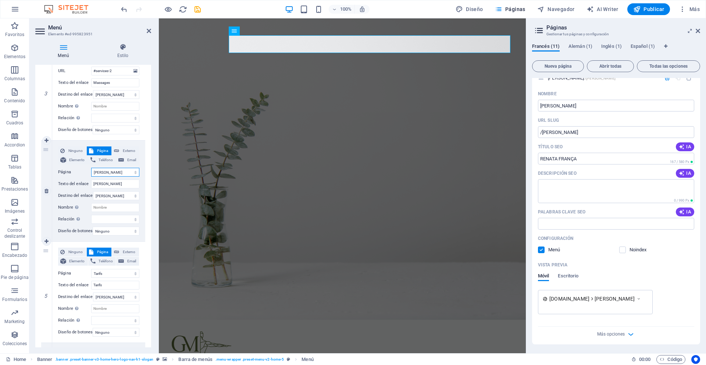
select select
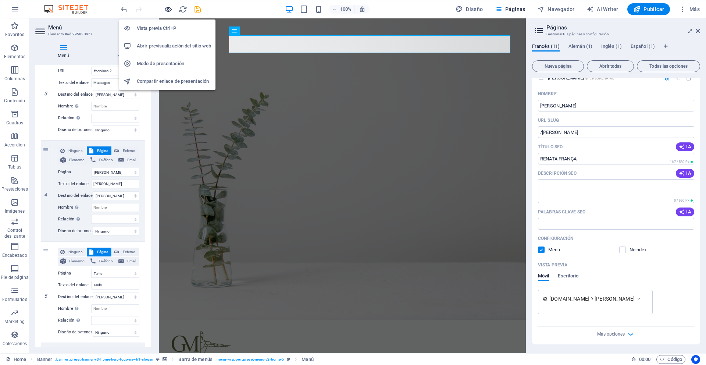
click at [168, 8] on icon "button" at bounding box center [168, 9] width 8 height 8
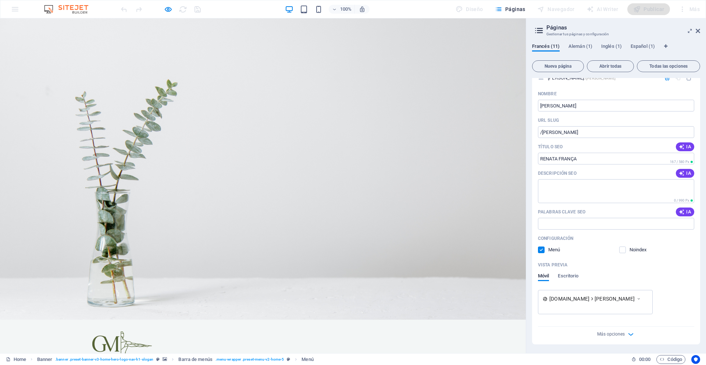
click at [296, 359] on link "[PERSON_NAME]" at bounding box center [285, 368] width 54 height 18
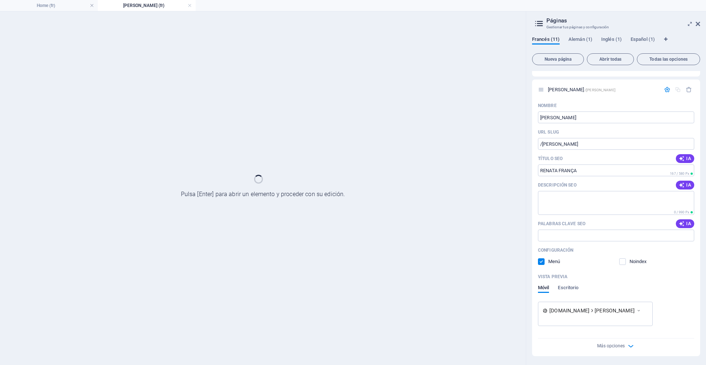
scroll to position [223, 0]
click at [52, 8] on h4 "Home (fr)" at bounding box center [49, 5] width 98 height 8
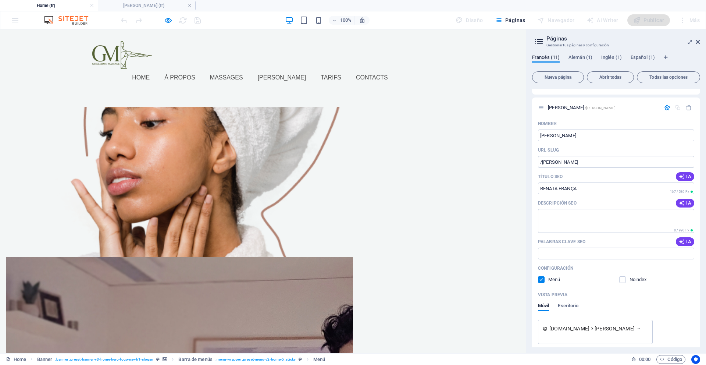
scroll to position [410, 0]
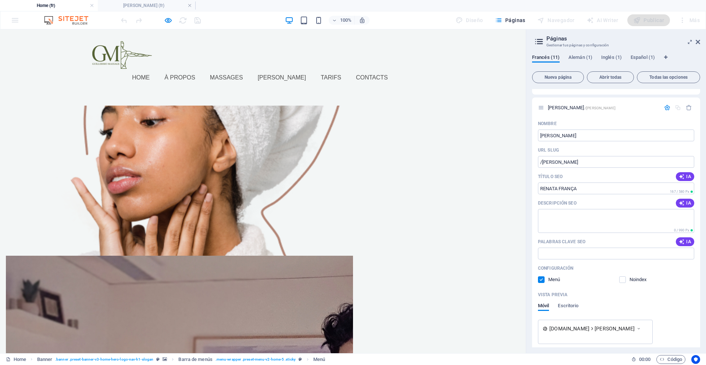
click at [168, 21] on icon "button" at bounding box center [168, 20] width 8 height 8
select select
select select "1"
select select
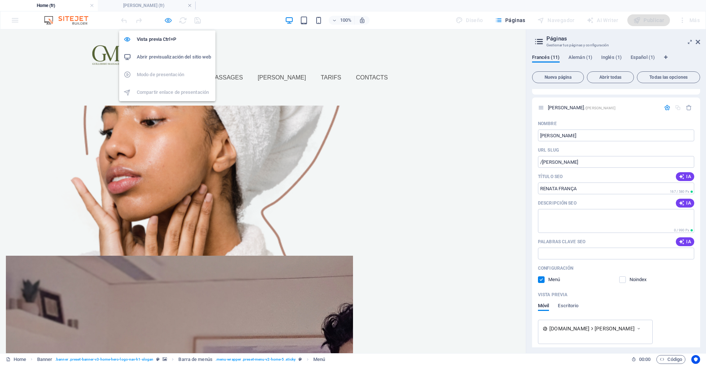
select select
select select "5"
select select
select select "4"
select select
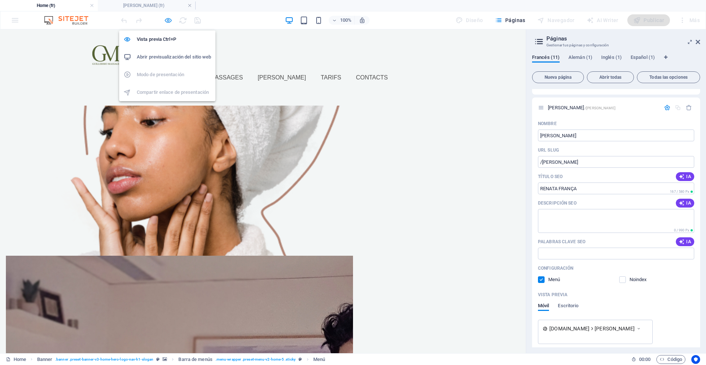
select select
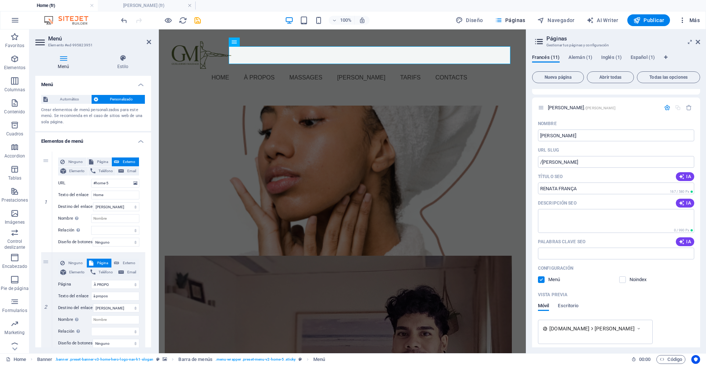
click at [680, 19] on icon "button" at bounding box center [682, 20] width 7 height 7
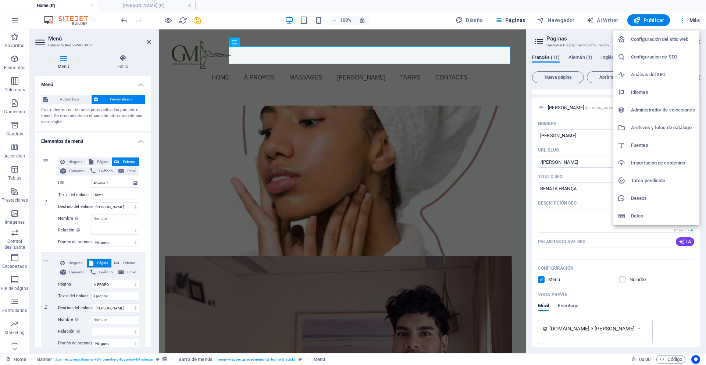
click at [671, 33] on li "Configuración del sitio web" at bounding box center [656, 40] width 86 height 18
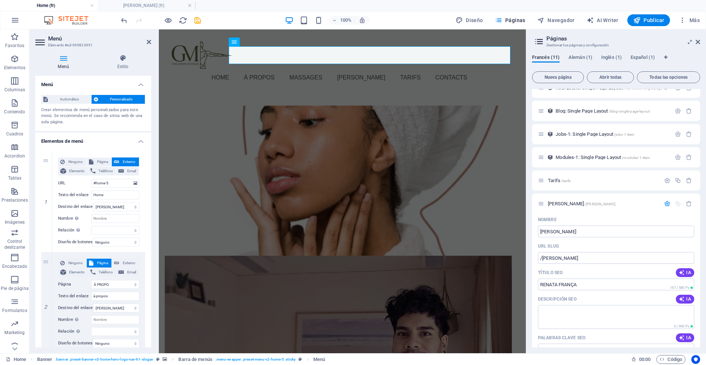
scroll to position [0, 0]
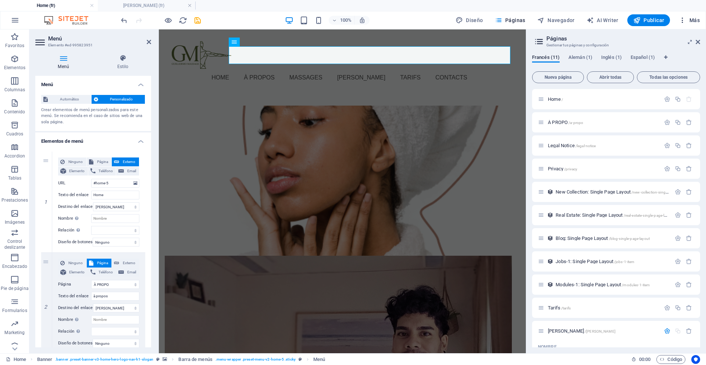
click at [685, 21] on icon "button" at bounding box center [682, 20] width 7 height 7
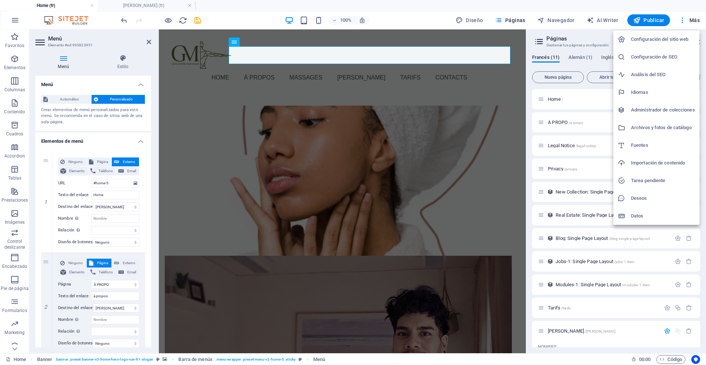
click at [644, 216] on h6 "Datos" at bounding box center [663, 215] width 64 height 9
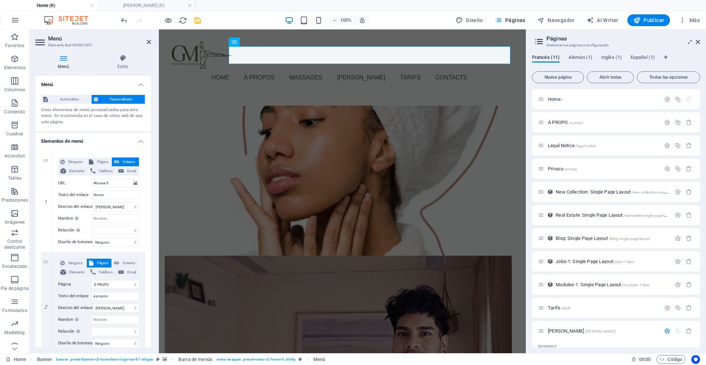
click at [543, 46] on icon at bounding box center [538, 41] width 11 height 10
click at [696, 42] on icon at bounding box center [698, 42] width 4 height 6
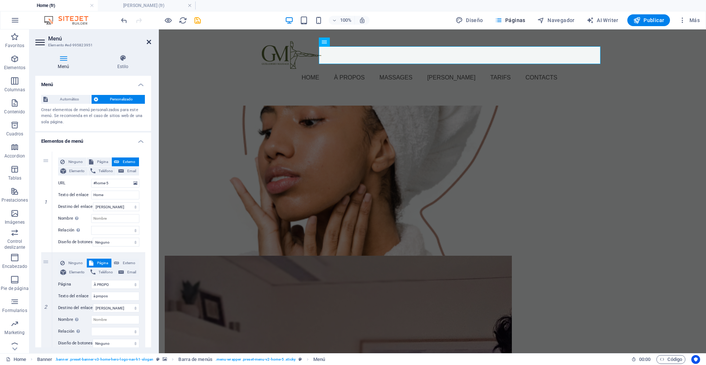
click at [150, 42] on icon at bounding box center [149, 42] width 4 height 6
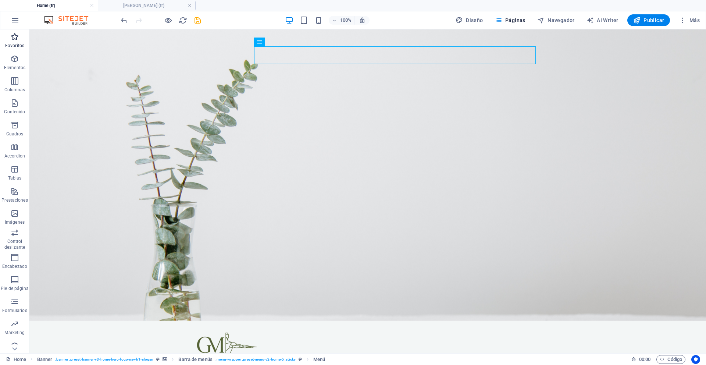
click at [8, 37] on span "Favoritos" at bounding box center [14, 41] width 29 height 18
click at [12, 37] on icon "button" at bounding box center [14, 36] width 9 height 9
click at [132, 8] on h4 "[PERSON_NAME] (fr)" at bounding box center [147, 5] width 98 height 8
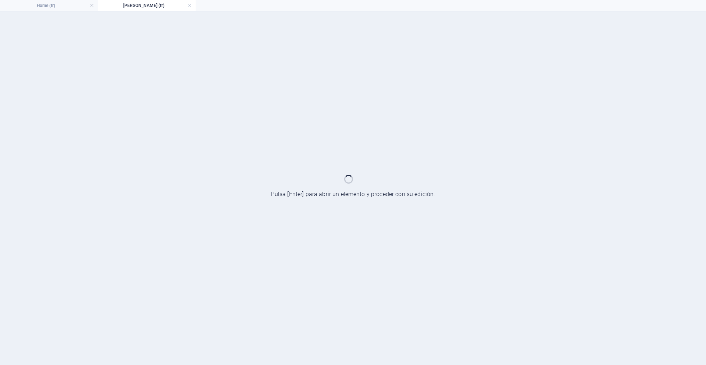
click at [358, 185] on div at bounding box center [353, 187] width 706 height 353
